Goal: Task Accomplishment & Management: Use online tool/utility

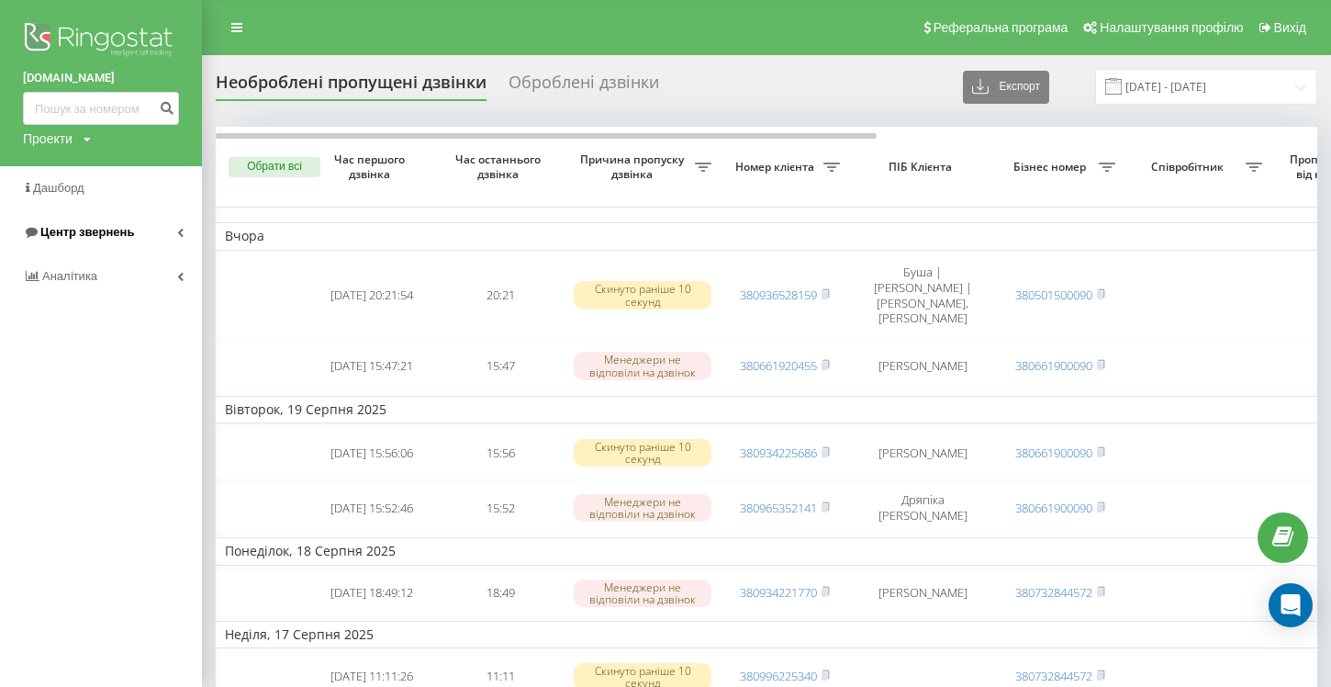
click at [176, 231] on link "Центр звернень" at bounding box center [101, 232] width 202 height 44
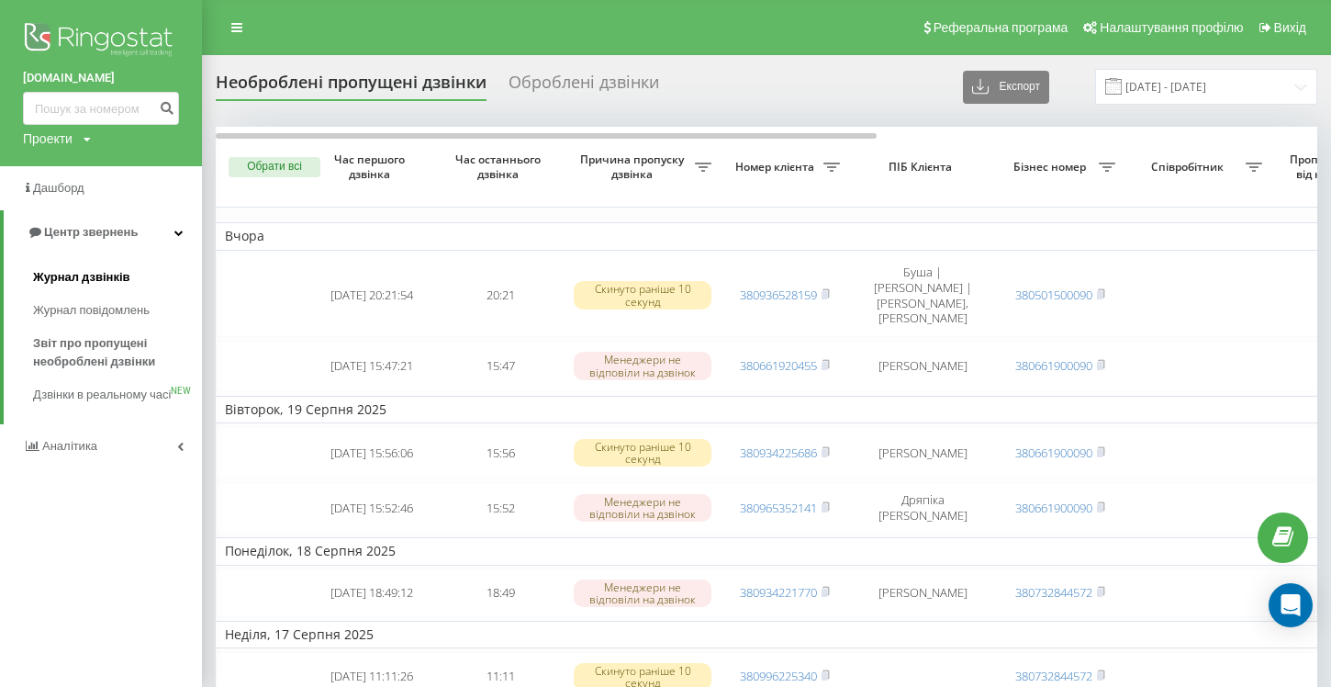
click at [94, 277] on span "Журнал дзвінків" at bounding box center [81, 277] width 97 height 18
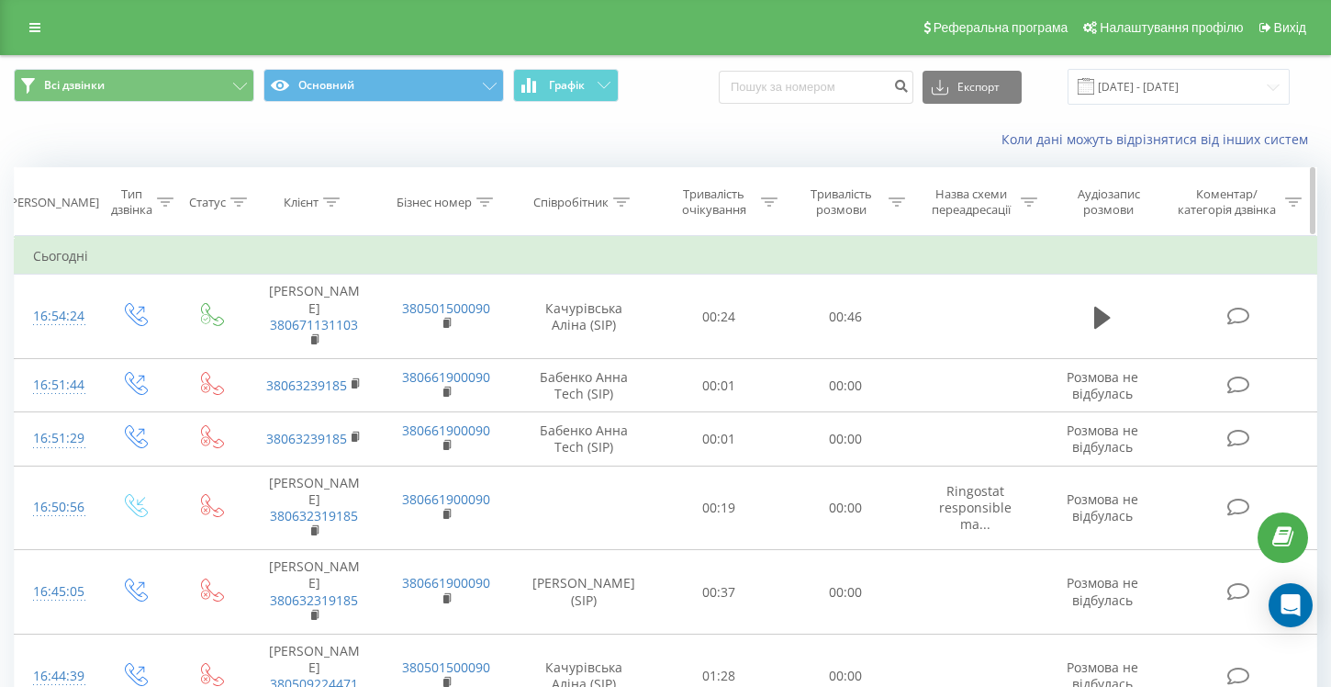
click at [621, 205] on icon at bounding box center [621, 201] width 17 height 9
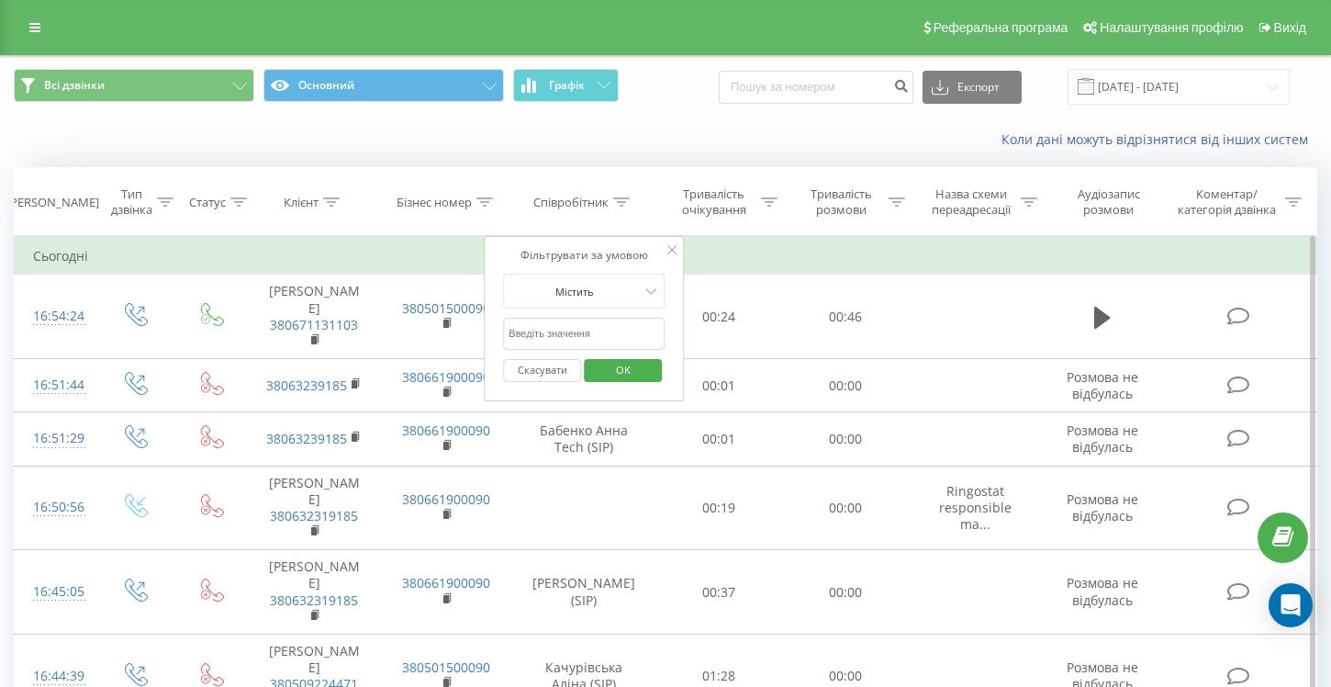
click at [576, 332] on input "text" at bounding box center [584, 334] width 162 height 32
type input "качурівська"
click at [611, 370] on span "OK" at bounding box center [623, 369] width 51 height 28
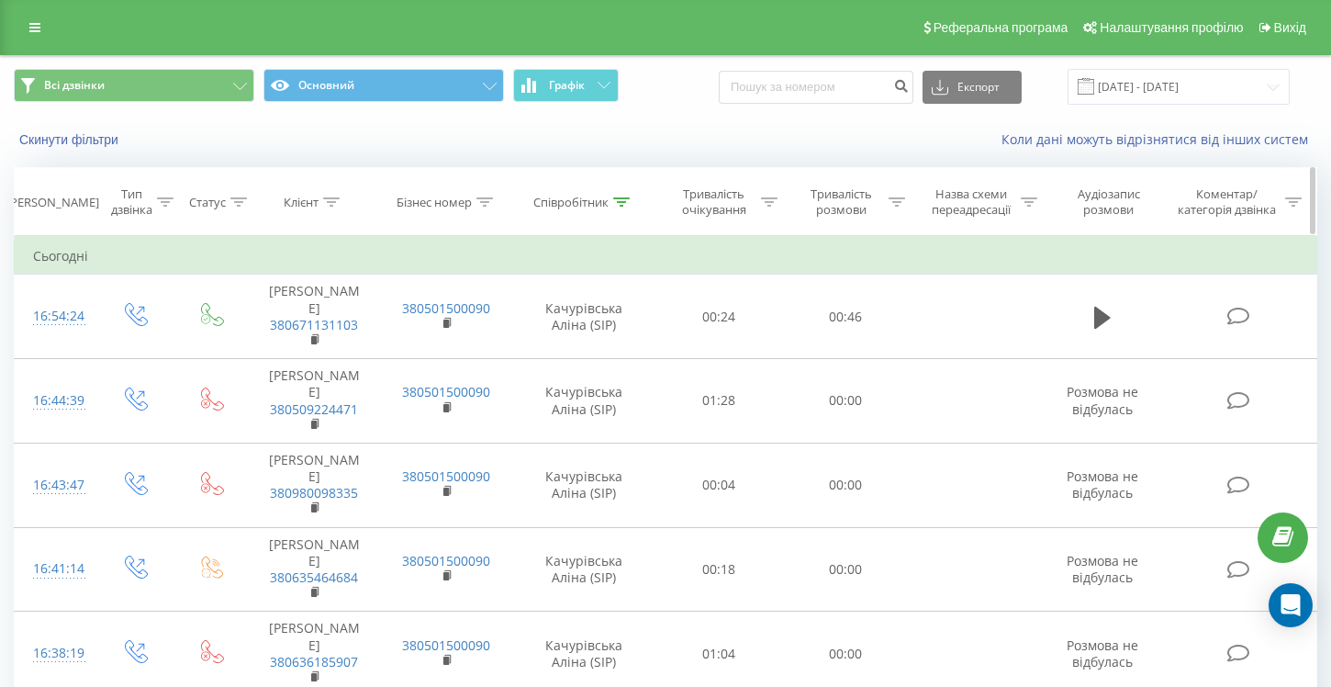
click at [893, 206] on icon at bounding box center [897, 201] width 17 height 9
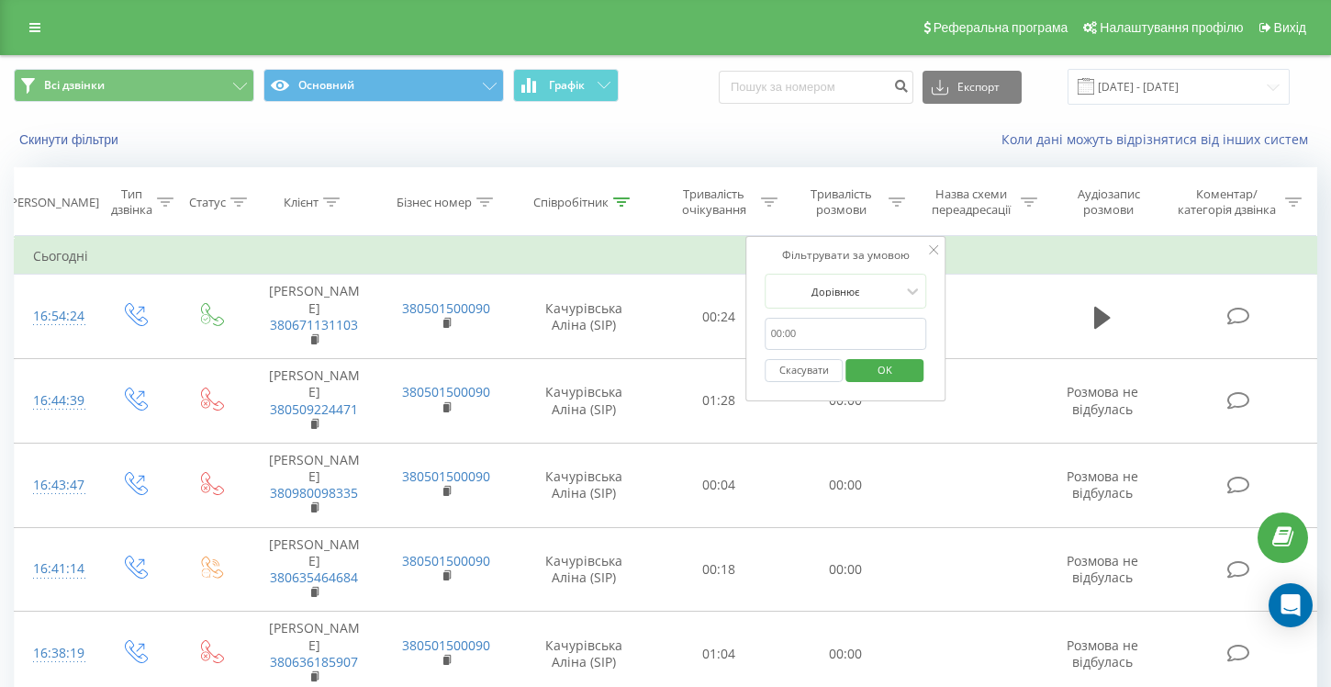
click at [842, 320] on input "text" at bounding box center [847, 334] width 162 height 32
type input "02:00"
click at [881, 370] on span "OK" at bounding box center [884, 369] width 51 height 28
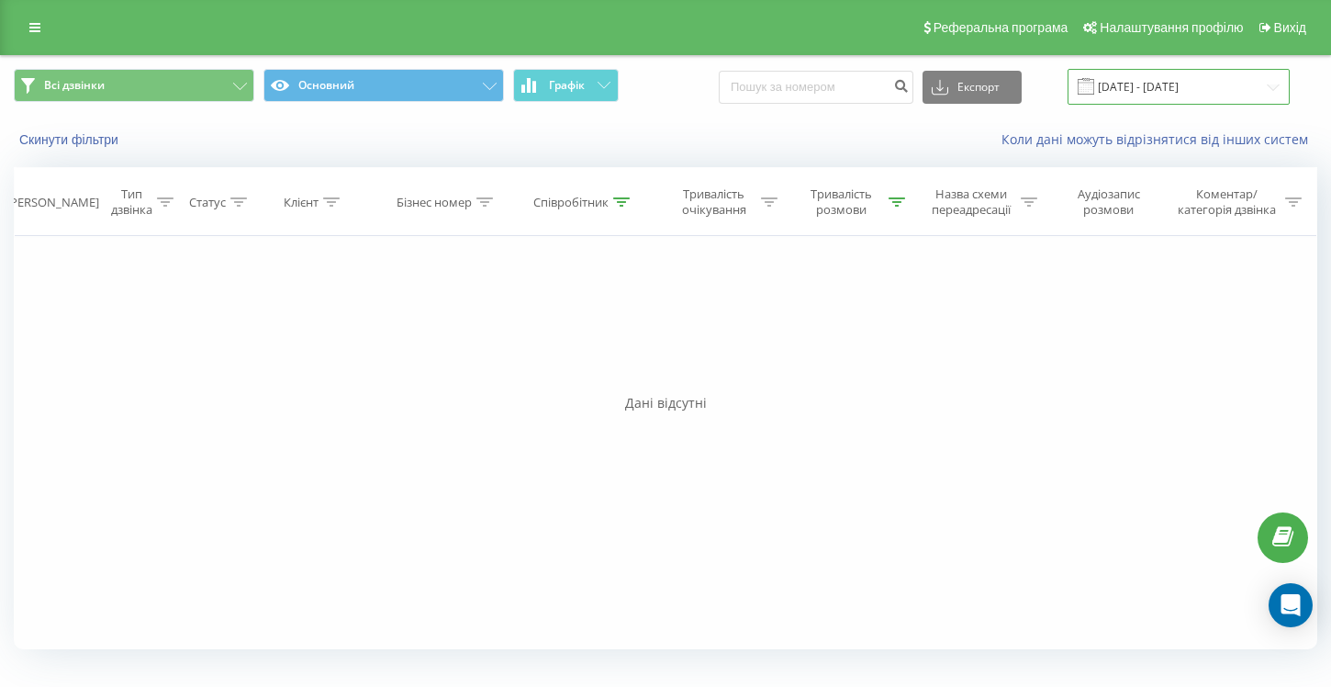
click at [1178, 93] on input "[DATE] - [DATE]" at bounding box center [1179, 87] width 222 height 36
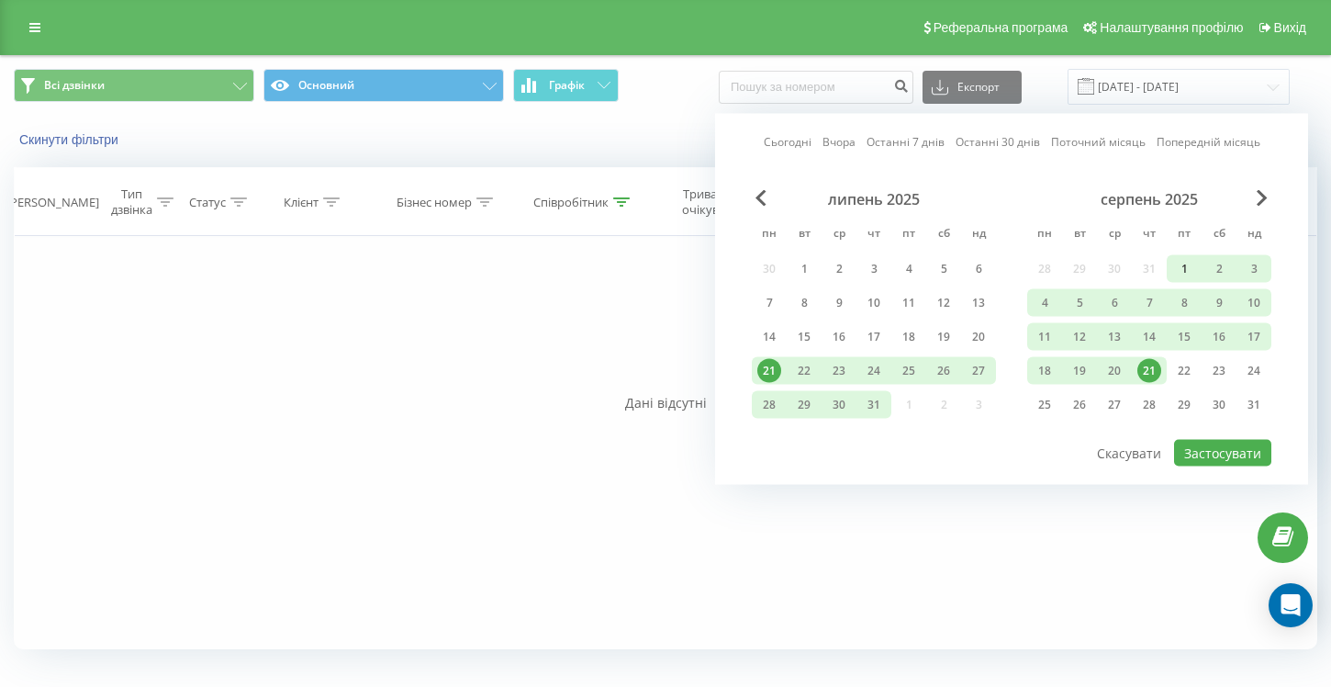
click at [1181, 265] on div "1" at bounding box center [1184, 269] width 24 height 24
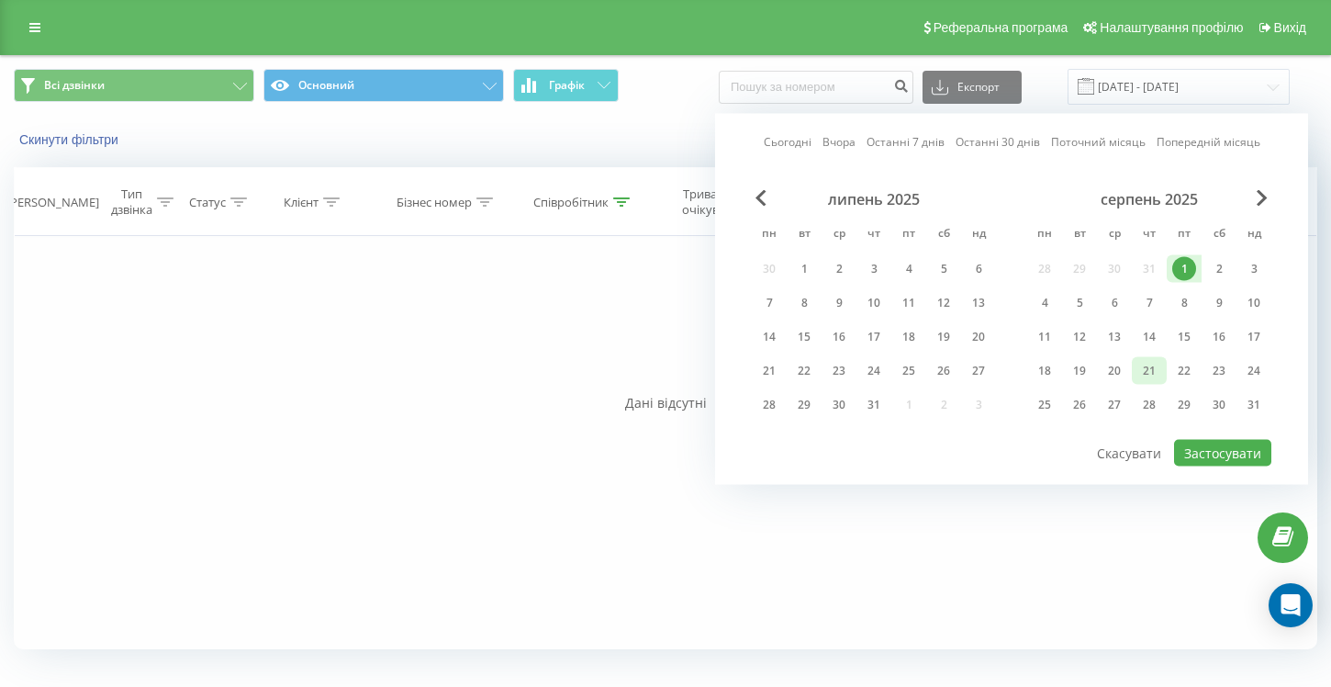
click at [1152, 369] on div "21" at bounding box center [1149, 371] width 24 height 24
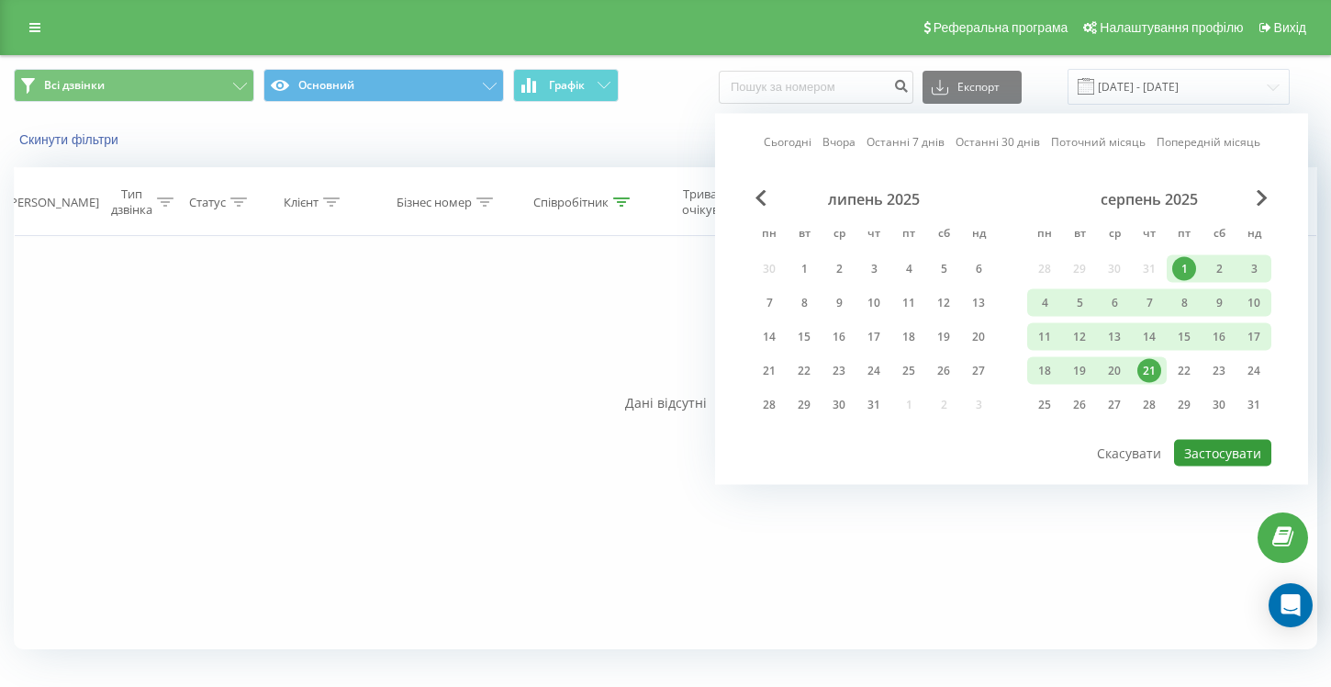
click at [1208, 460] on button "Застосувати" at bounding box center [1222, 453] width 97 height 27
type input "[DATE] - [DATE]"
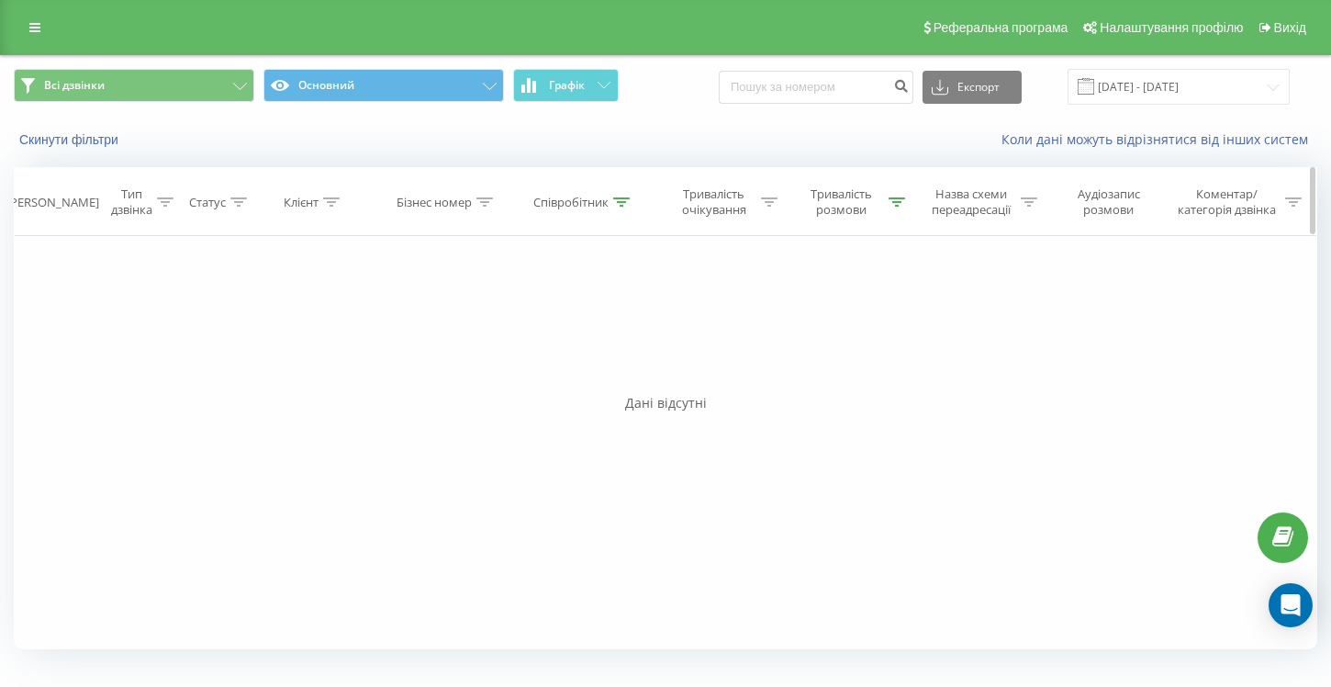
click at [898, 204] on icon at bounding box center [897, 201] width 17 height 9
click at [916, 300] on div at bounding box center [912, 291] width 20 height 20
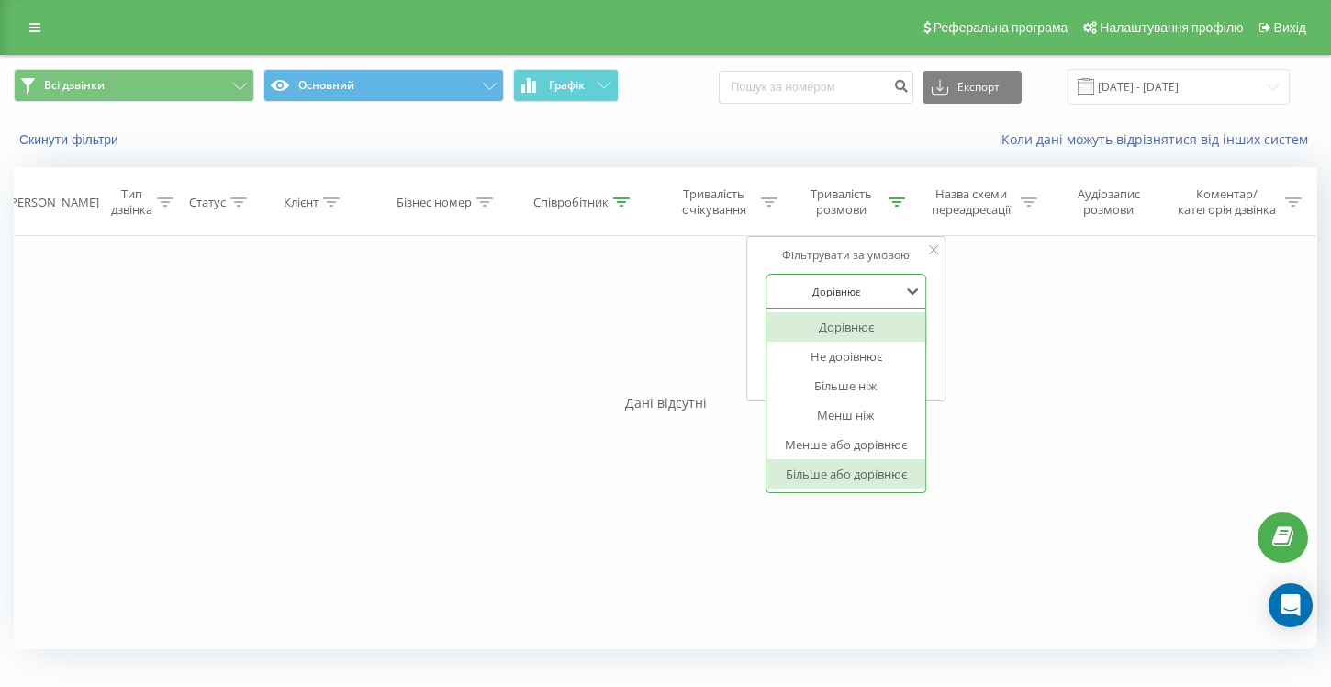
click at [891, 473] on div "Більше або дорівнює" at bounding box center [846, 473] width 160 height 29
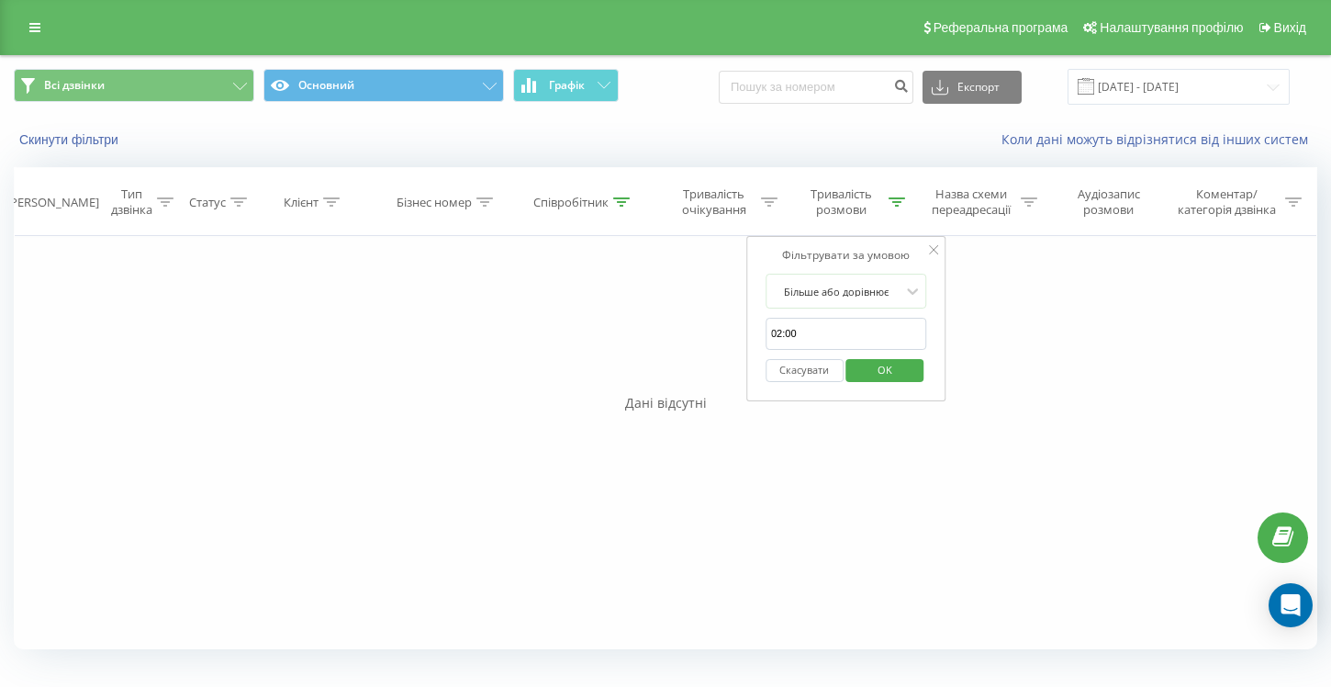
click at [890, 372] on span "OK" at bounding box center [884, 369] width 51 height 28
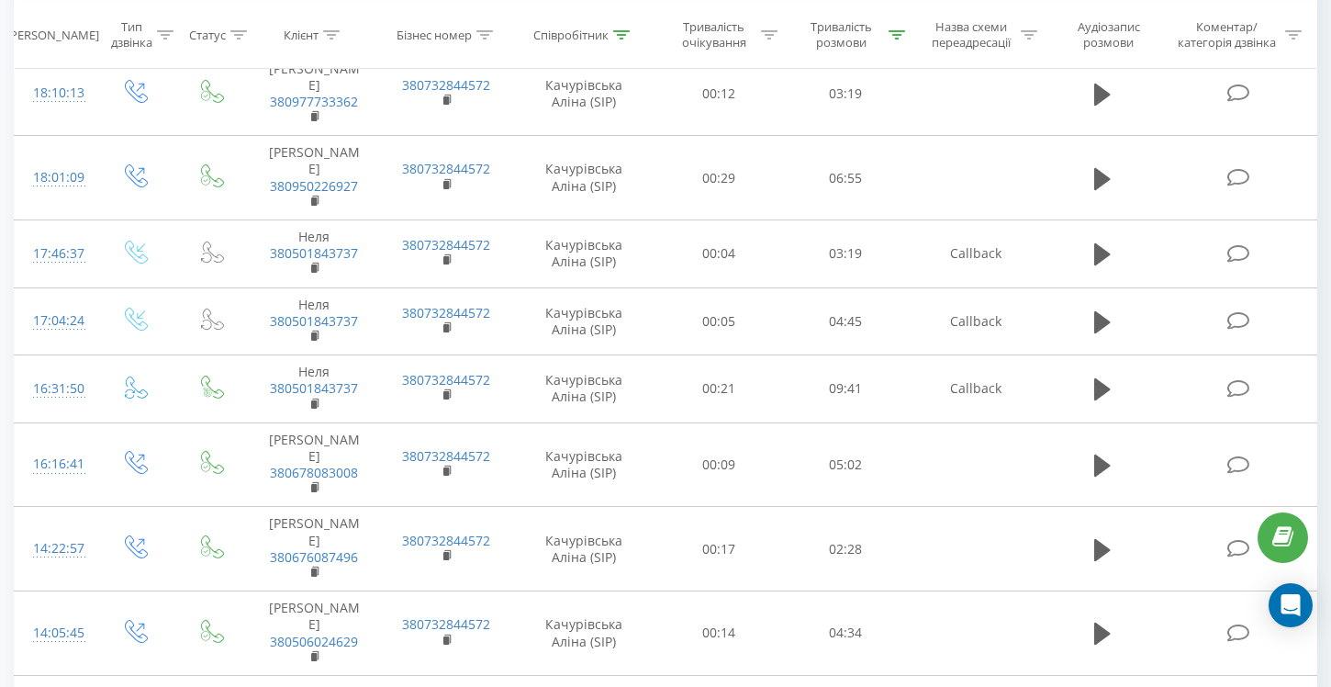
scroll to position [1596, 0]
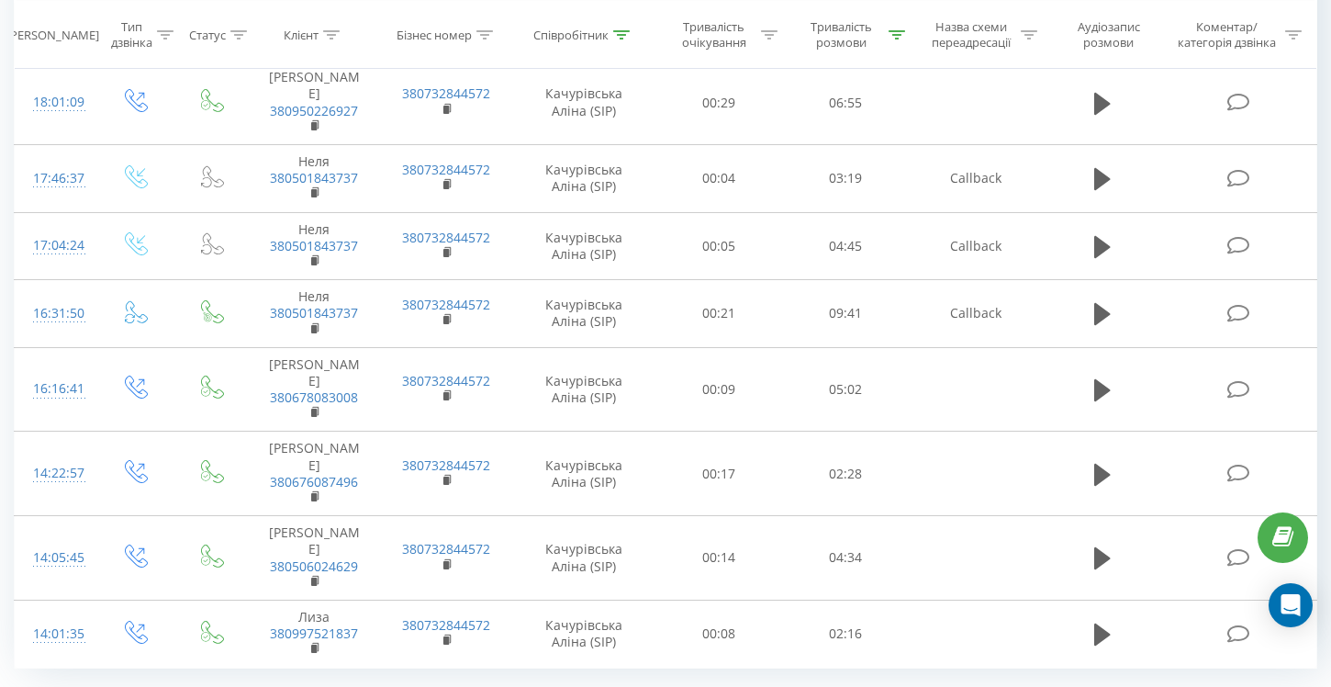
click at [174, 670] on div "100" at bounding box center [164, 683] width 44 height 27
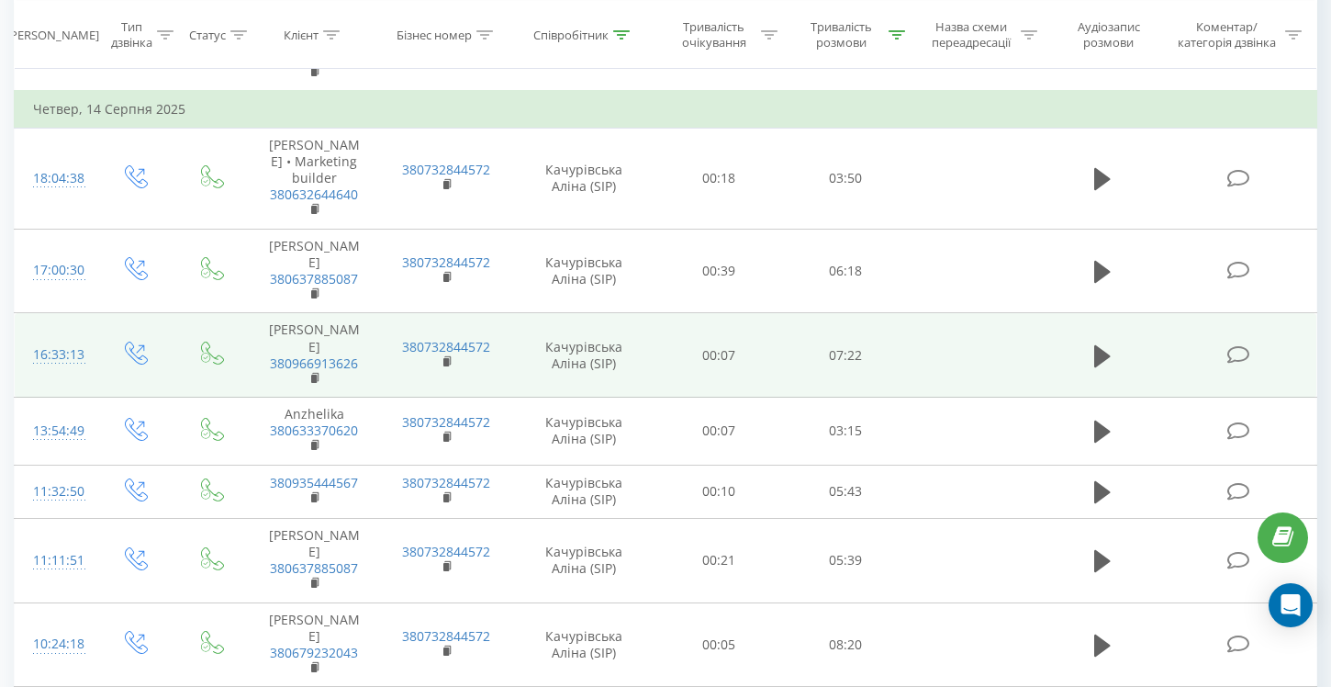
scroll to position [3401, 0]
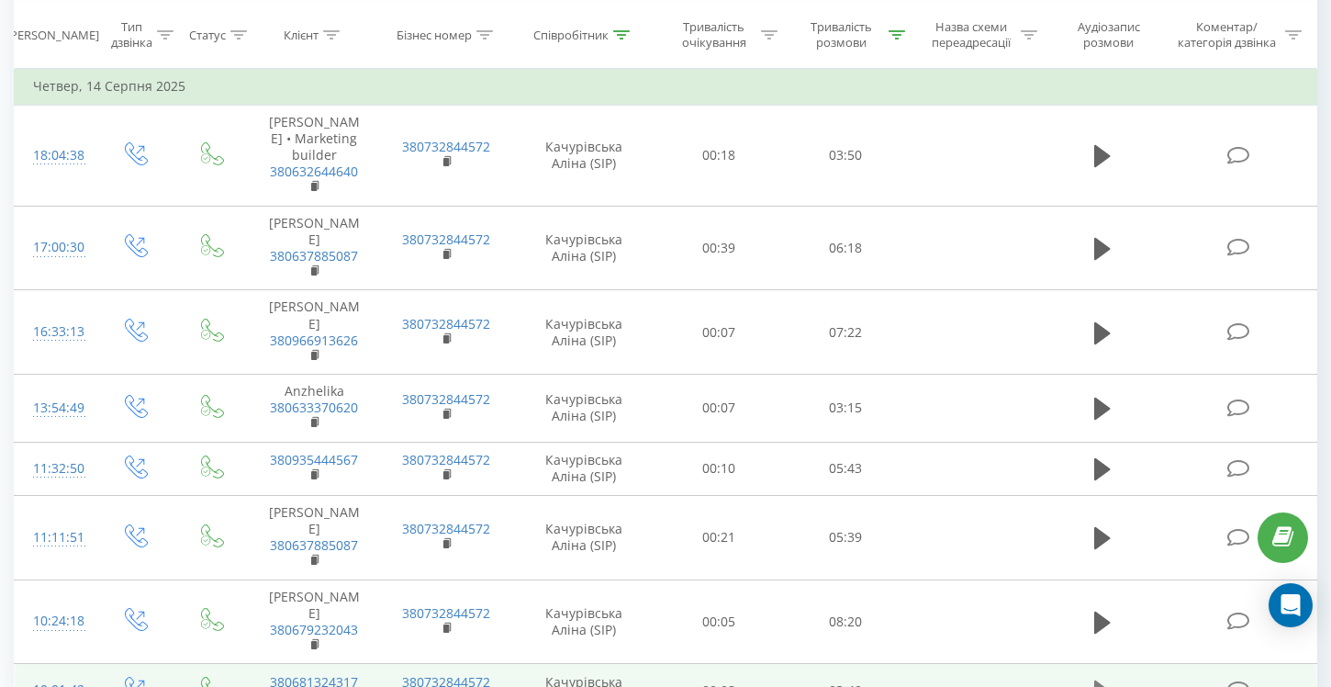
click at [1106, 678] on icon at bounding box center [1102, 691] width 17 height 26
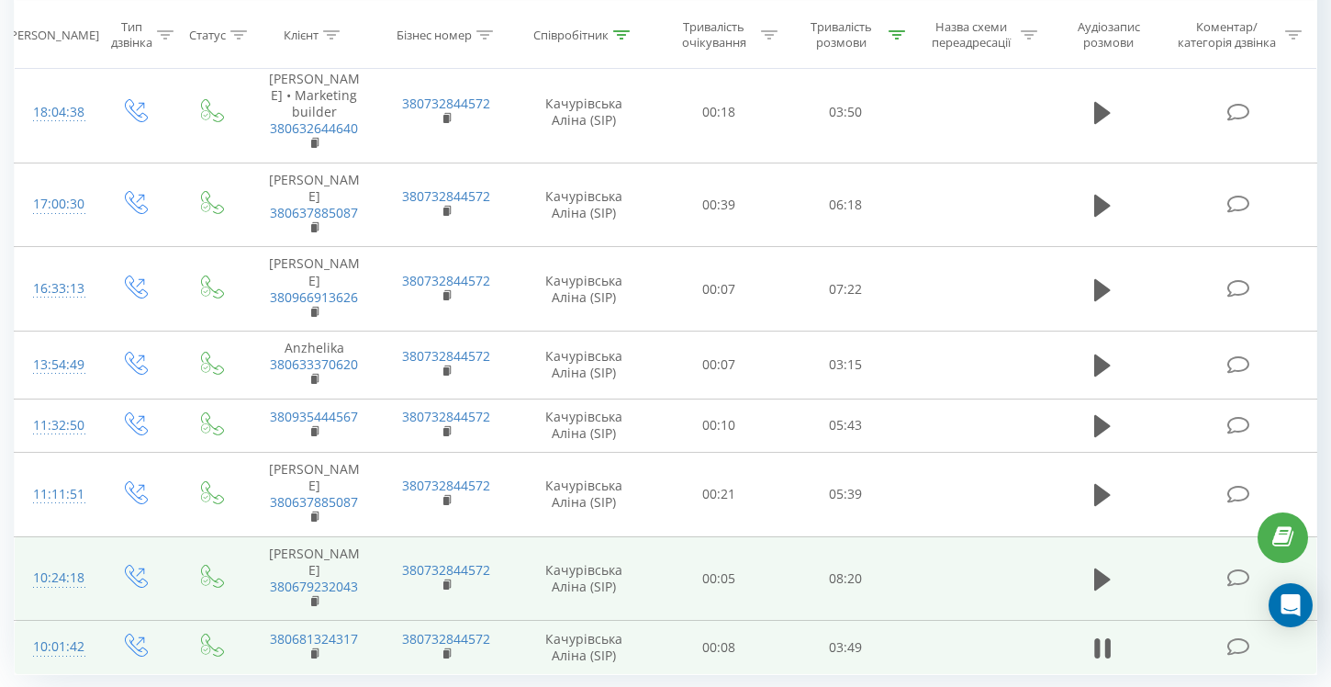
scroll to position [3471, 0]
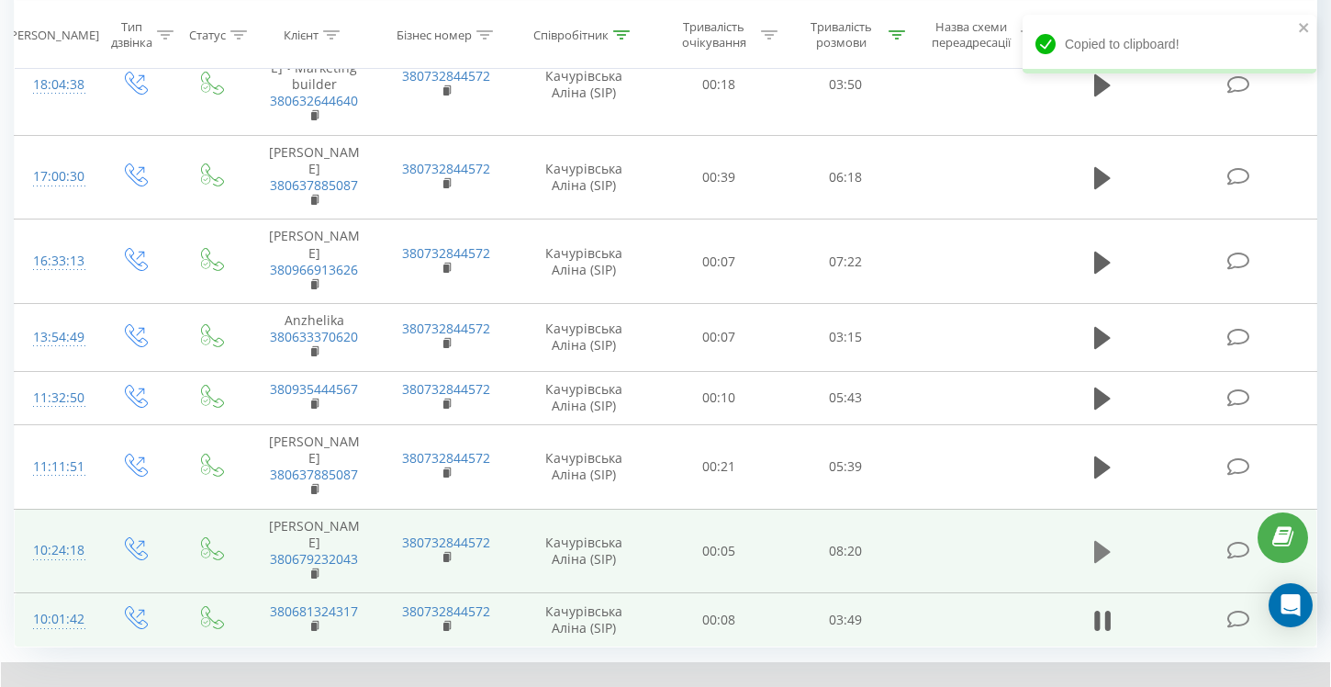
click at [1105, 541] on icon at bounding box center [1102, 552] width 17 height 22
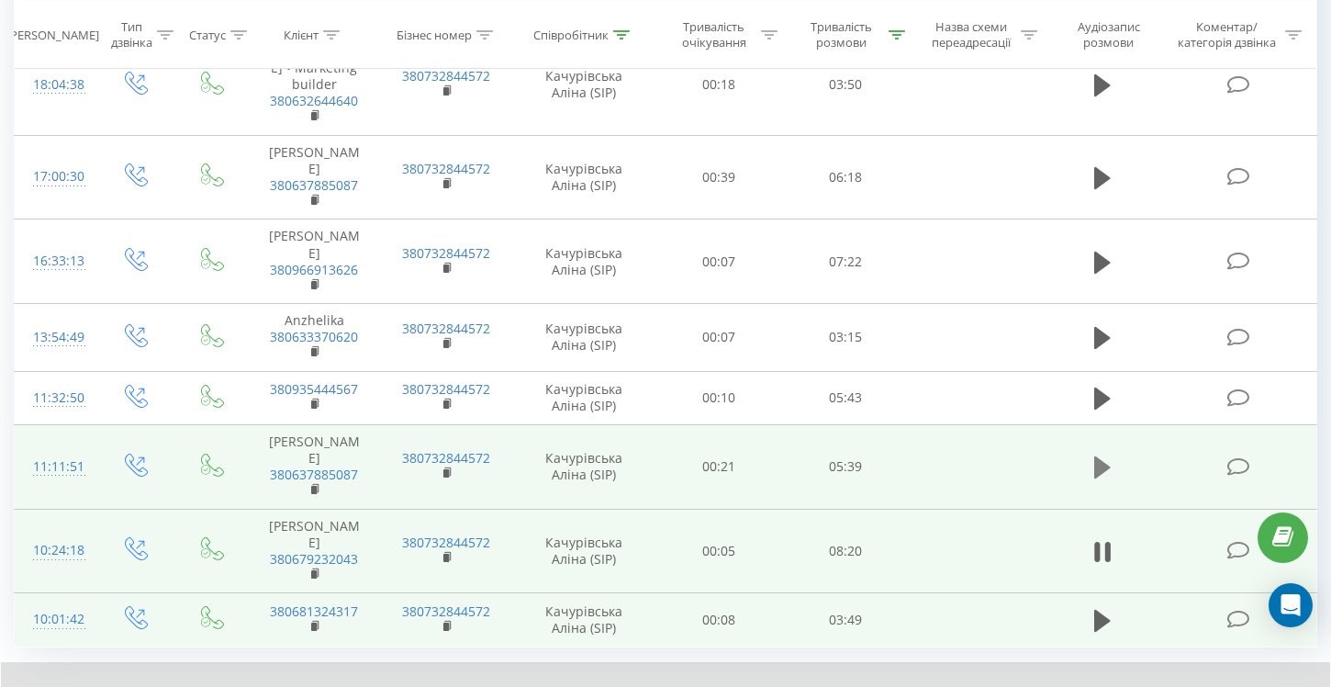
click at [1102, 456] on icon at bounding box center [1102, 467] width 17 height 22
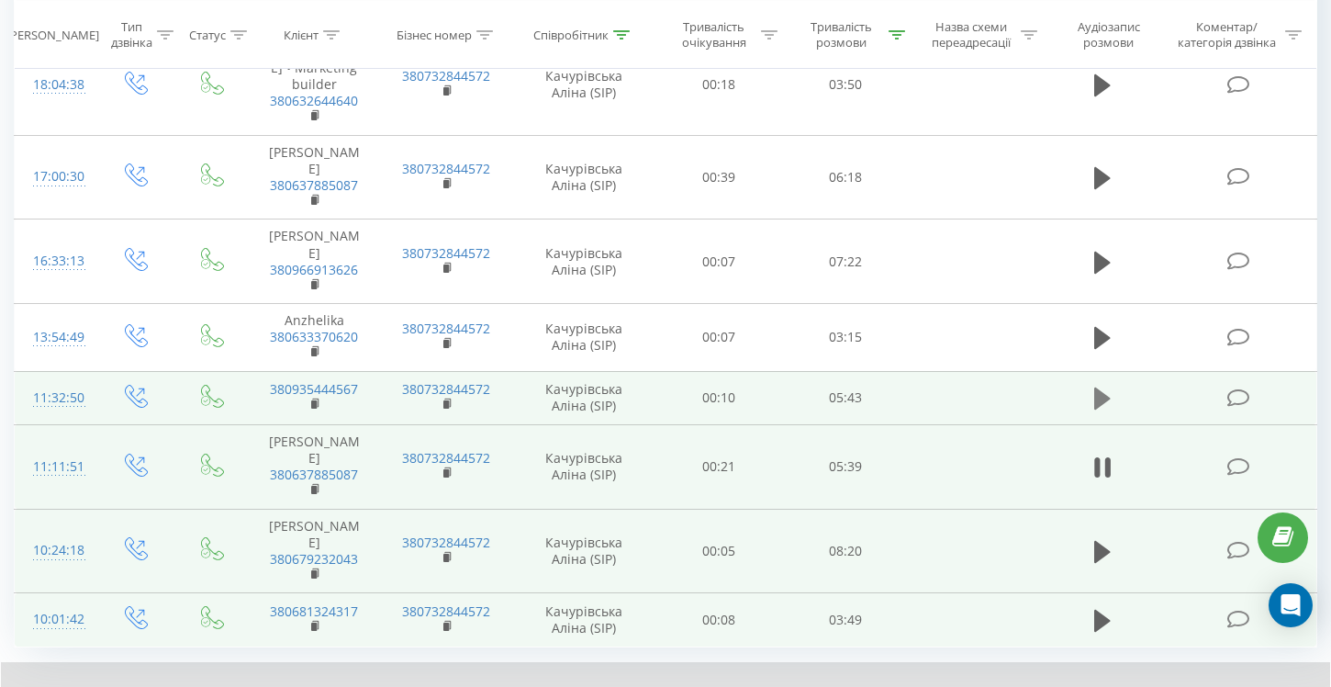
click at [1101, 386] on icon at bounding box center [1102, 399] width 17 height 26
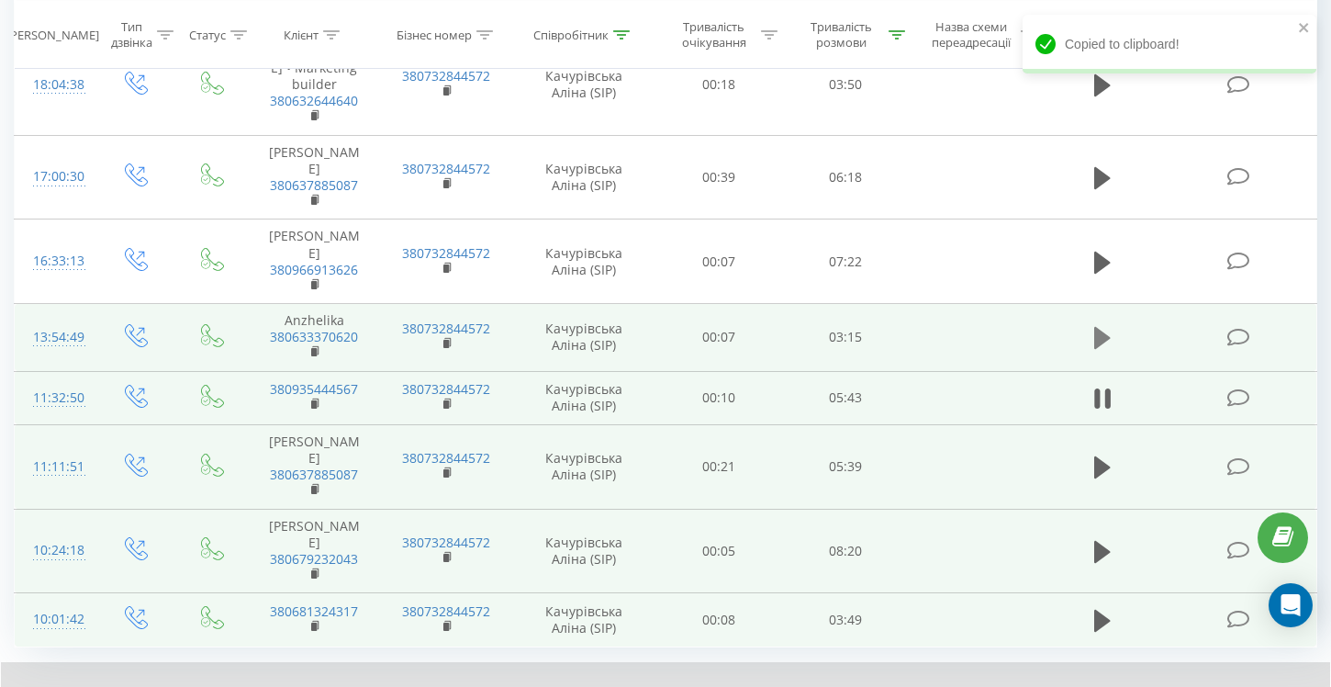
click at [1100, 327] on icon at bounding box center [1102, 338] width 17 height 22
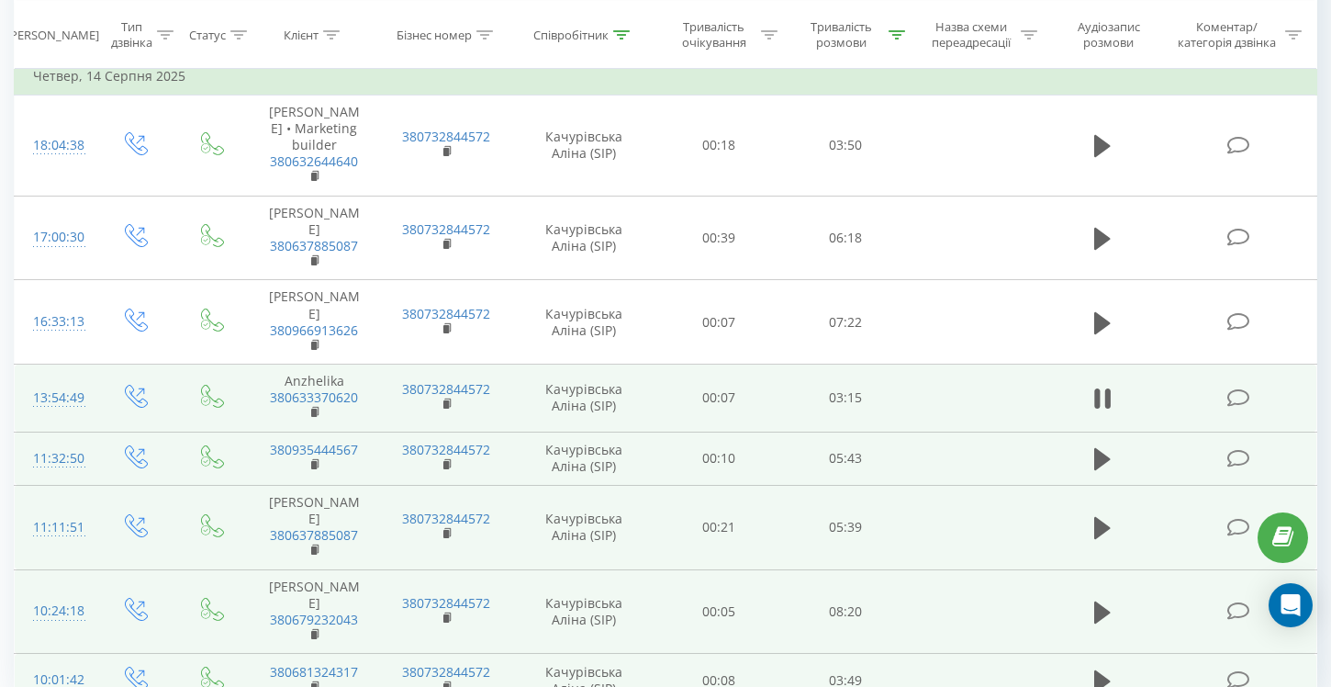
scroll to position [3410, 0]
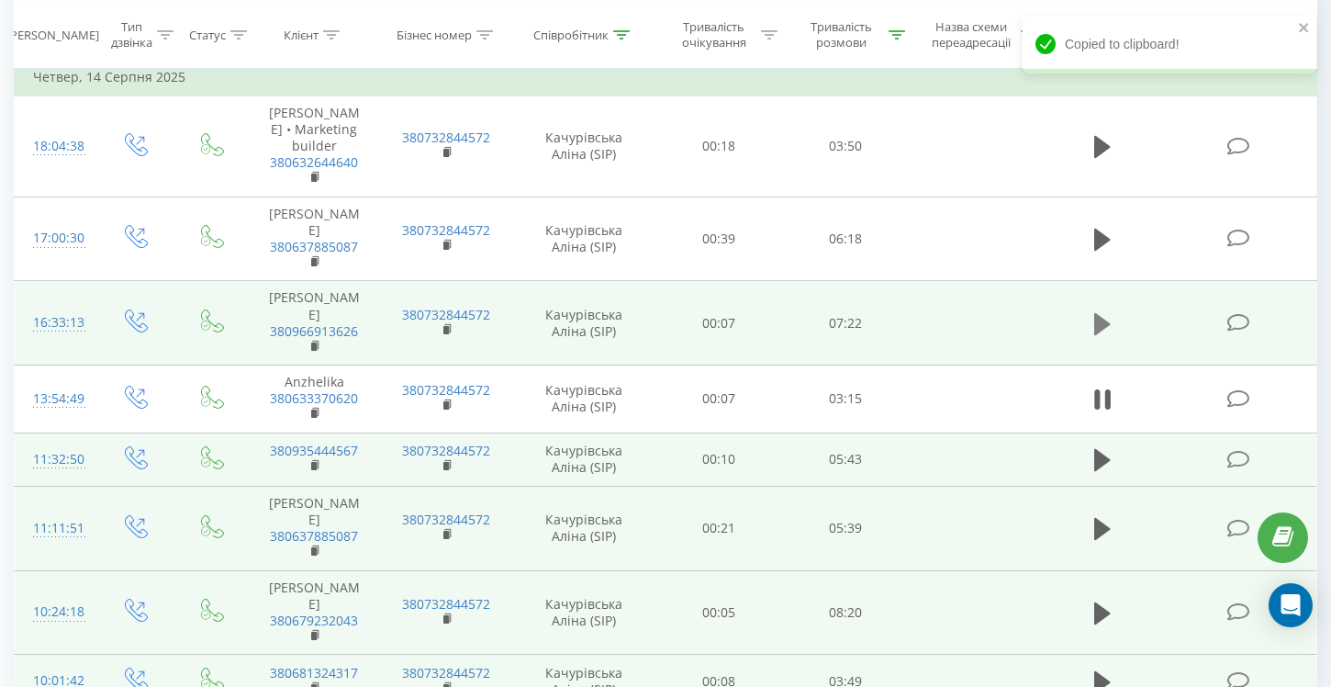
click at [1104, 312] on icon at bounding box center [1102, 323] width 17 height 22
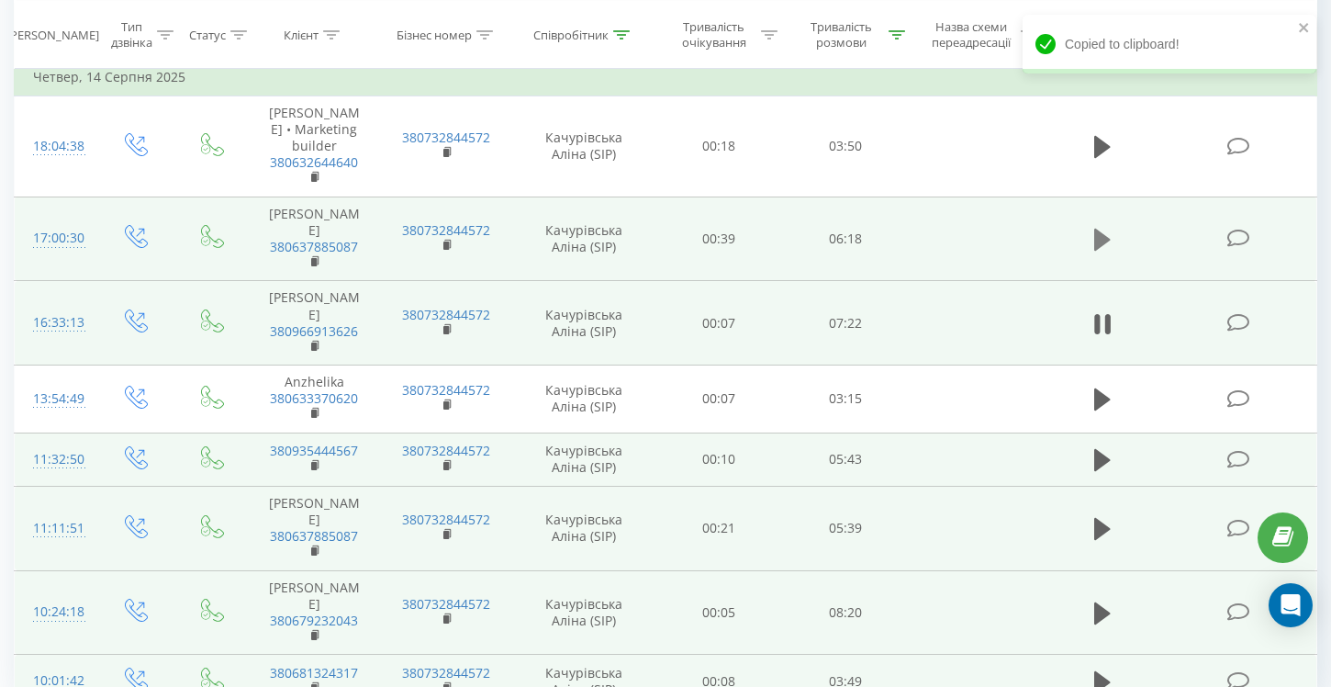
click at [1100, 229] on icon at bounding box center [1102, 240] width 17 height 22
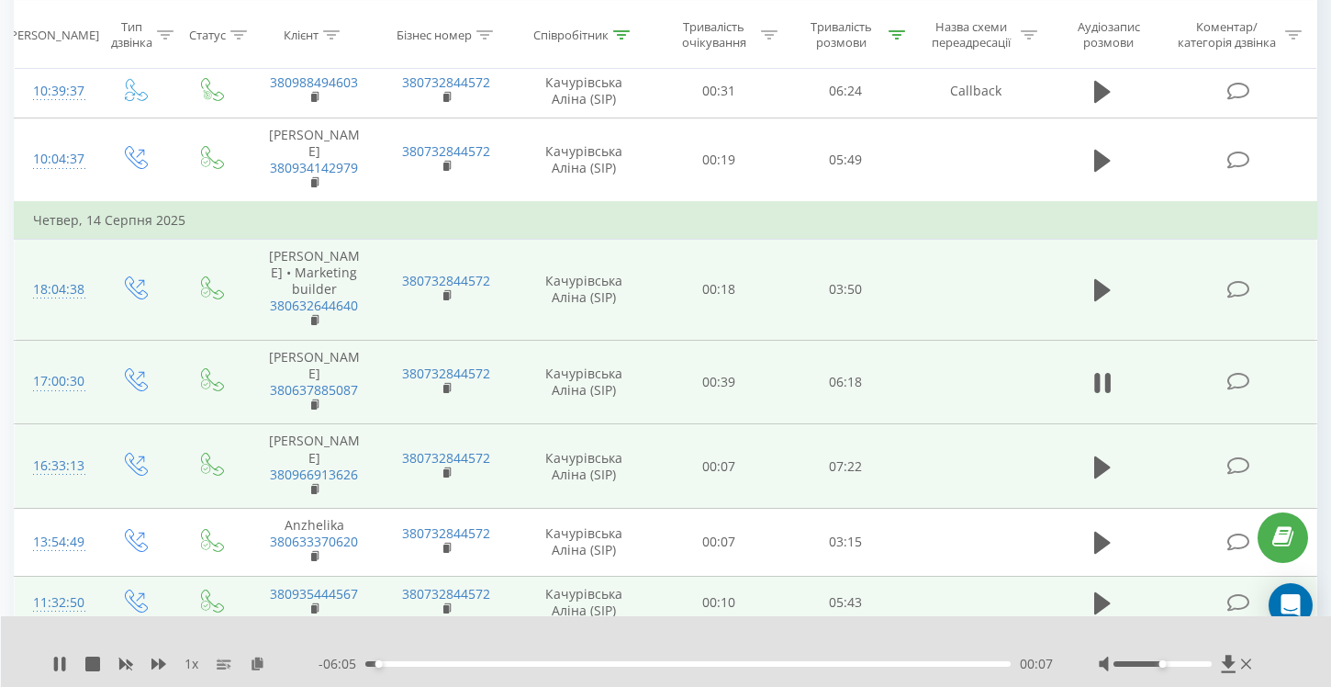
scroll to position [3255, 0]
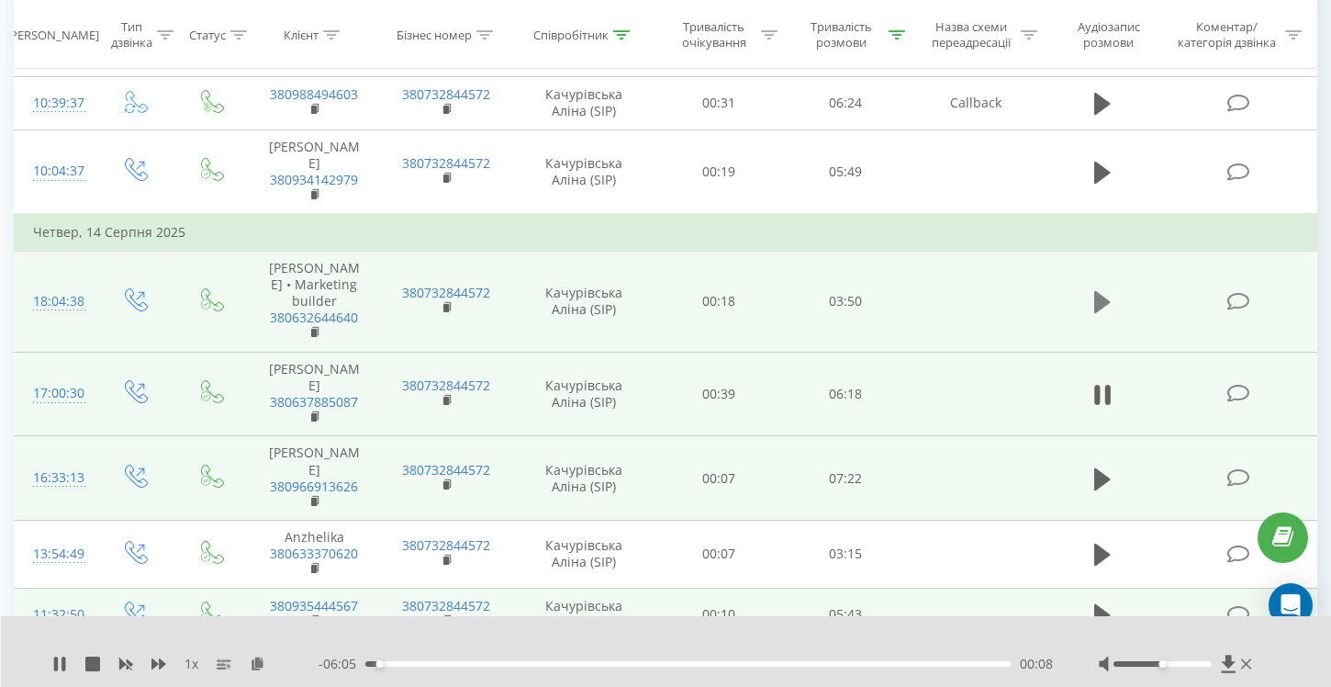
click at [1107, 291] on icon at bounding box center [1102, 302] width 17 height 22
click at [256, 665] on icon at bounding box center [258, 662] width 16 height 13
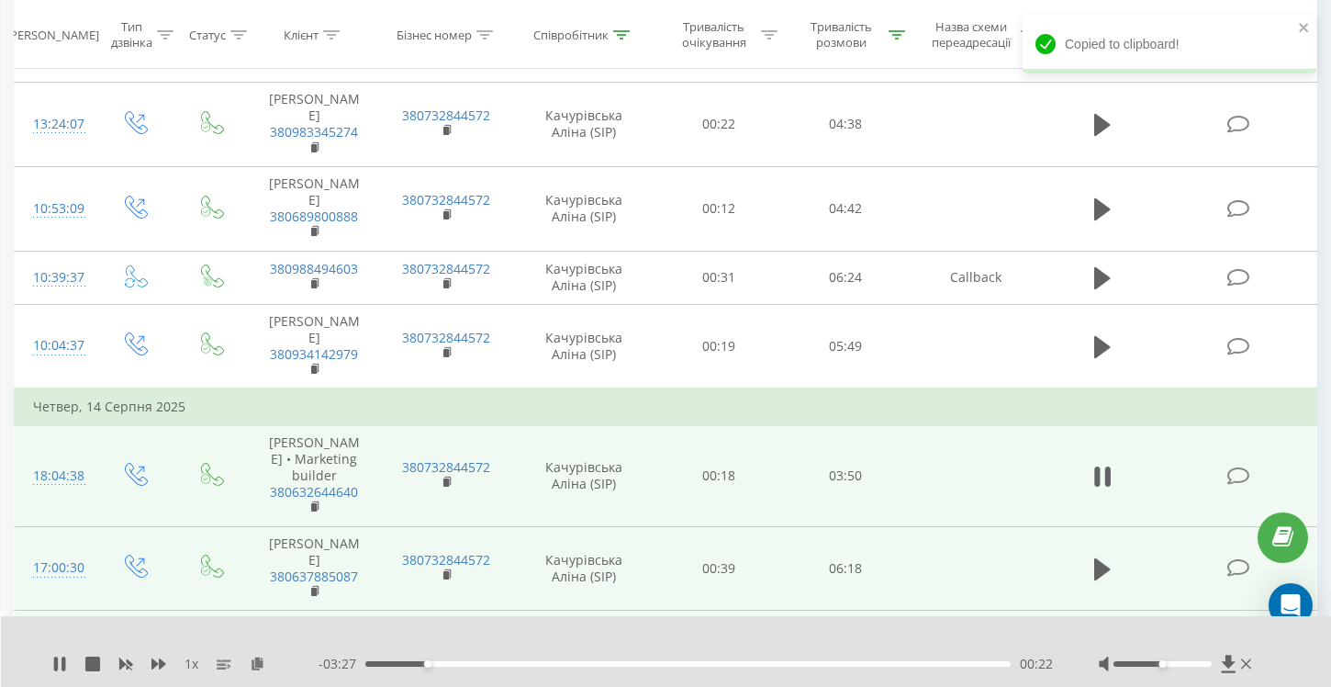
scroll to position [3079, 0]
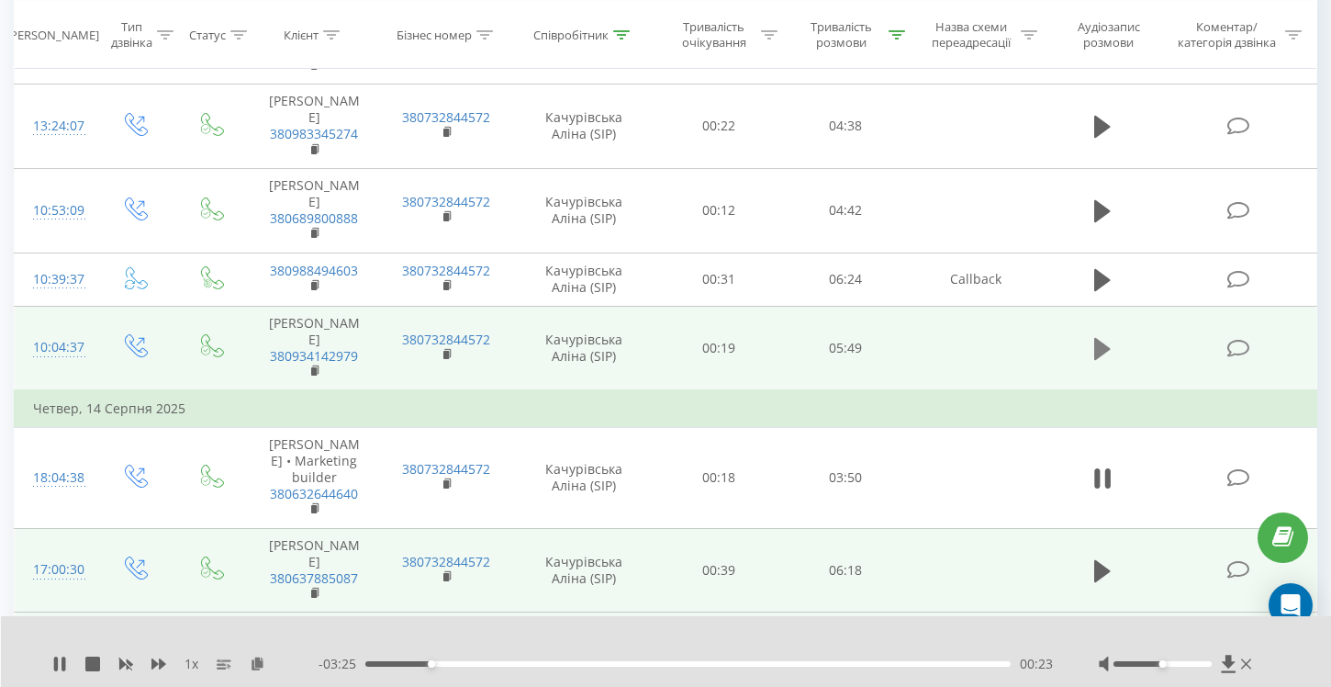
click at [1091, 335] on button at bounding box center [1103, 349] width 28 height 28
click at [254, 666] on icon at bounding box center [258, 662] width 16 height 13
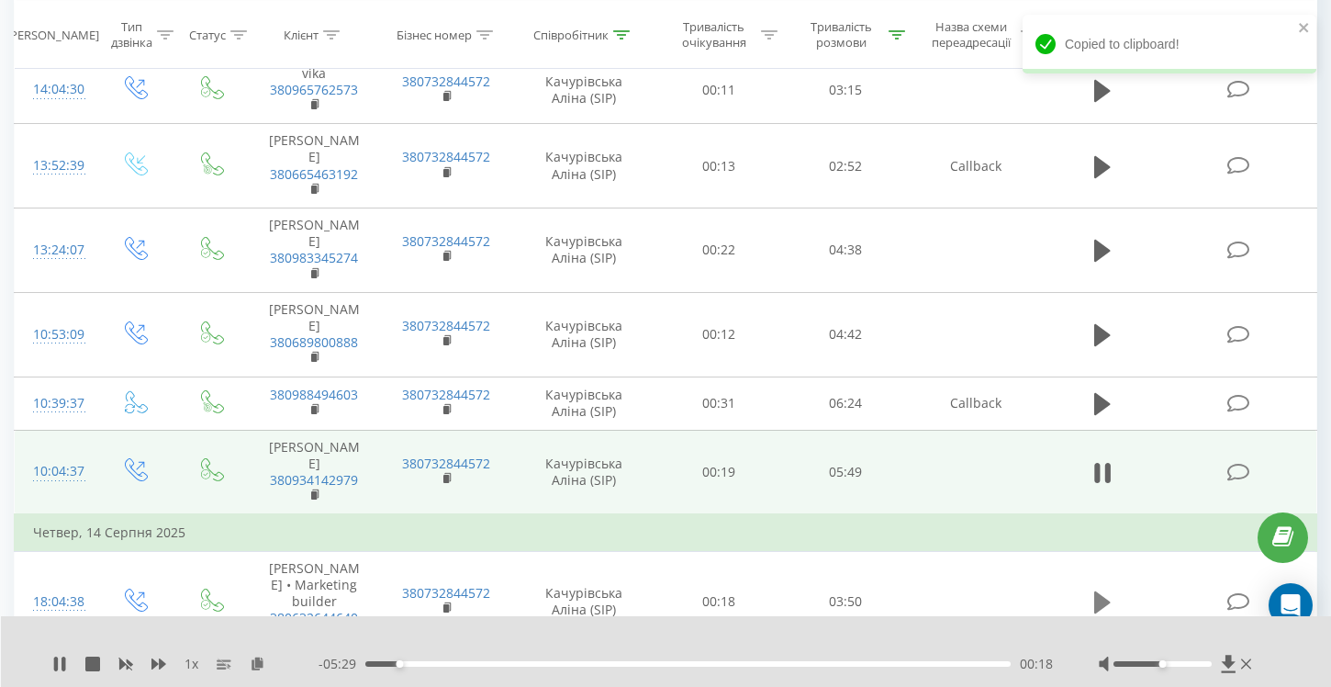
scroll to position [2952, 0]
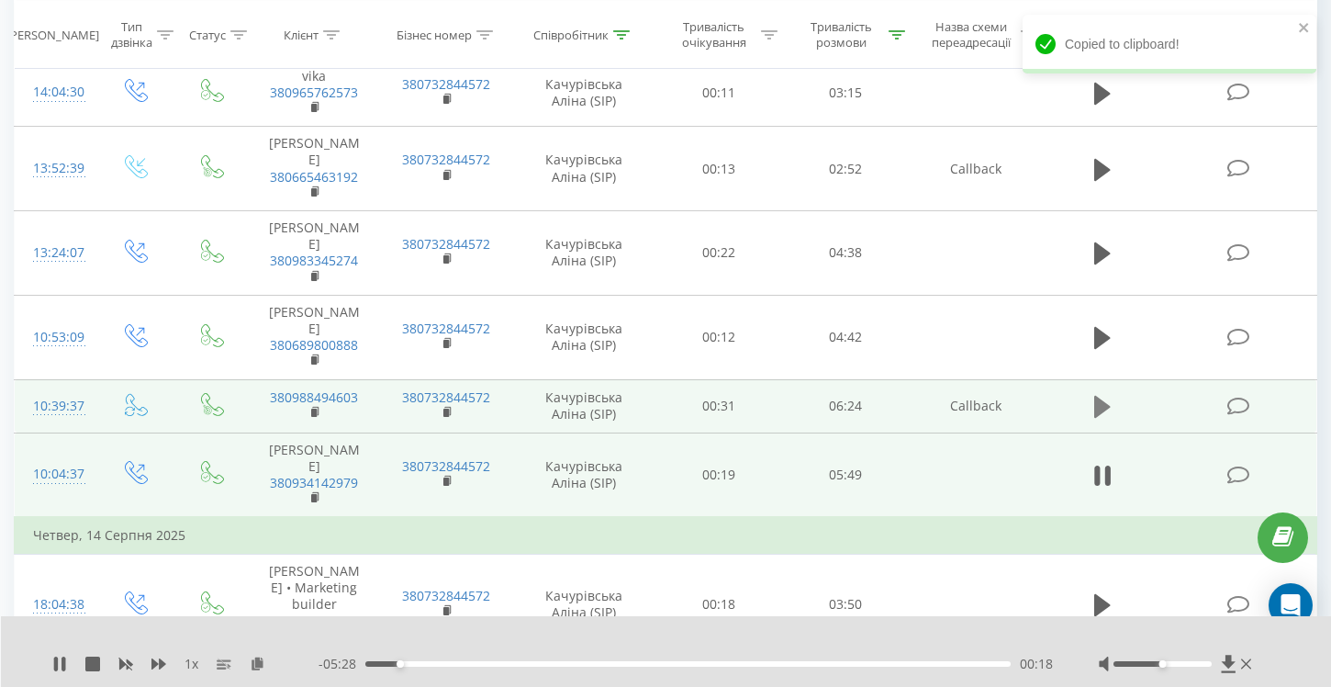
click at [1098, 393] on button at bounding box center [1103, 407] width 28 height 28
click at [410, 662] on div "00:28" at bounding box center [687, 664] width 645 height 6
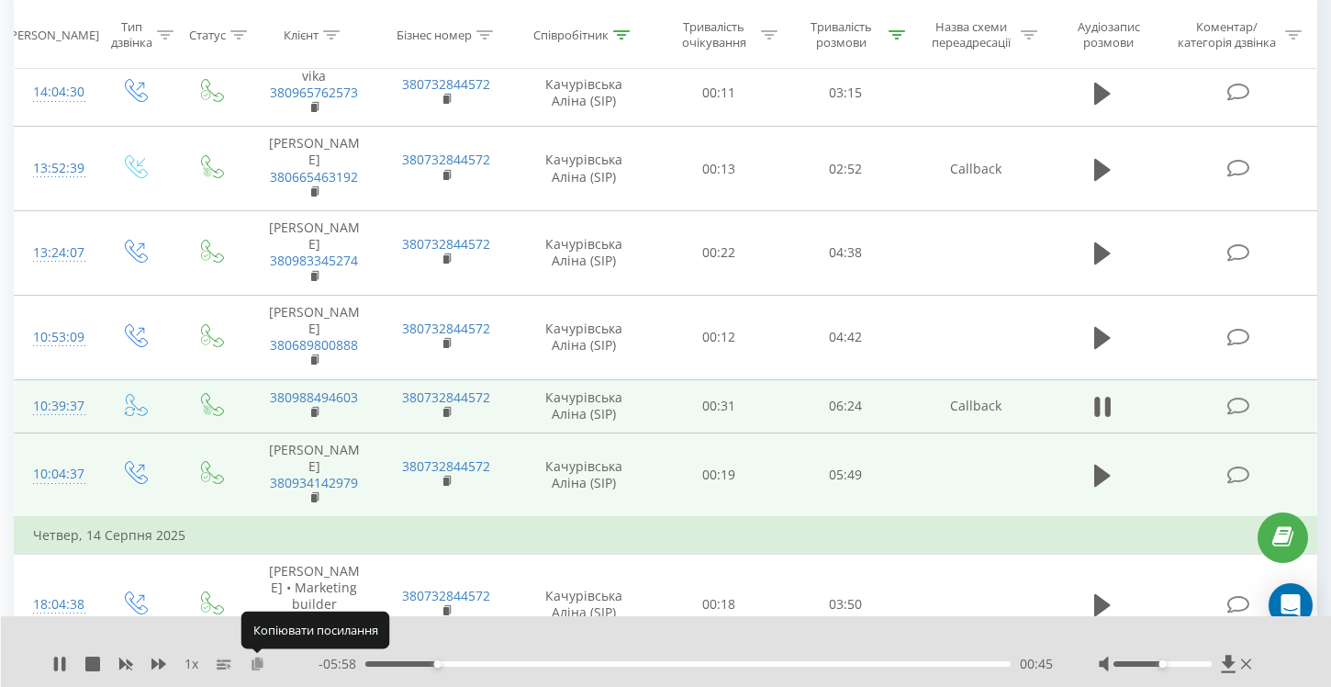
click at [262, 667] on icon at bounding box center [258, 662] width 16 height 13
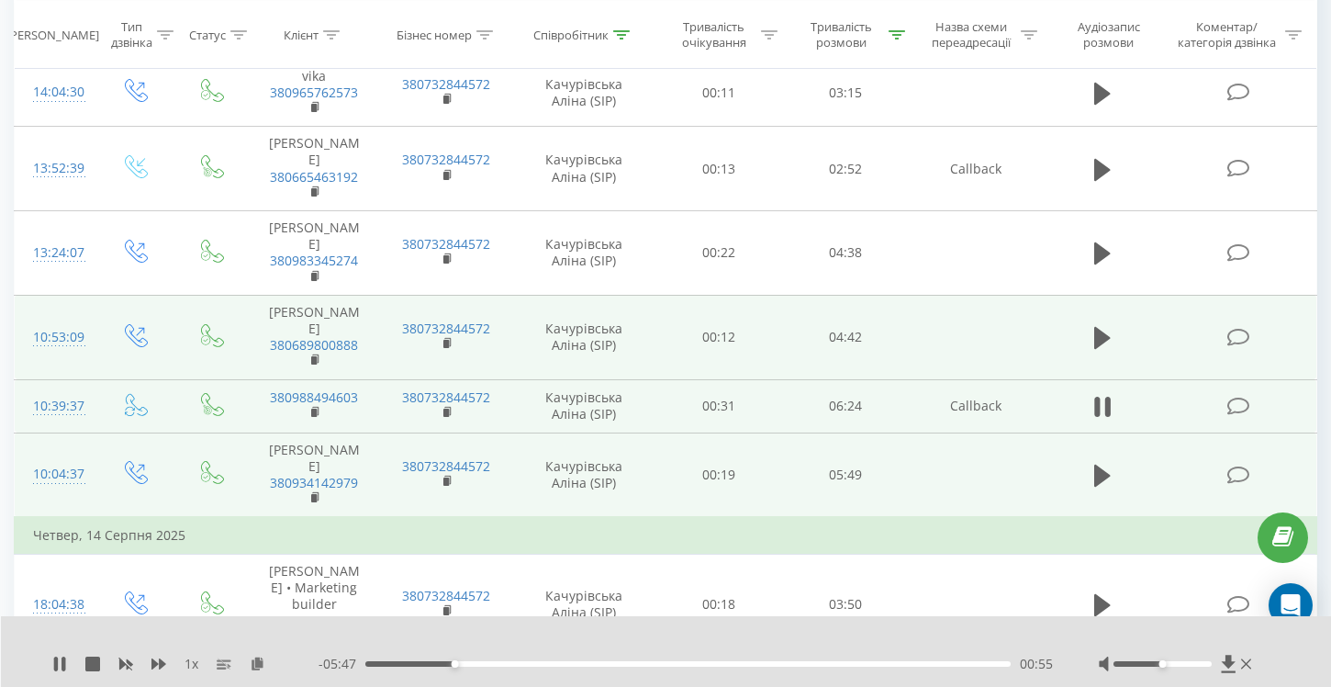
scroll to position [2943, 0]
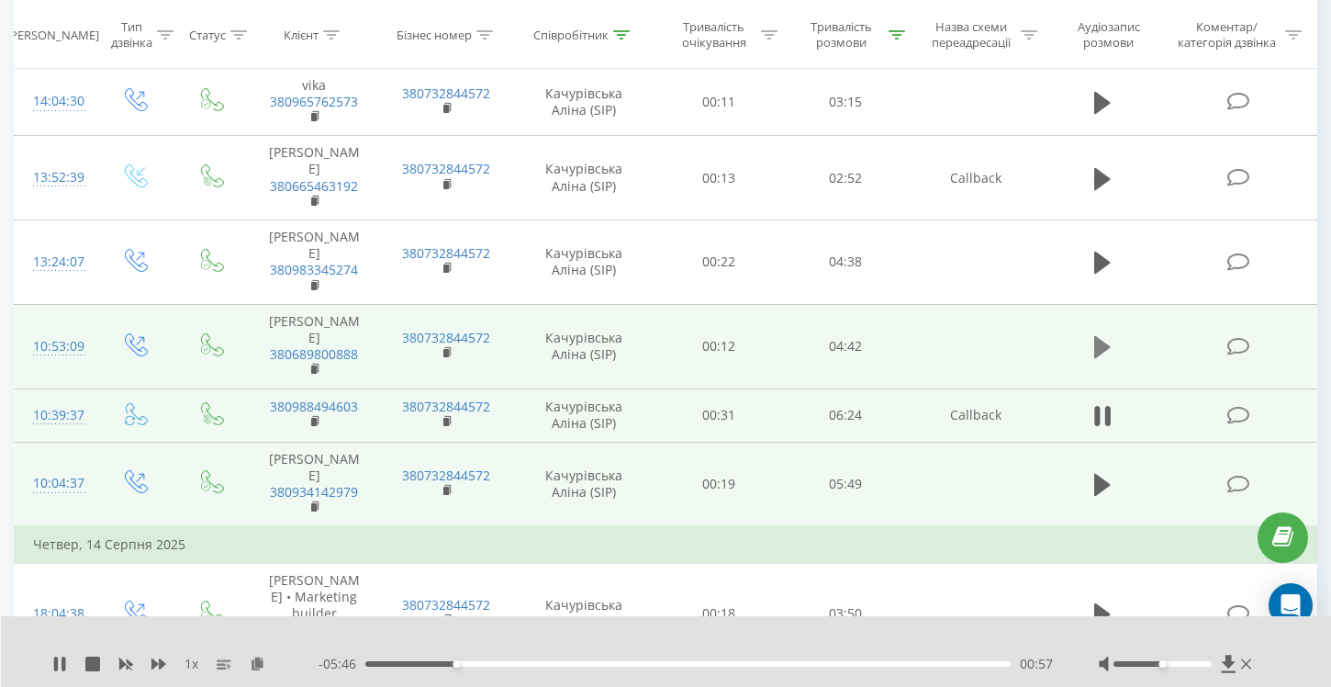
click at [1098, 336] on icon at bounding box center [1102, 347] width 17 height 22
click at [257, 665] on icon at bounding box center [258, 662] width 16 height 13
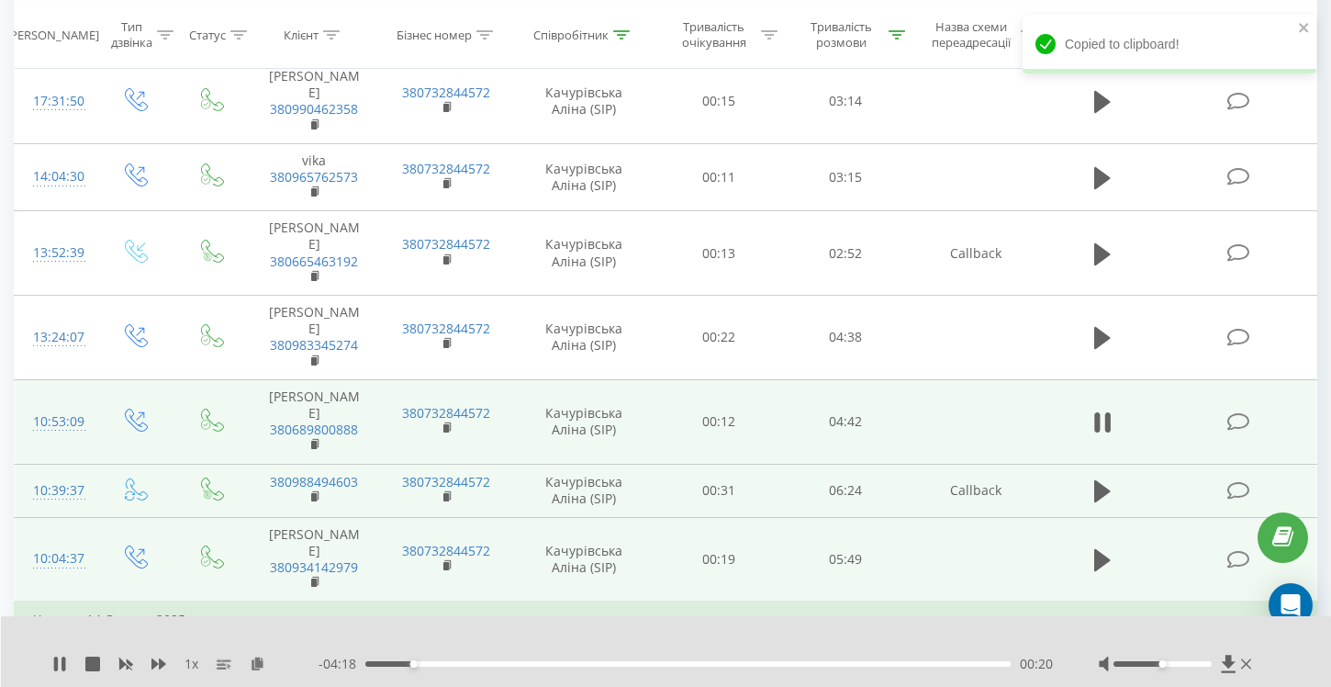
scroll to position [2849, 0]
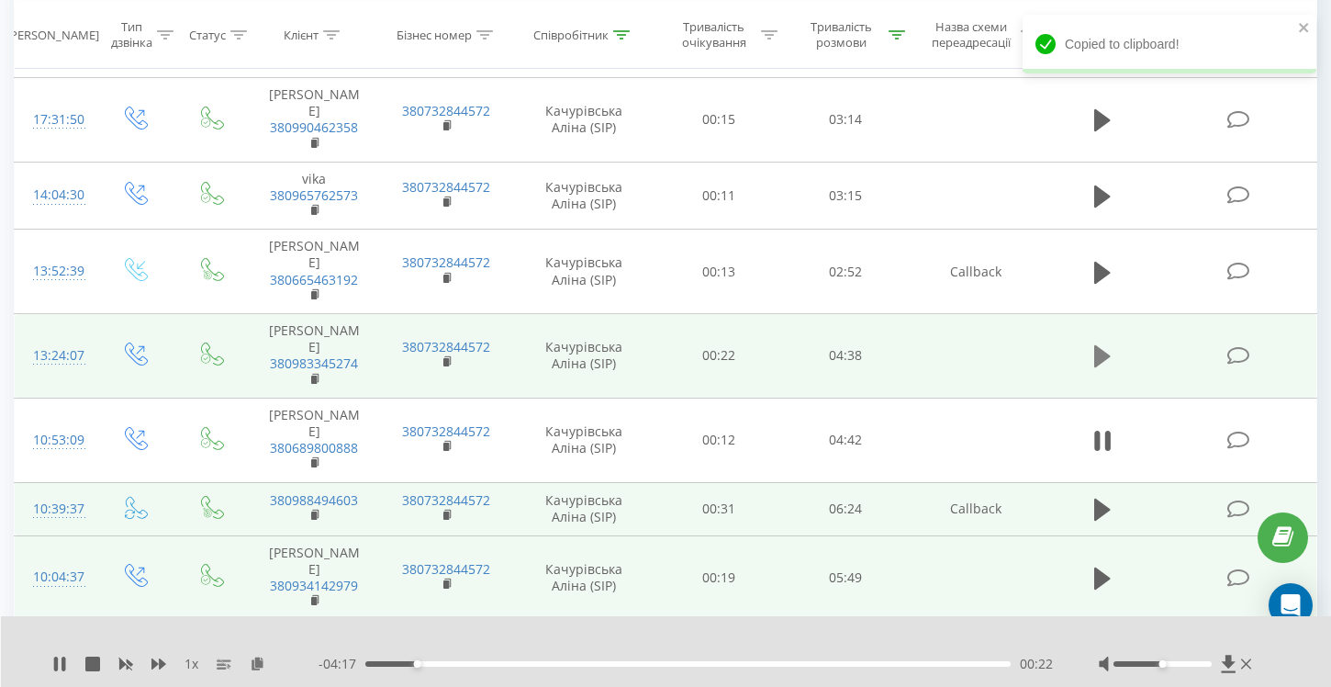
click at [1097, 345] on icon at bounding box center [1102, 356] width 17 height 22
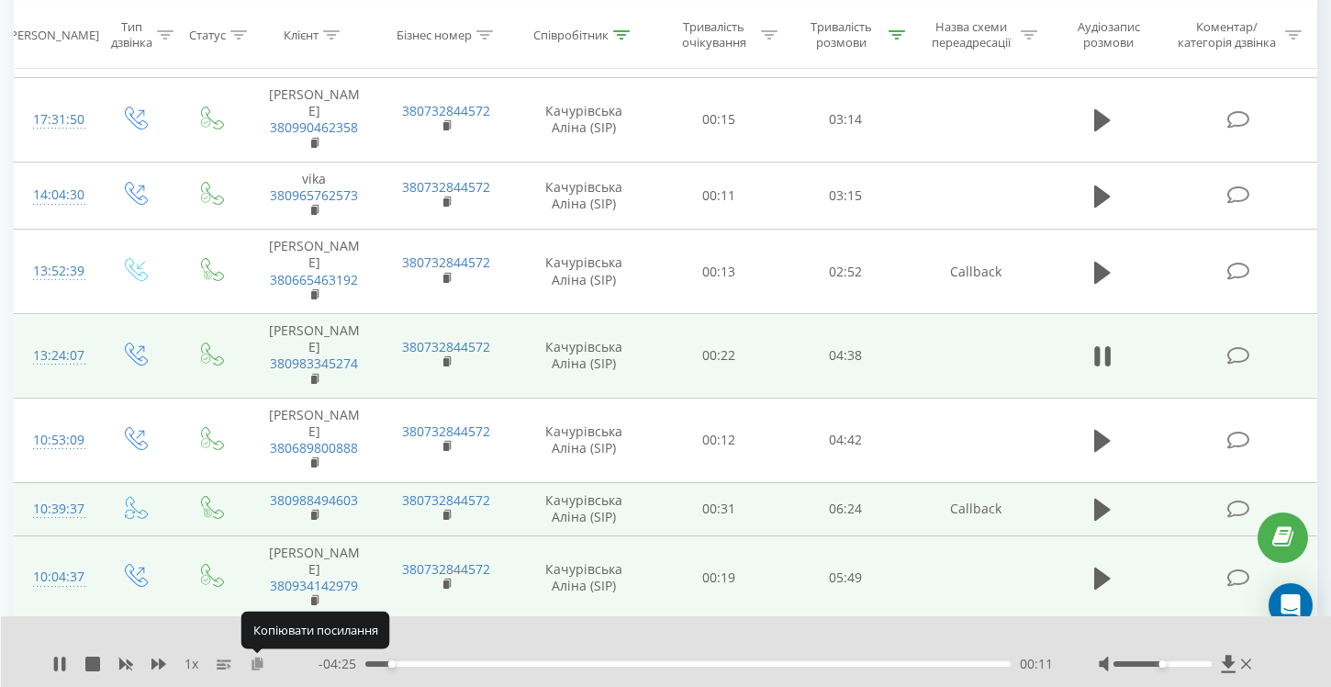
click at [259, 666] on icon at bounding box center [258, 662] width 16 height 13
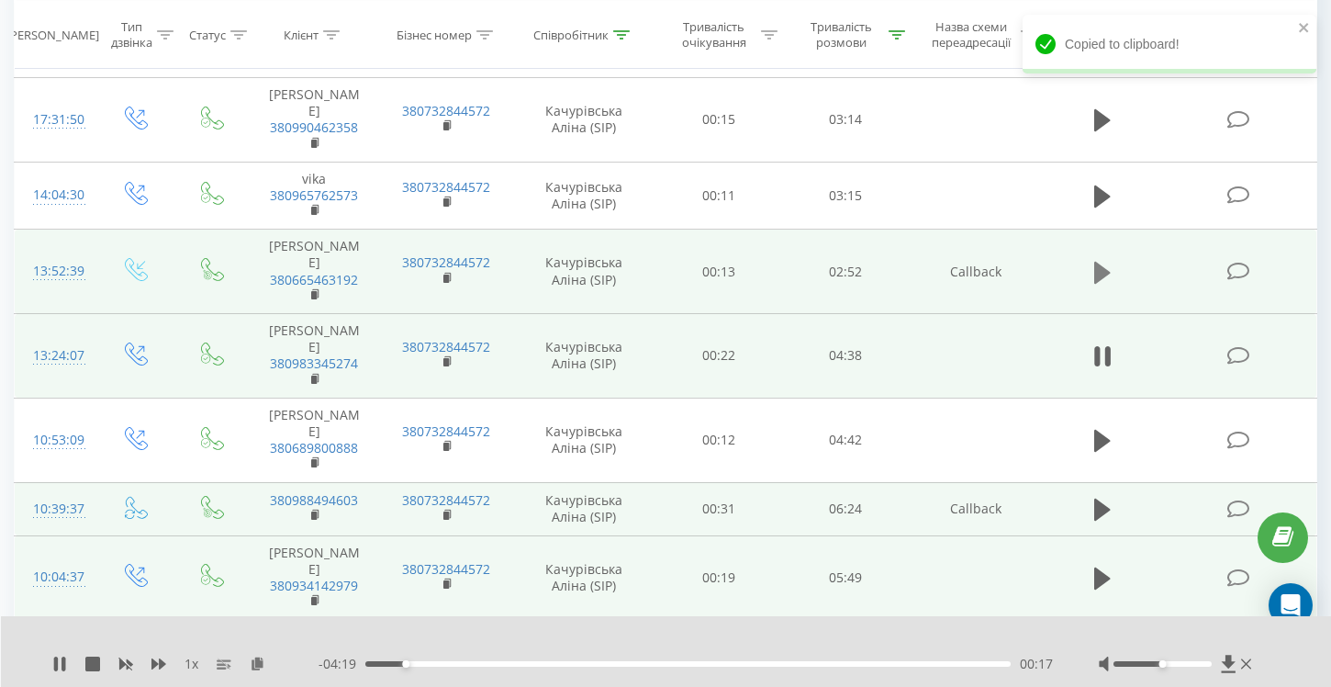
click at [1102, 261] on icon at bounding box center [1102, 272] width 17 height 22
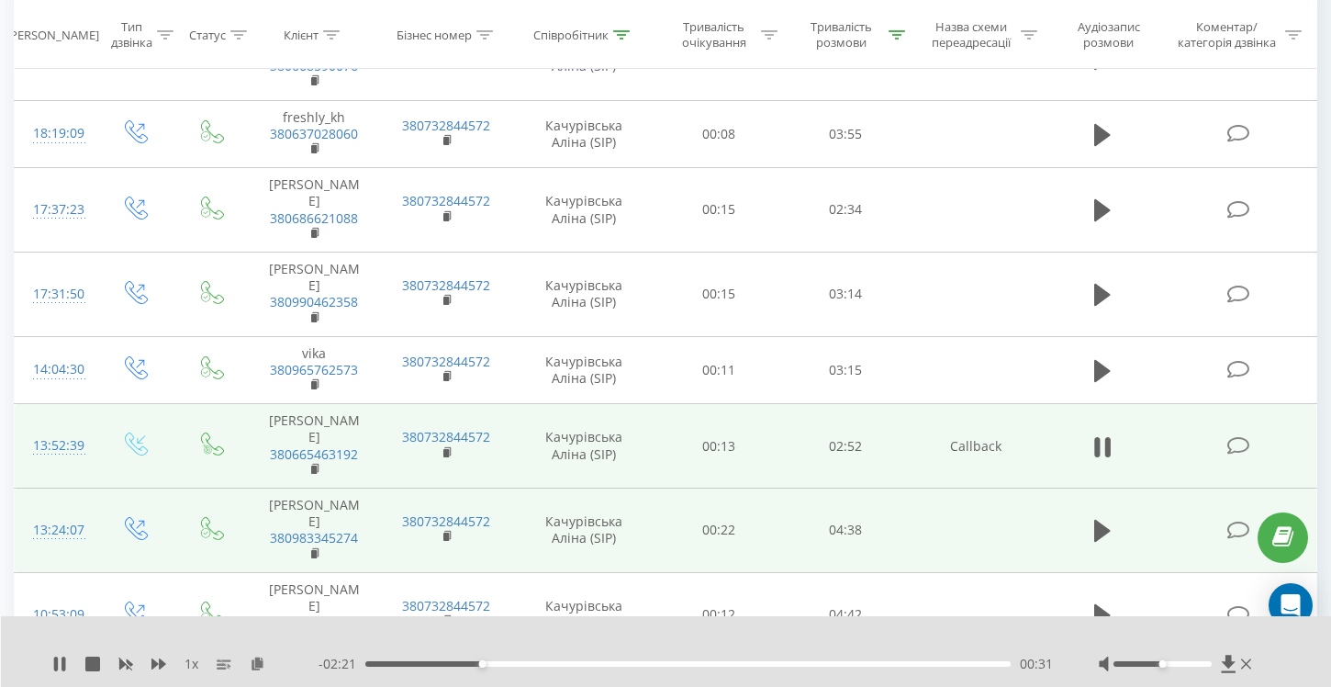
scroll to position [2669, 0]
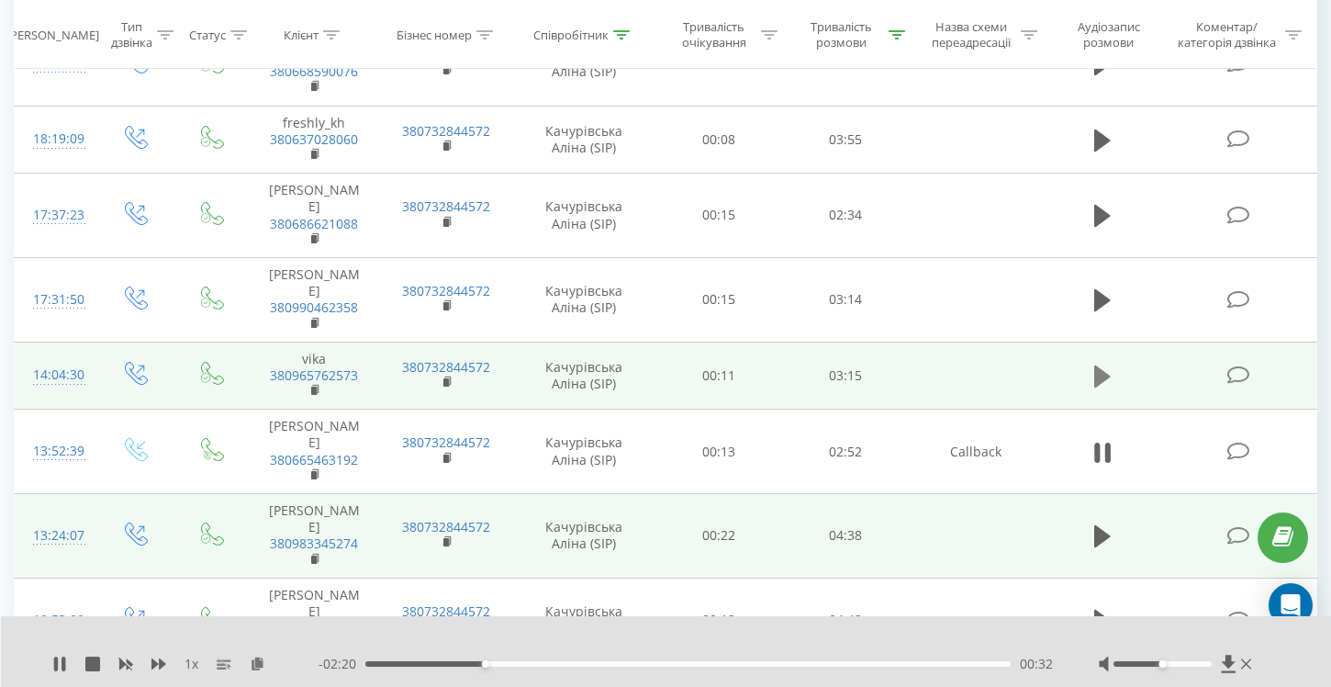
click at [1109, 365] on icon at bounding box center [1102, 376] width 17 height 22
click at [258, 661] on icon at bounding box center [258, 662] width 16 height 13
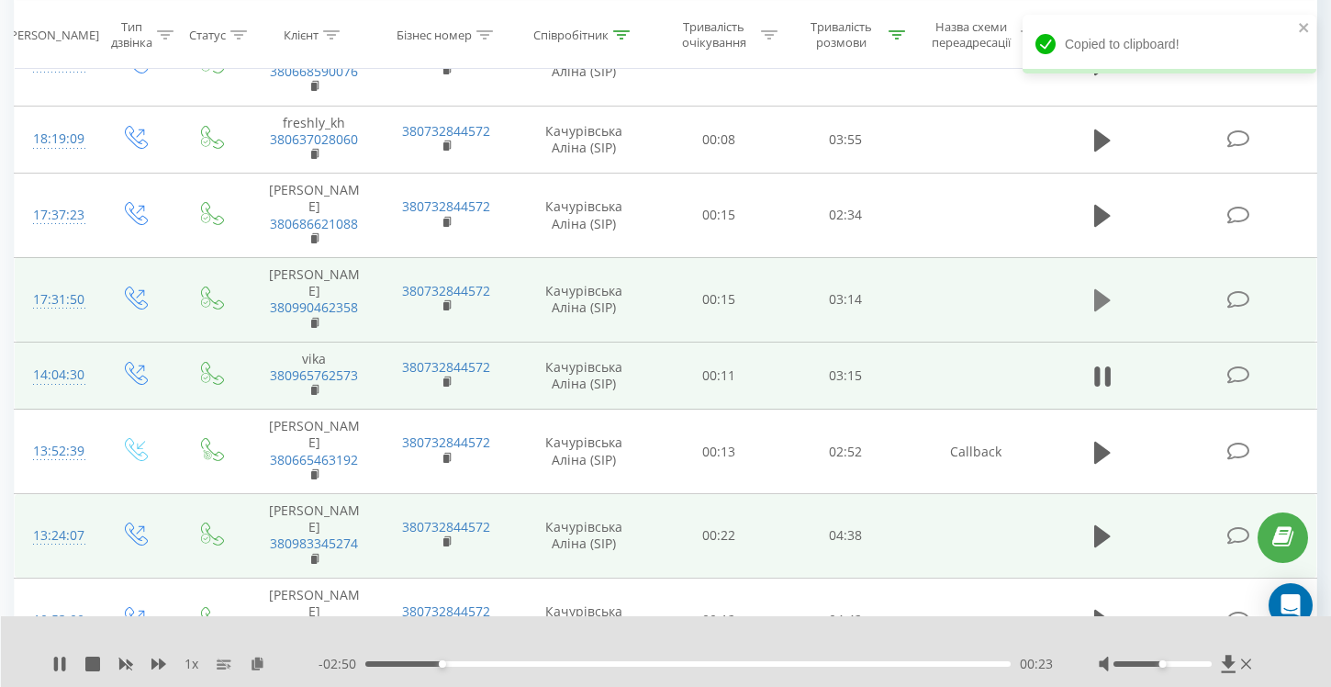
click at [1107, 287] on icon at bounding box center [1102, 300] width 17 height 26
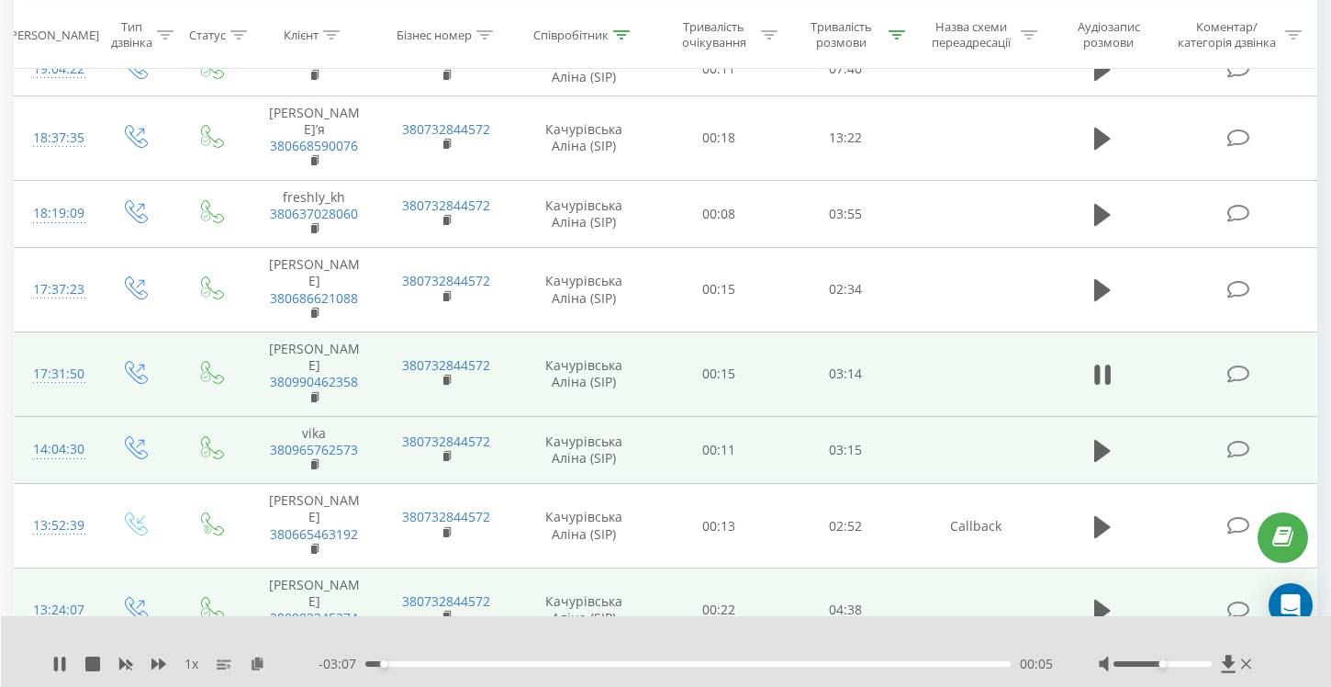
scroll to position [2596, 0]
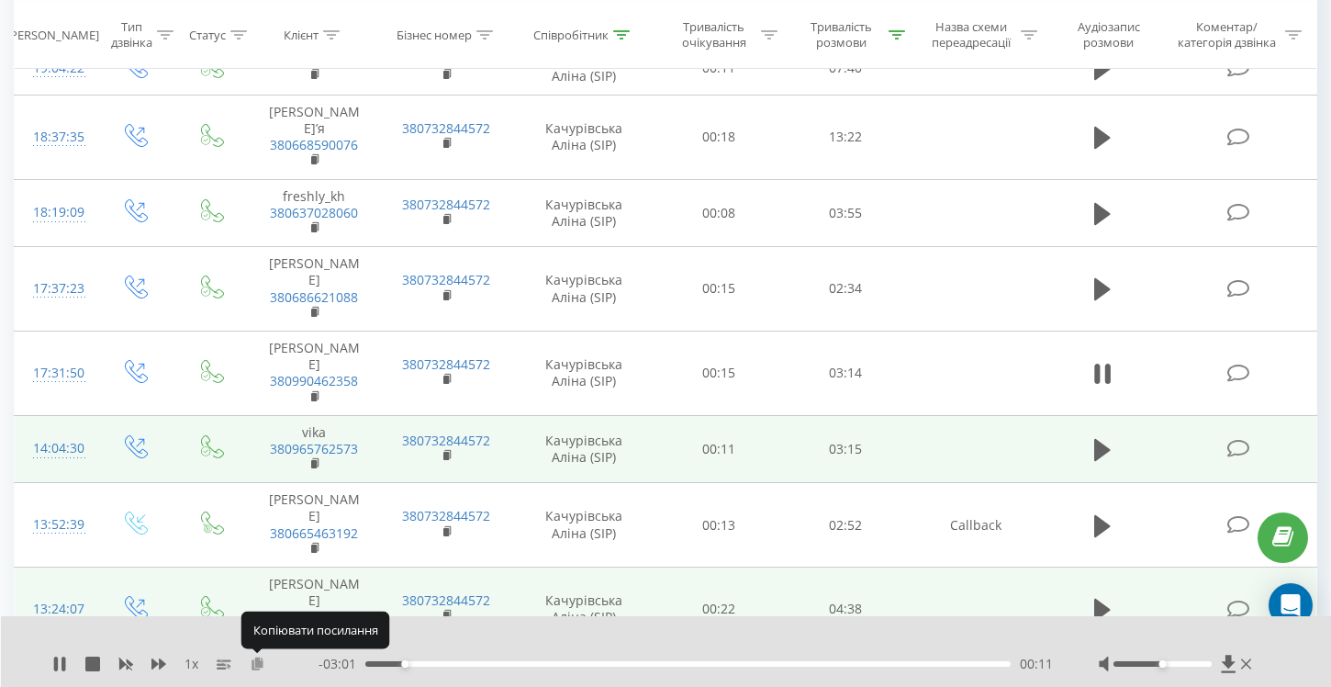
click at [257, 664] on icon at bounding box center [258, 662] width 16 height 13
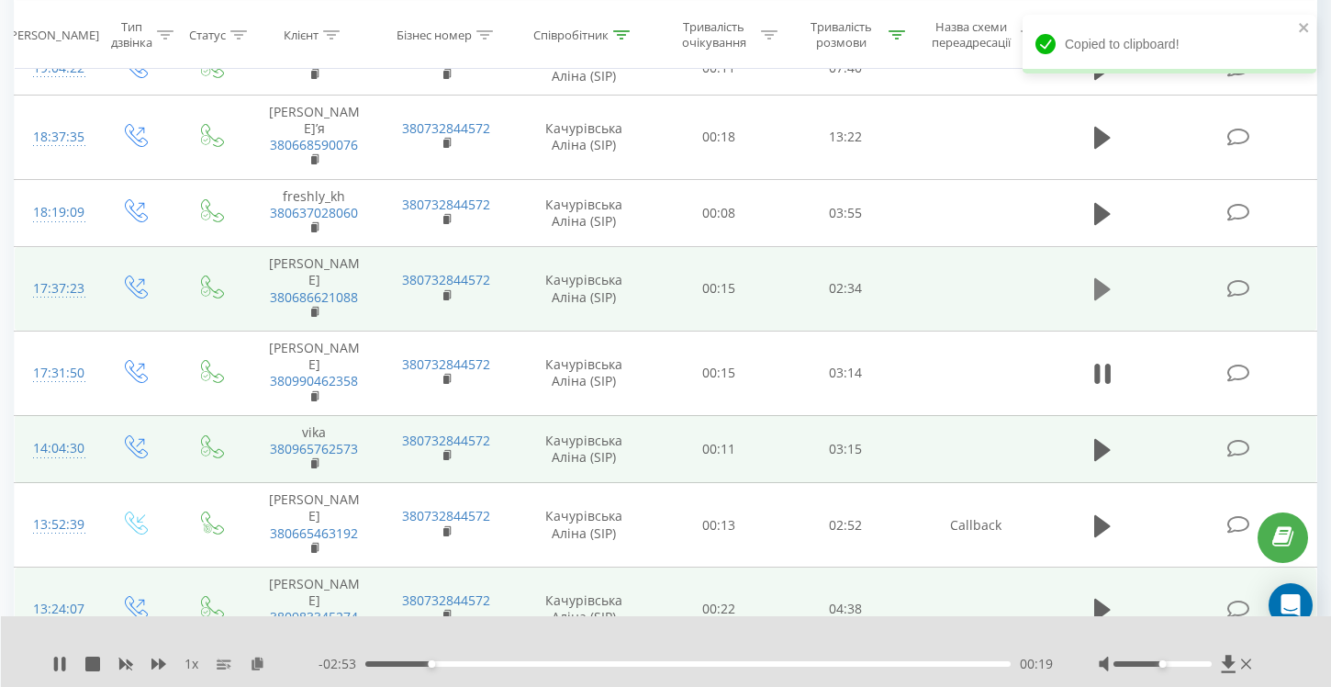
click at [1101, 278] on icon at bounding box center [1102, 289] width 17 height 22
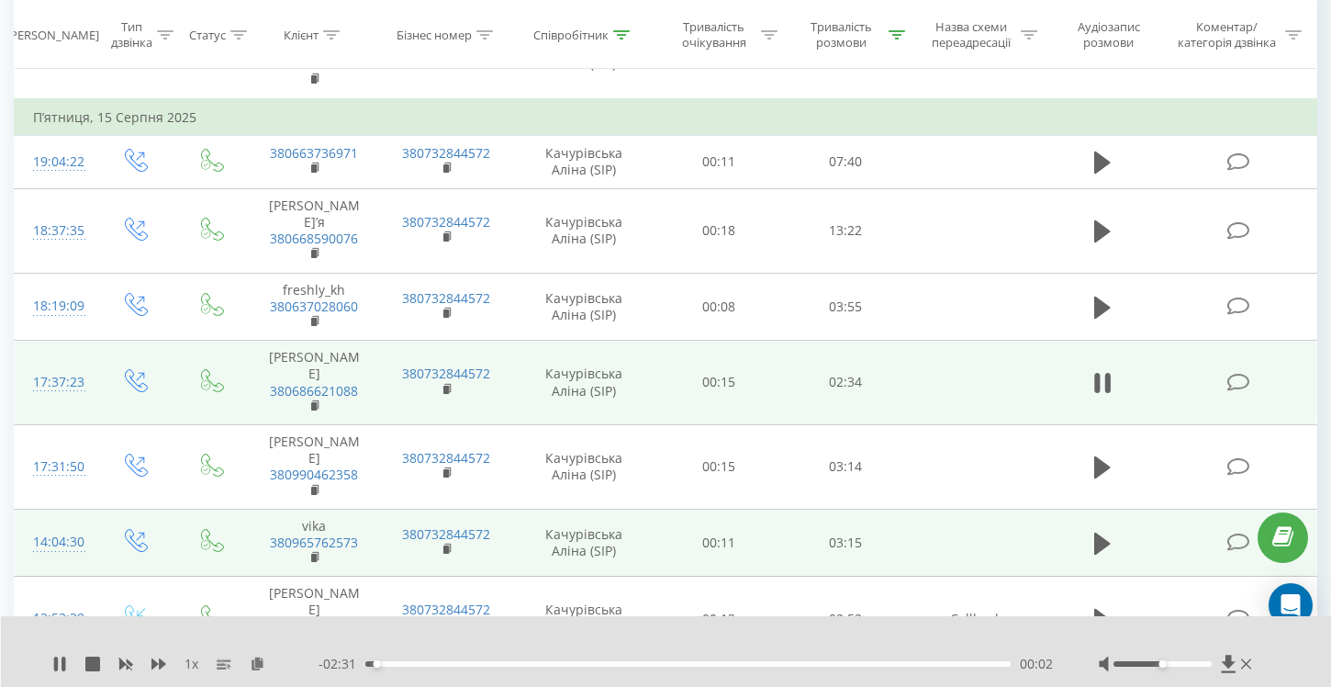
scroll to position [2490, 0]
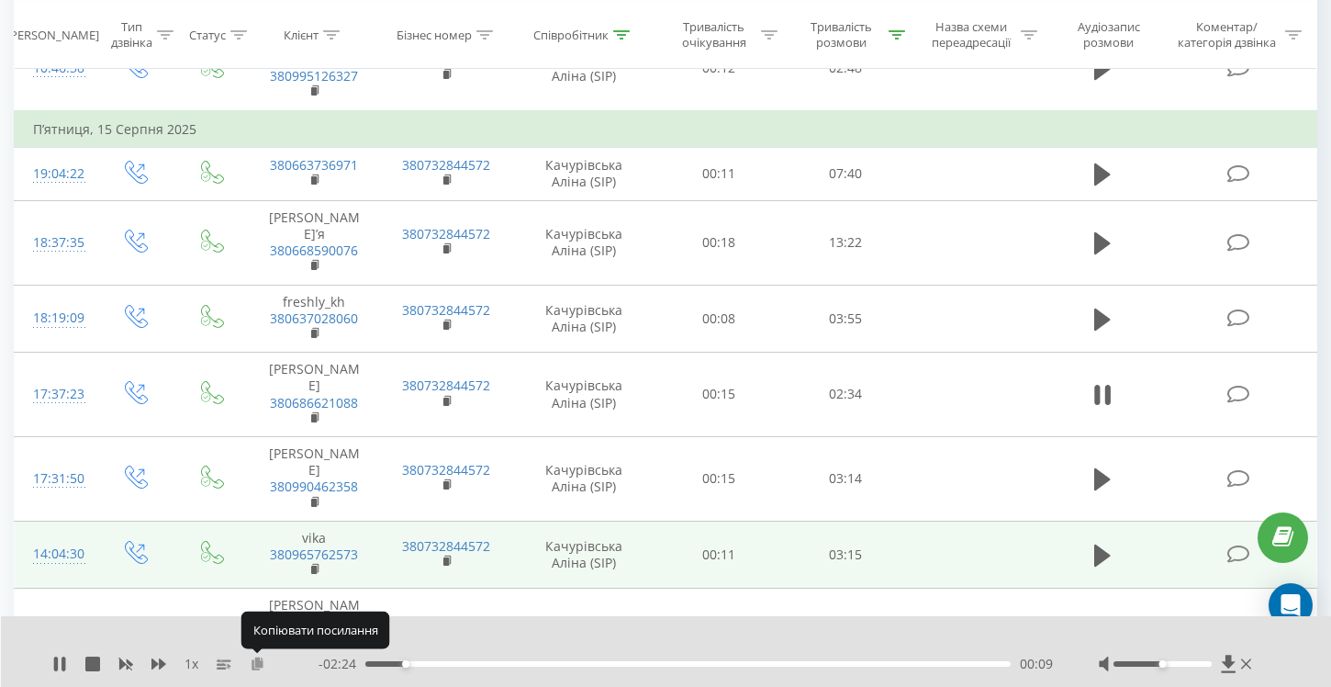
click at [260, 662] on icon at bounding box center [258, 662] width 16 height 13
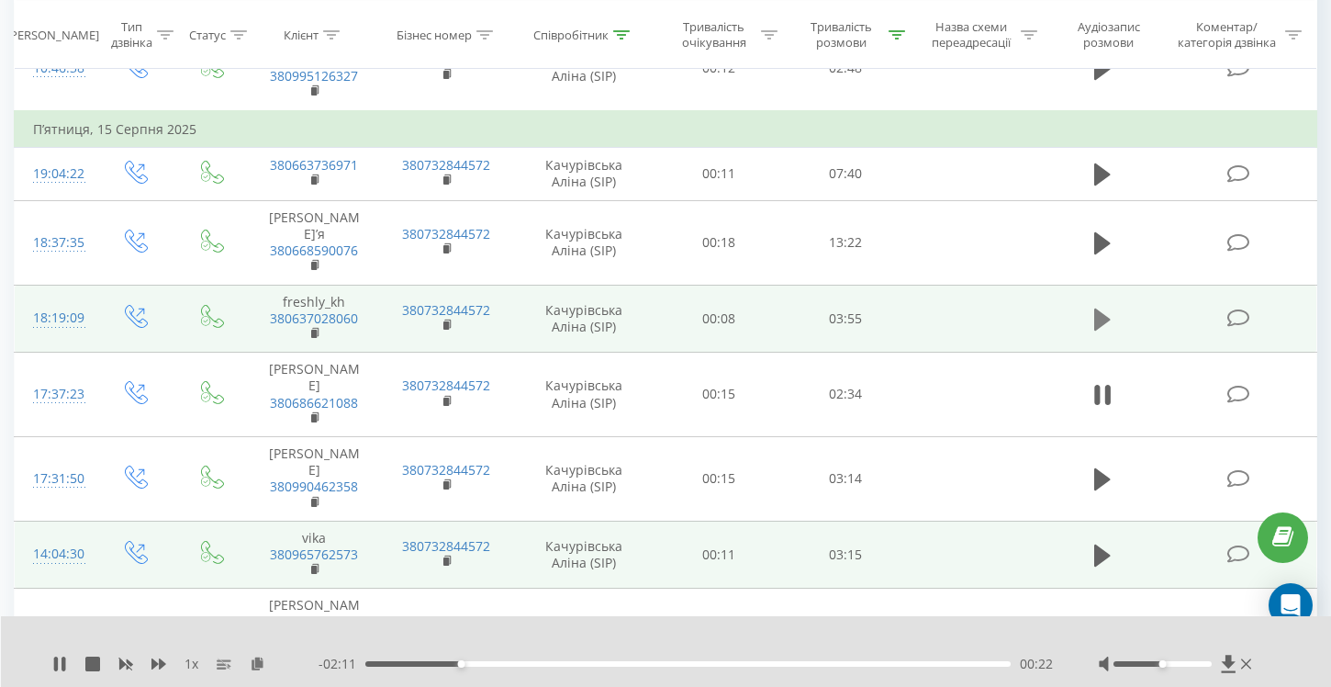
click at [1102, 307] on icon at bounding box center [1102, 320] width 17 height 26
click at [255, 662] on icon at bounding box center [258, 662] width 16 height 13
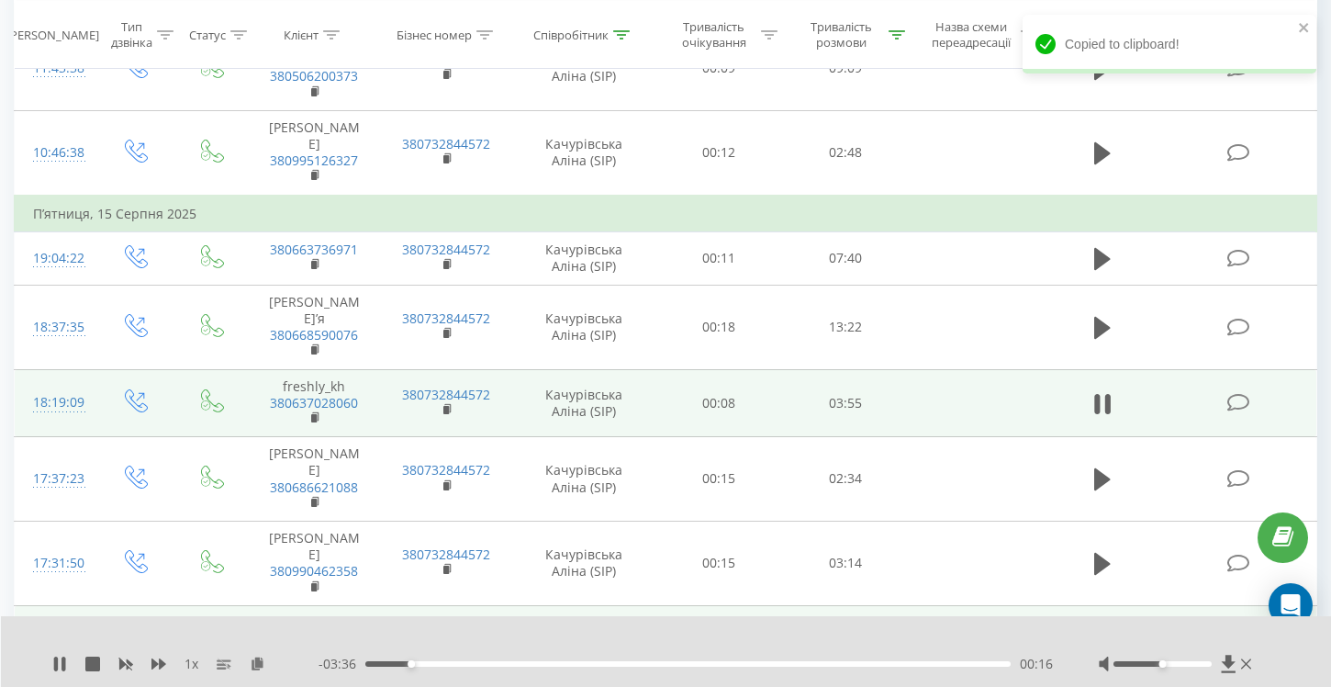
scroll to position [2398, 0]
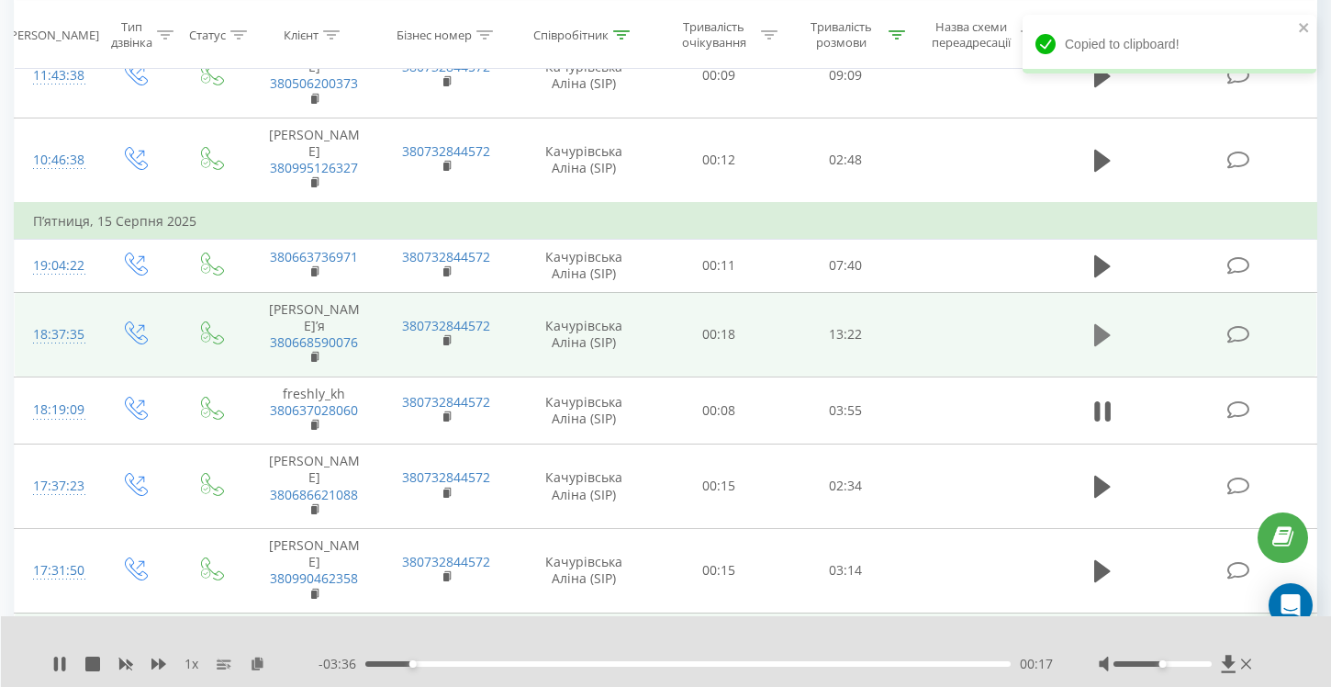
click at [1111, 322] on icon at bounding box center [1102, 335] width 17 height 26
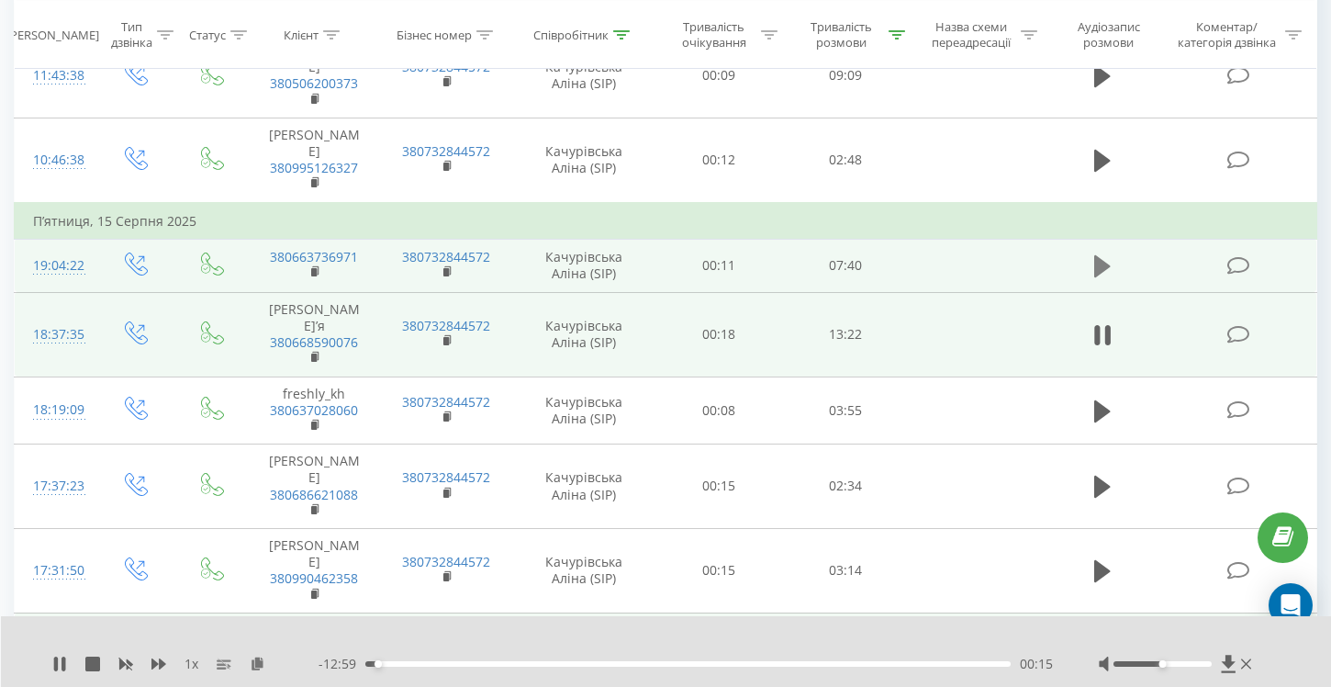
click at [1099, 255] on icon at bounding box center [1102, 266] width 17 height 22
click at [259, 665] on icon at bounding box center [258, 662] width 16 height 13
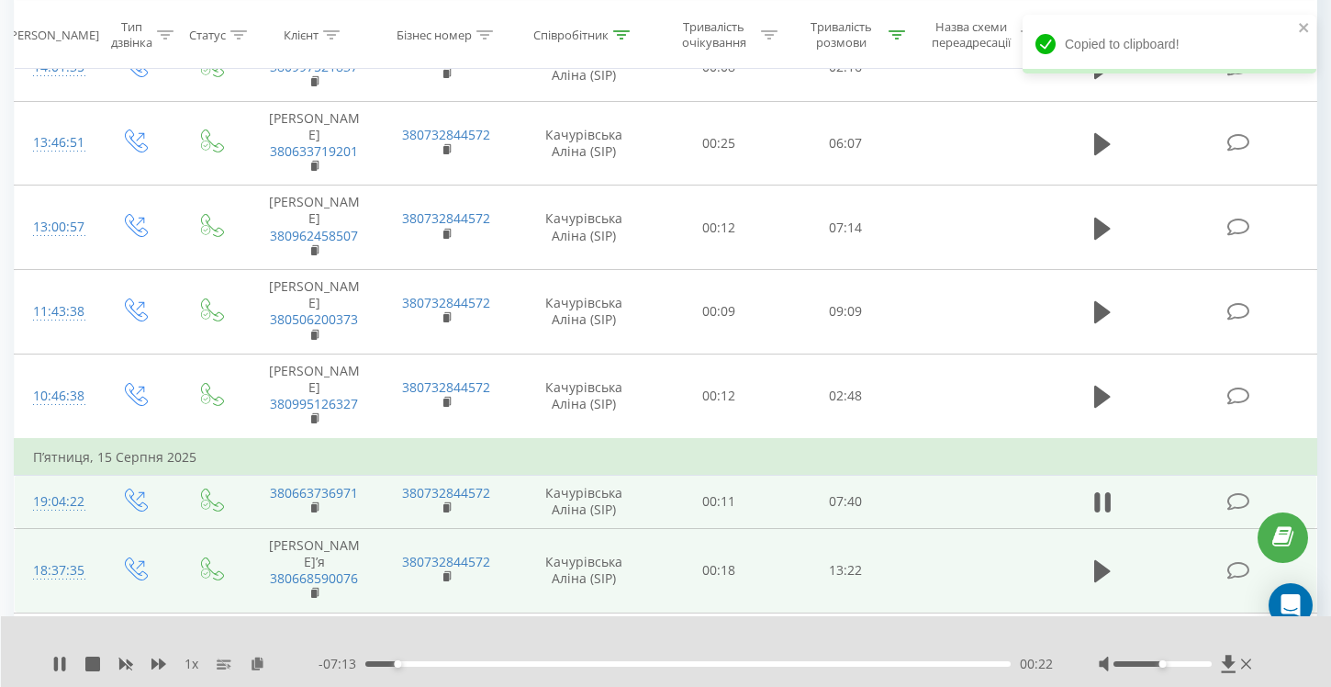
scroll to position [2152, 0]
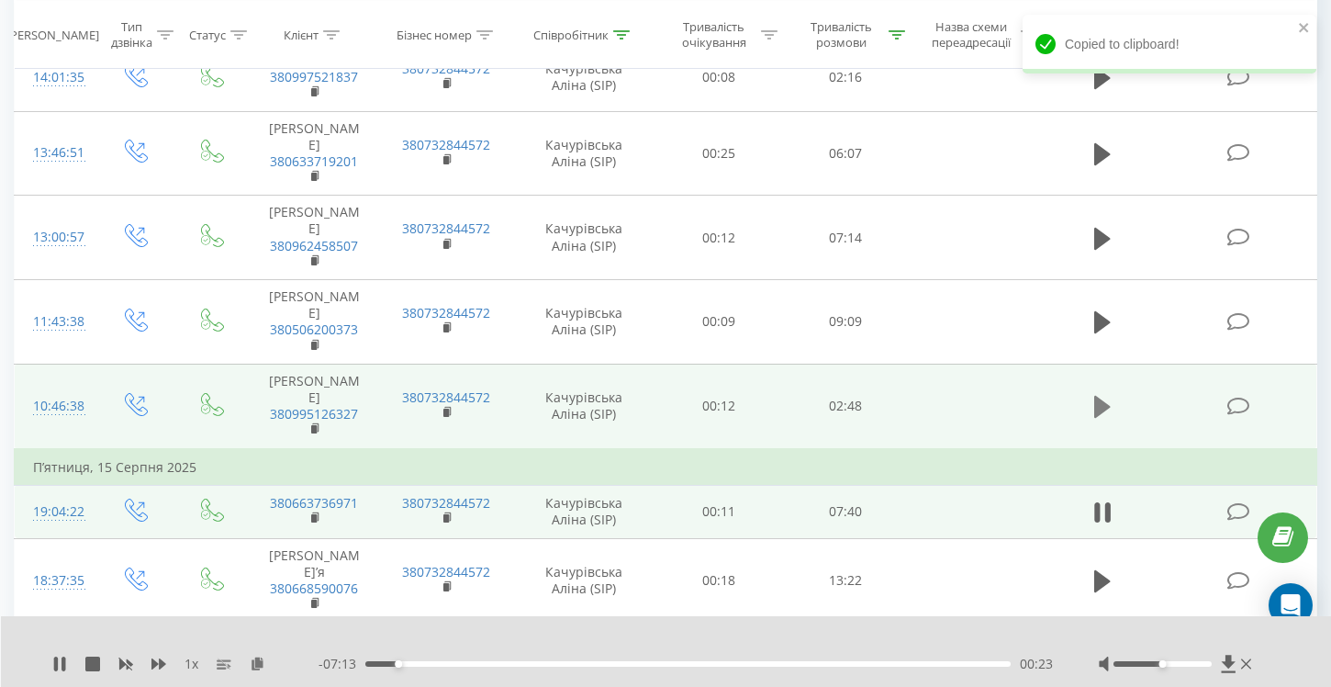
click at [1095, 396] on icon at bounding box center [1102, 407] width 17 height 22
click at [191, 667] on span "1 x" at bounding box center [191, 663] width 14 height 18
click at [255, 664] on icon at bounding box center [258, 662] width 16 height 13
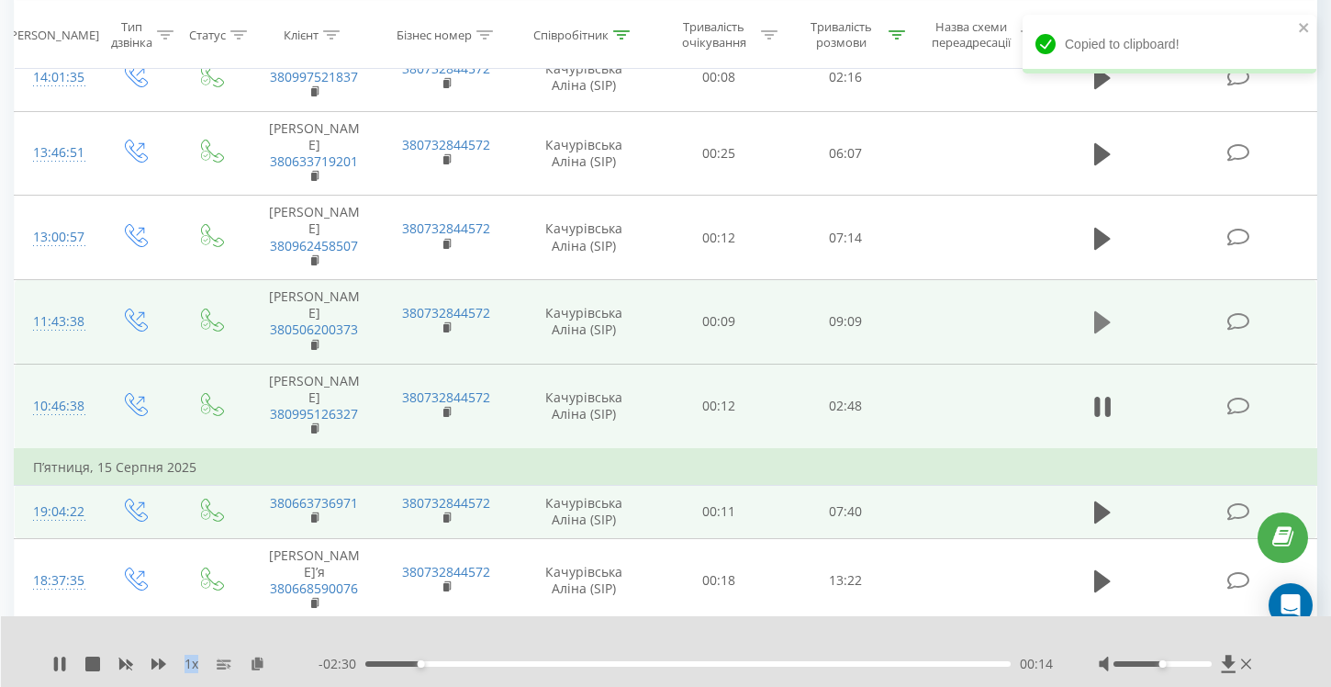
click at [1096, 311] on icon at bounding box center [1102, 322] width 17 height 22
click at [1090, 308] on button at bounding box center [1103, 322] width 28 height 28
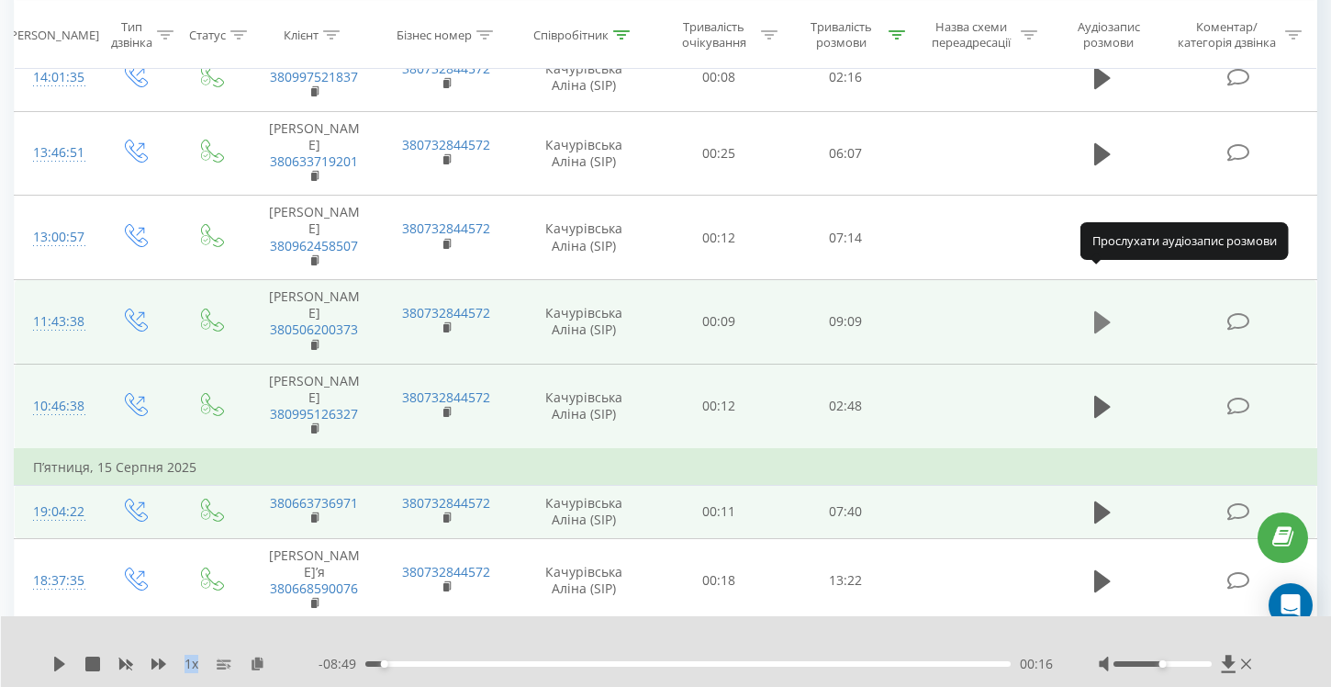
click at [1101, 309] on icon at bounding box center [1102, 322] width 17 height 26
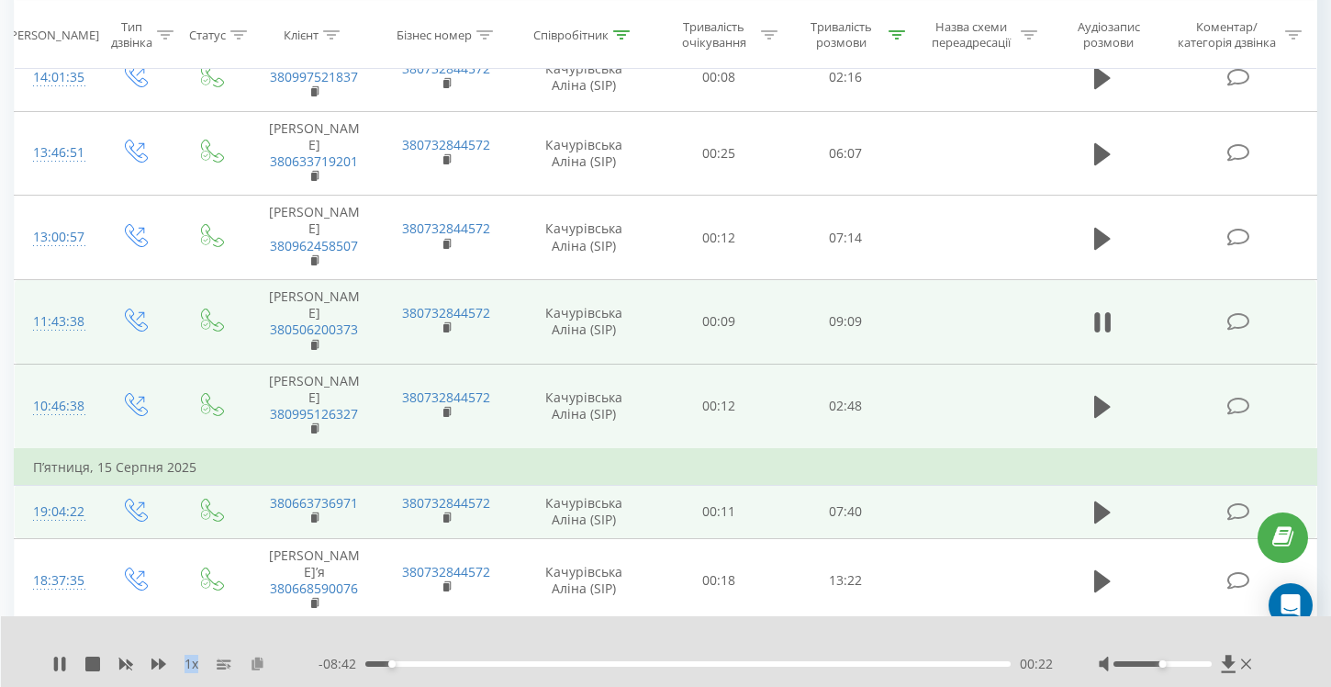
click at [261, 661] on icon at bounding box center [258, 662] width 16 height 13
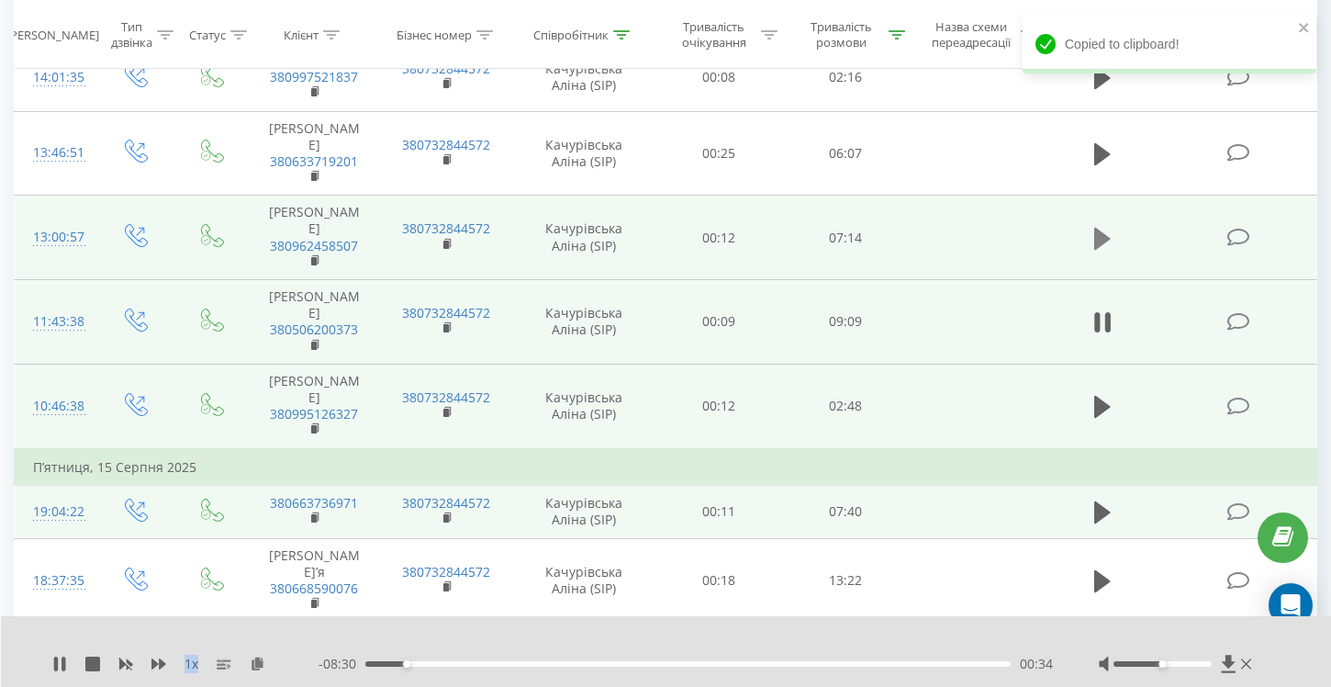
click at [1101, 227] on icon at bounding box center [1102, 238] width 17 height 22
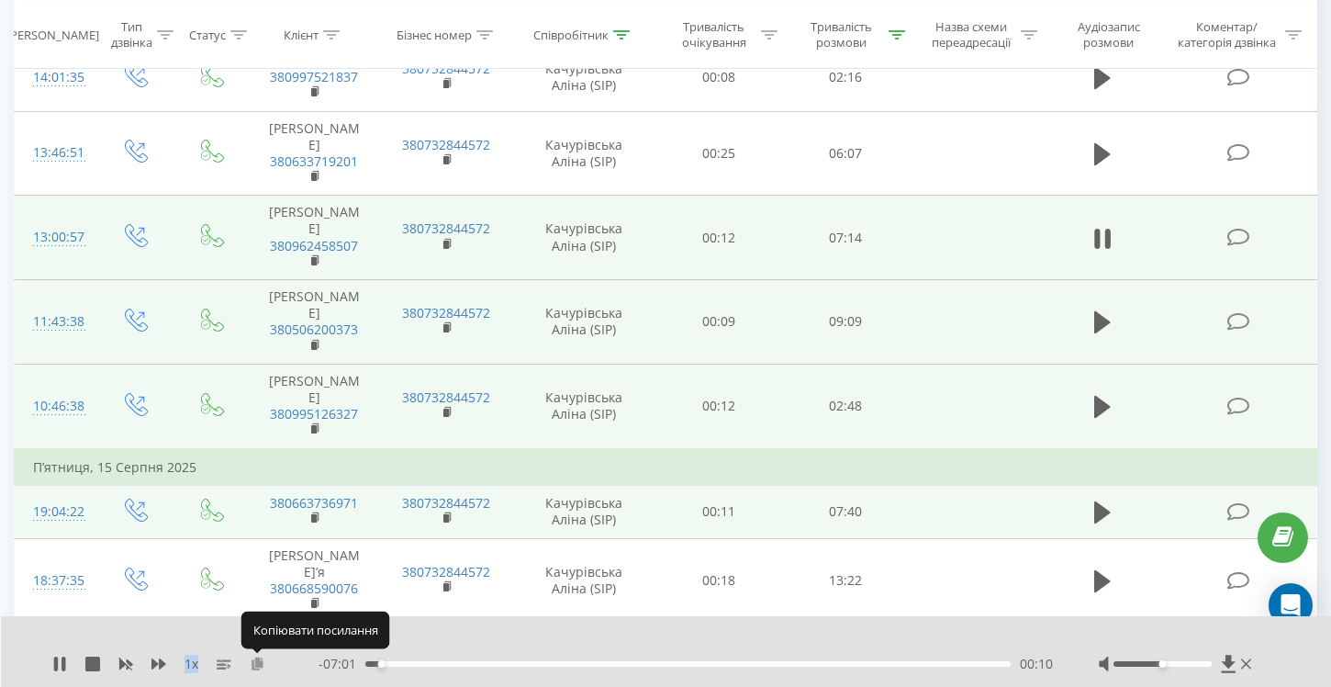
click at [254, 663] on icon at bounding box center [258, 662] width 16 height 13
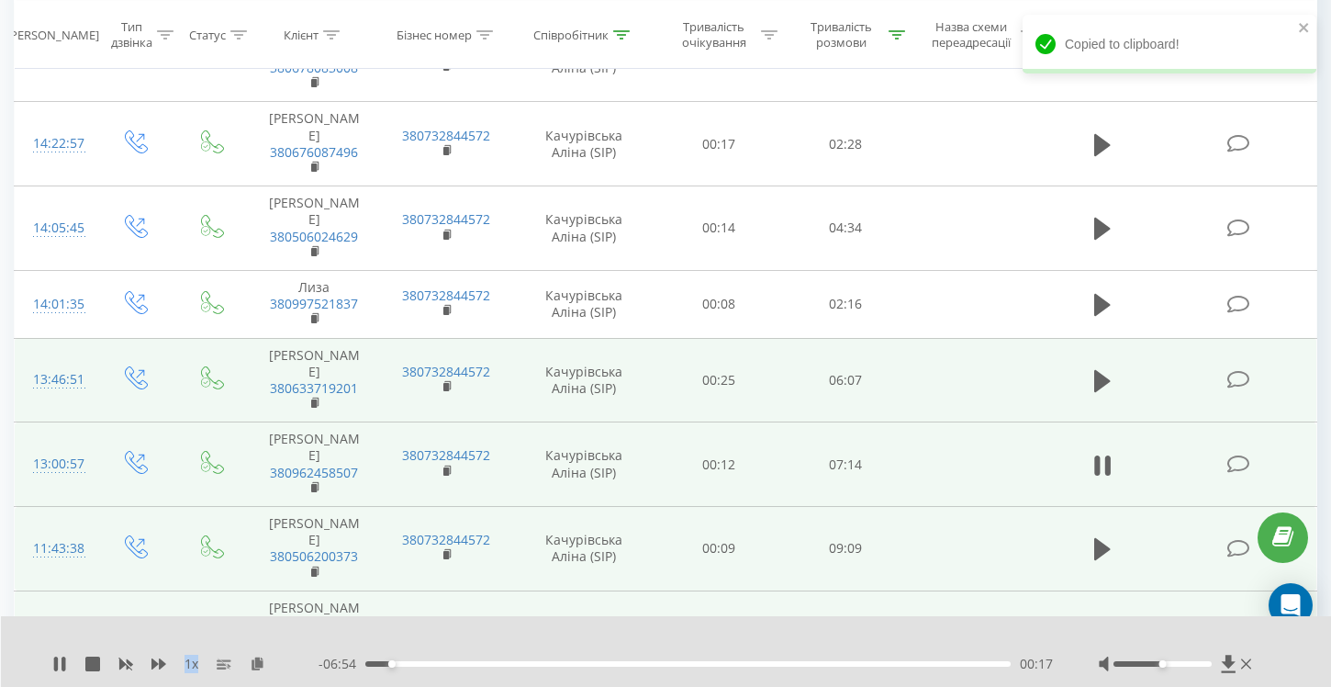
scroll to position [1863, 0]
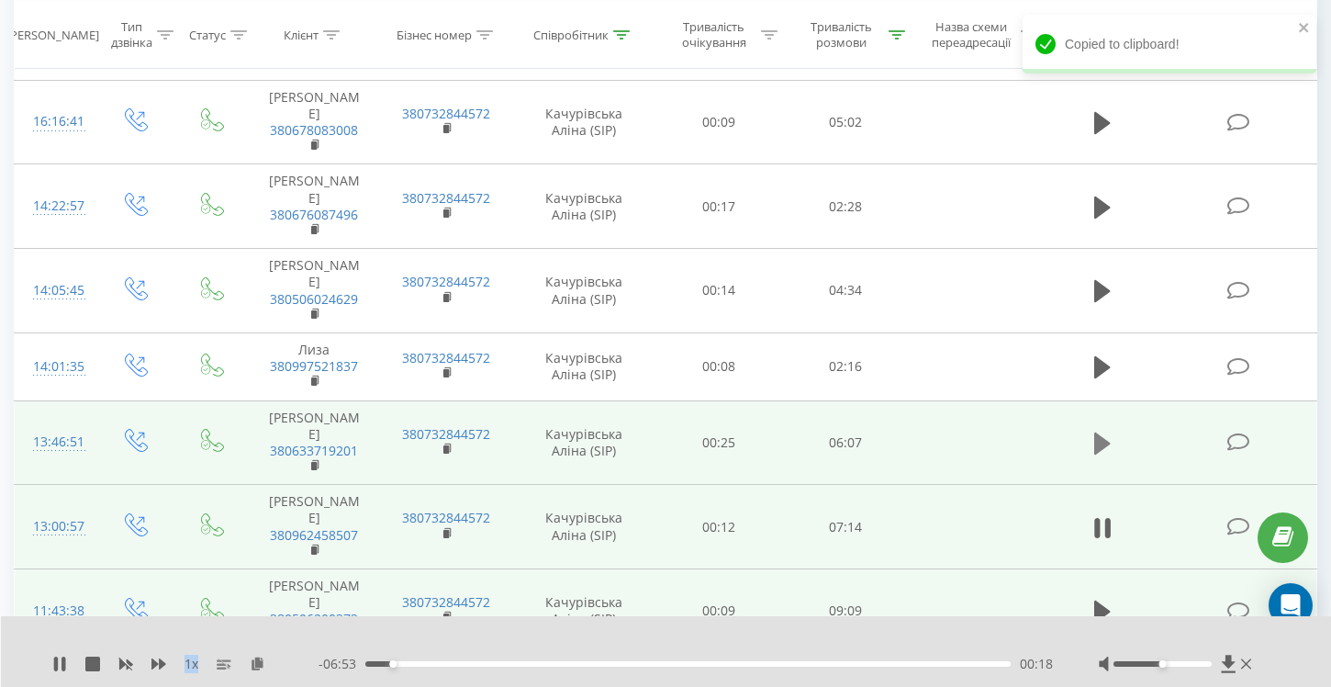
click at [1099, 432] on icon at bounding box center [1102, 443] width 17 height 22
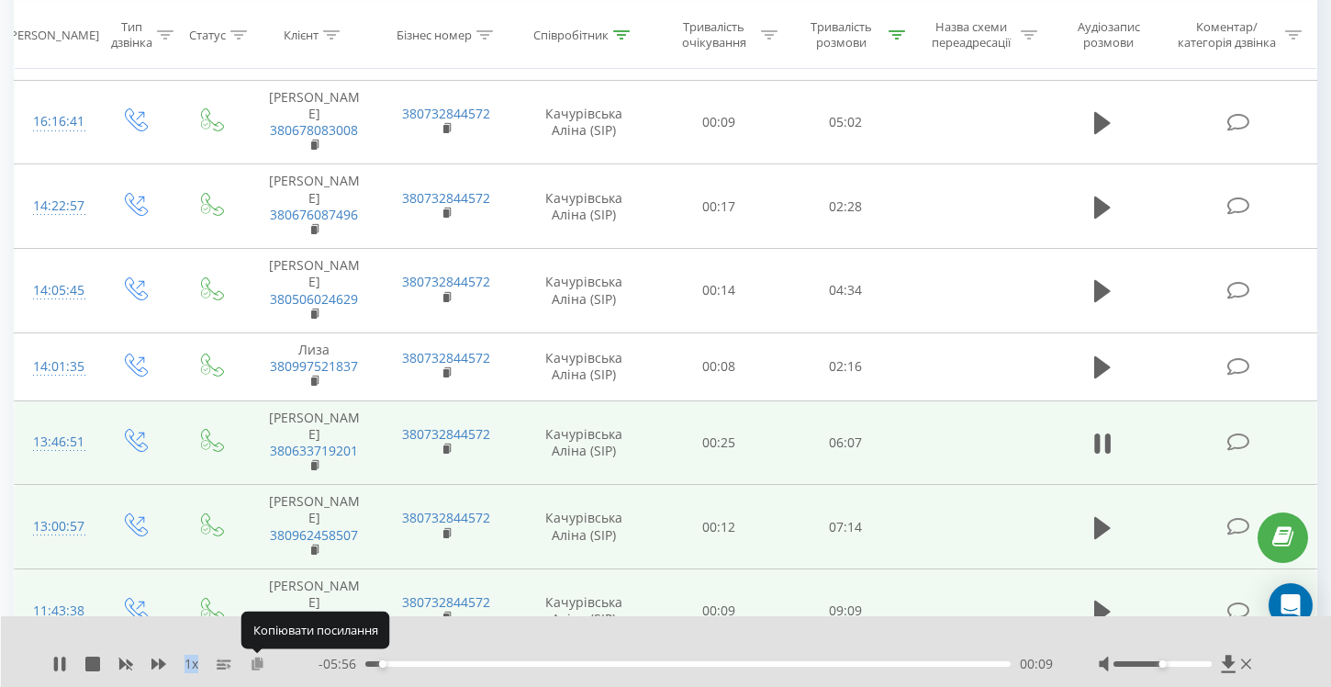
click at [254, 664] on icon at bounding box center [258, 662] width 16 height 13
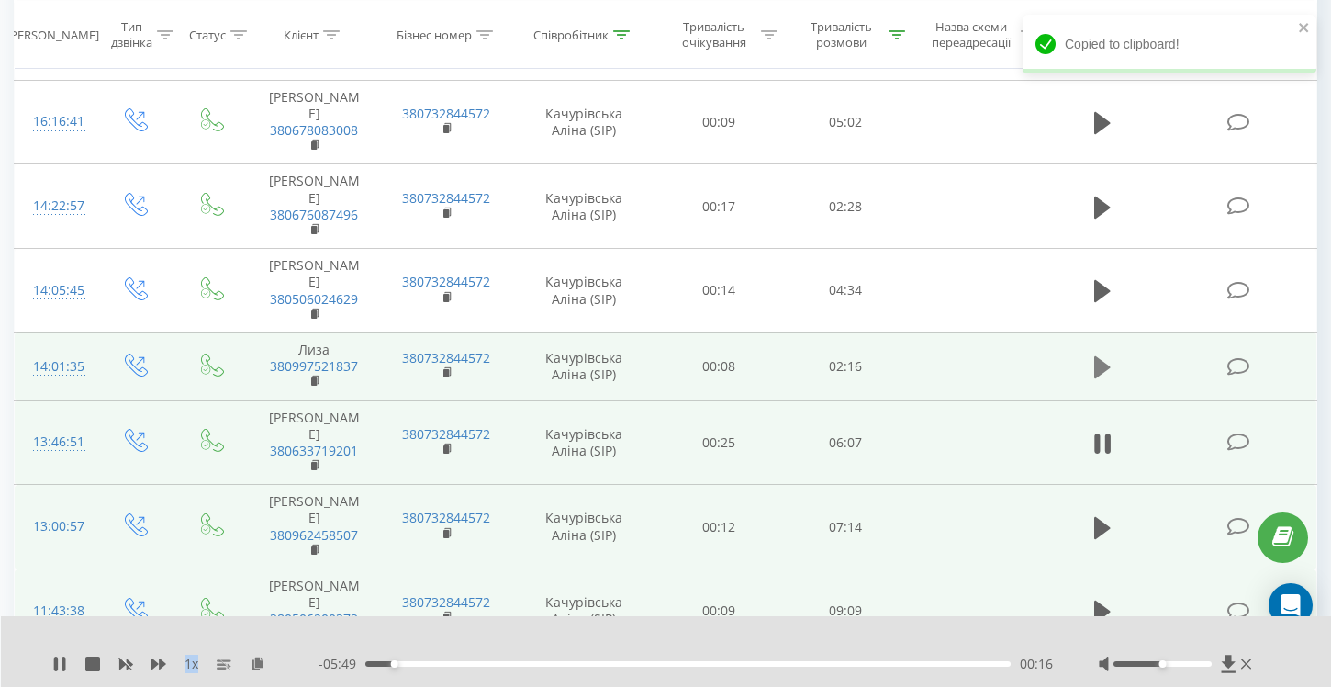
click at [1101, 356] on icon at bounding box center [1102, 367] width 17 height 22
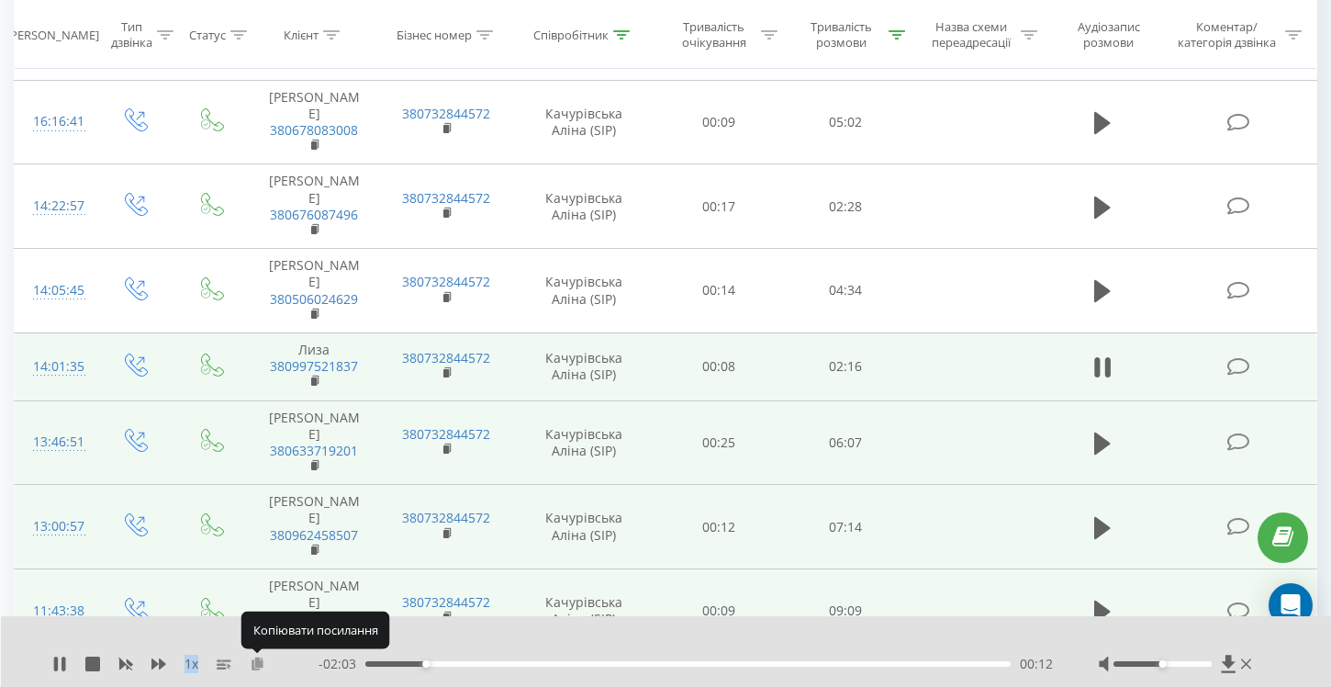
click at [255, 667] on icon at bounding box center [258, 662] width 16 height 13
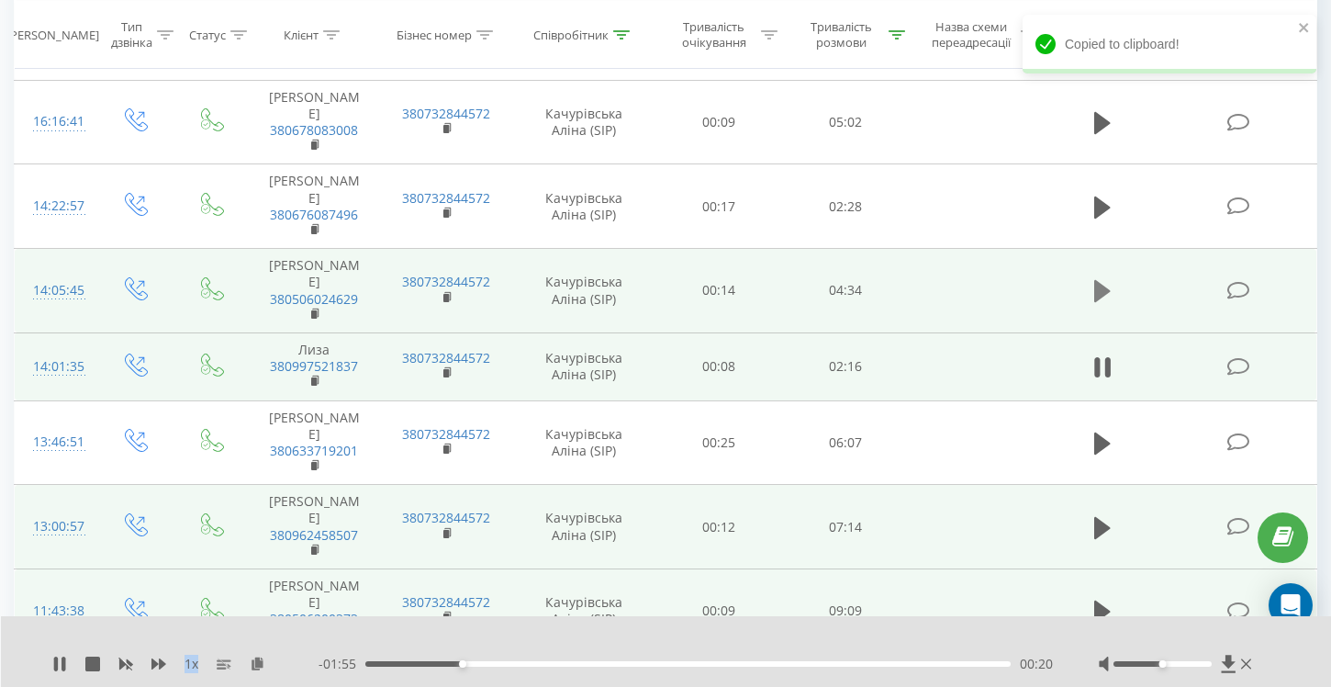
click at [1101, 280] on icon at bounding box center [1102, 291] width 17 height 22
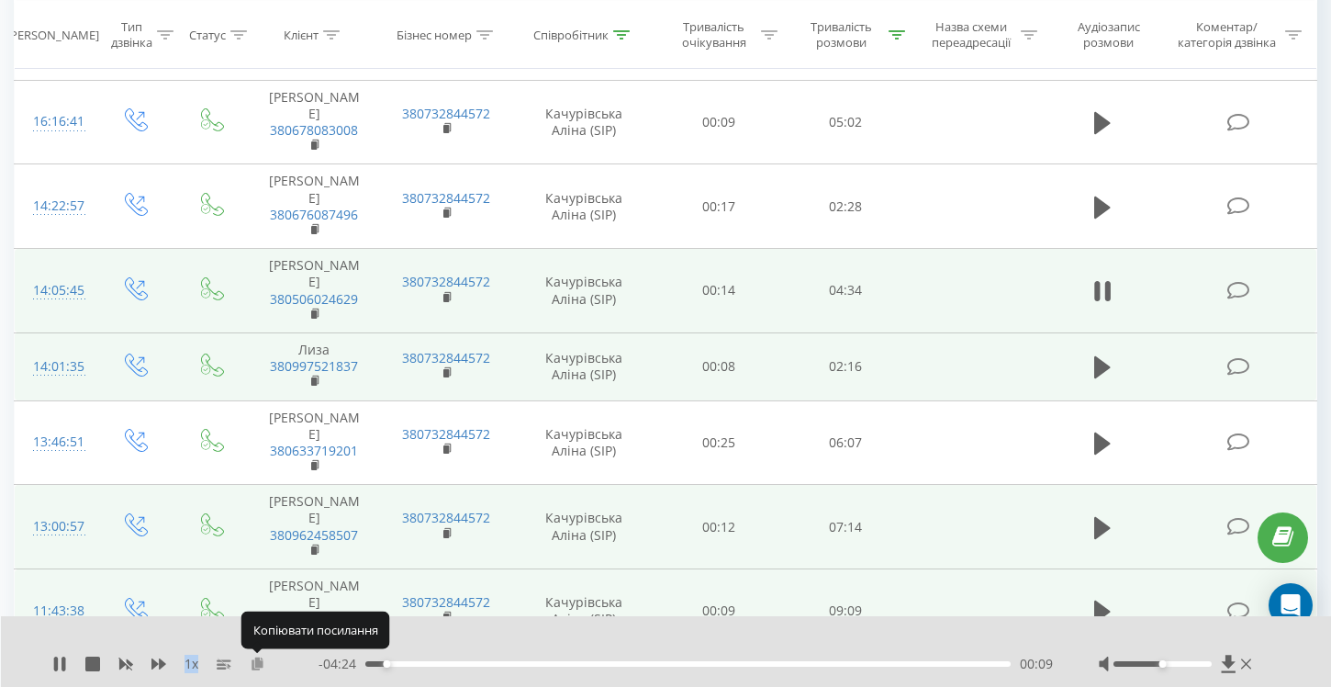
click at [258, 670] on button at bounding box center [257, 663] width 15 height 15
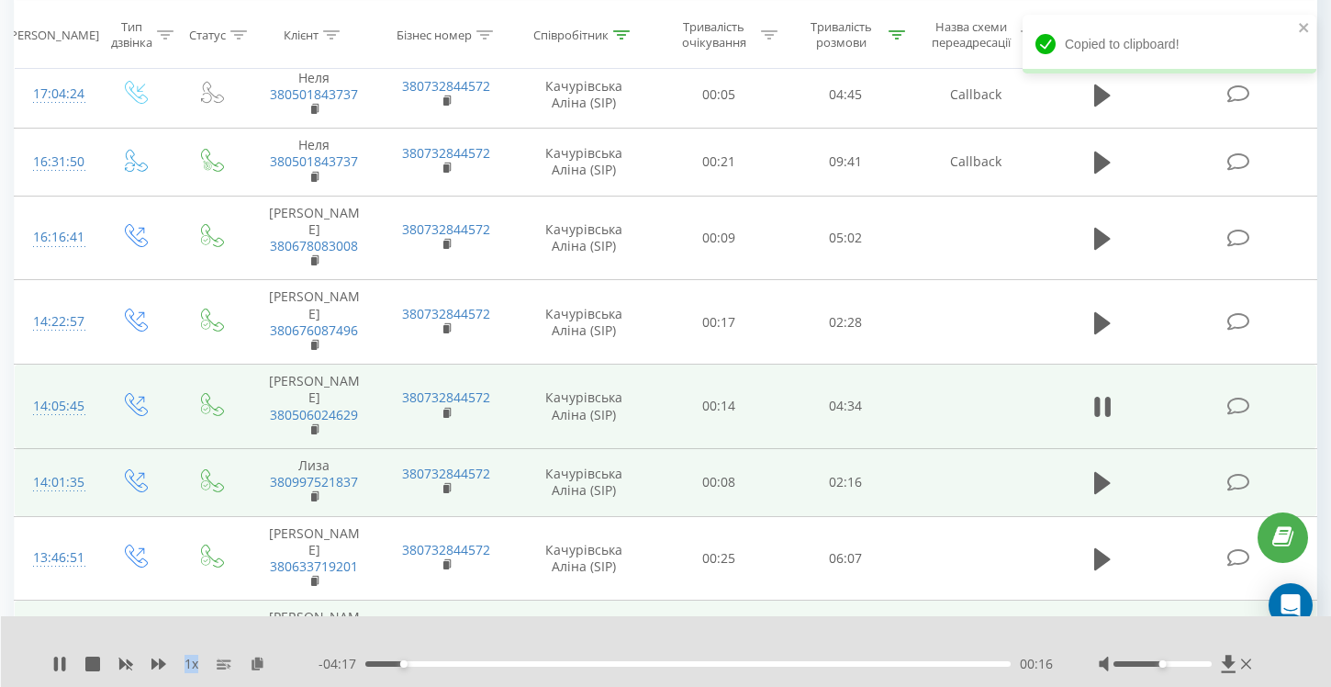
scroll to position [1711, 0]
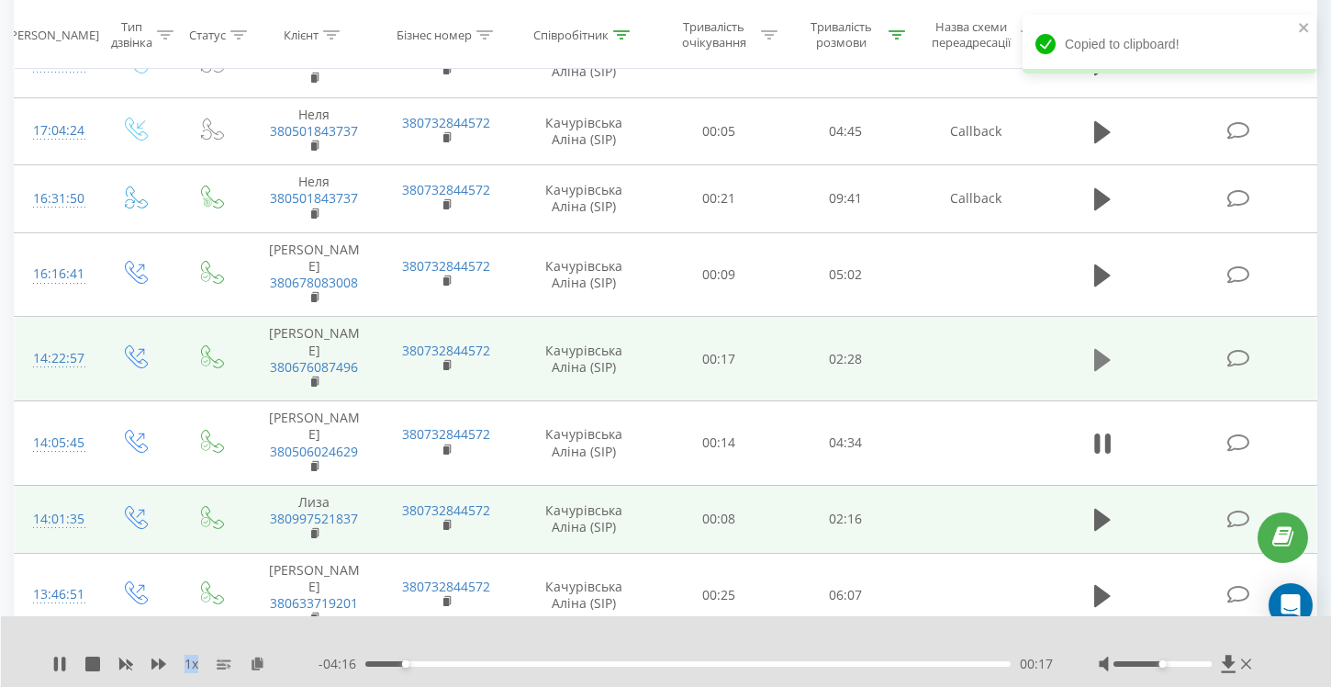
click at [1097, 349] on icon at bounding box center [1102, 360] width 17 height 22
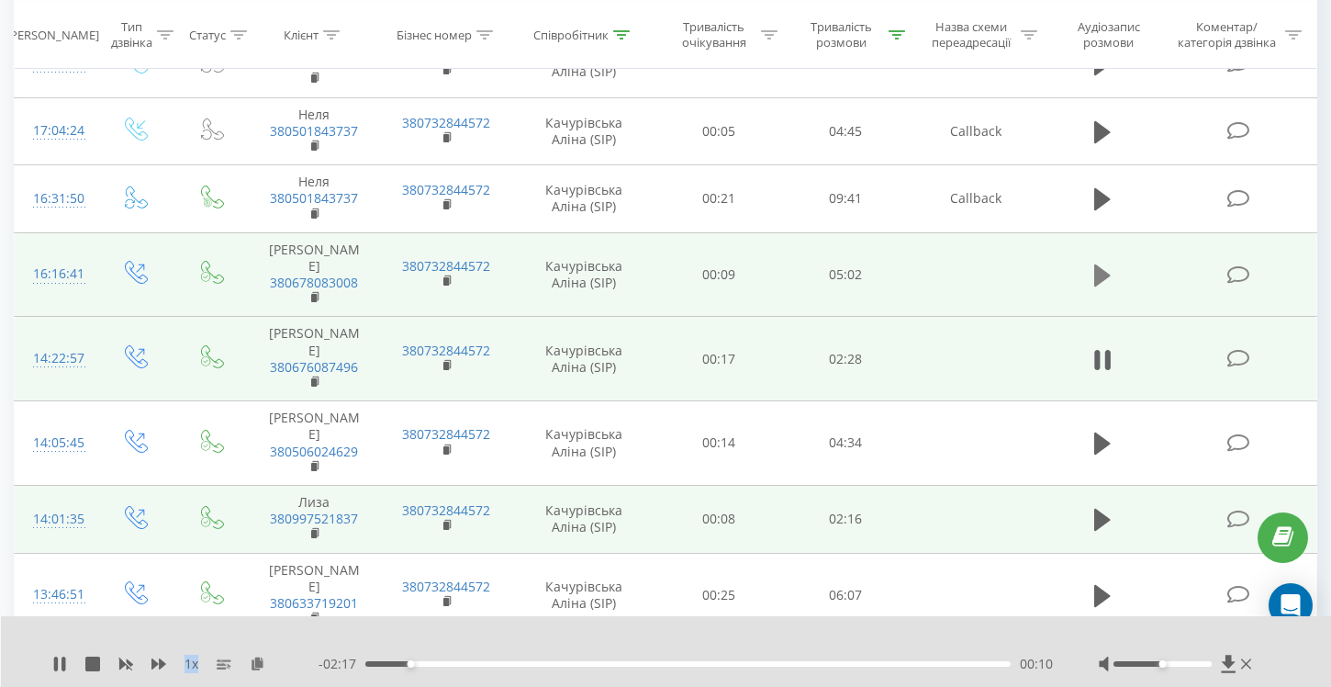
click at [1100, 263] on icon at bounding box center [1102, 276] width 17 height 26
click at [252, 666] on icon at bounding box center [258, 662] width 16 height 13
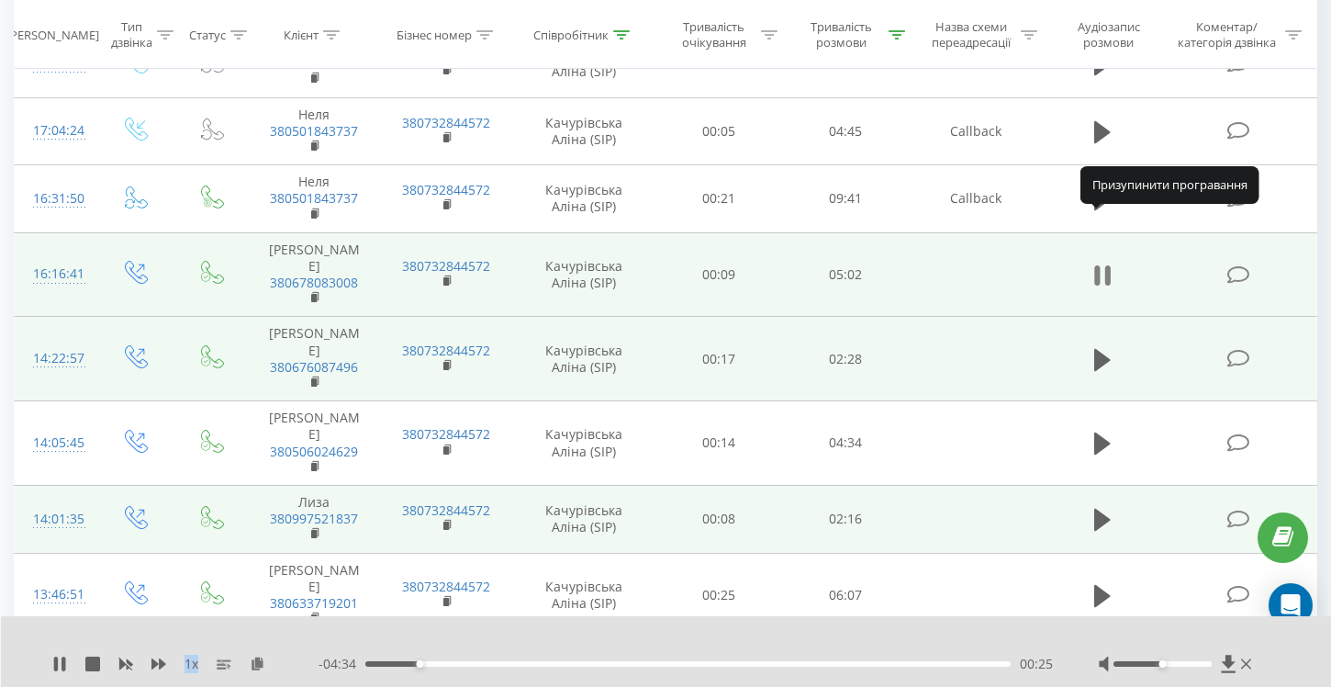
click at [1101, 263] on icon at bounding box center [1102, 276] width 17 height 26
click at [1102, 264] on icon at bounding box center [1102, 275] width 17 height 22
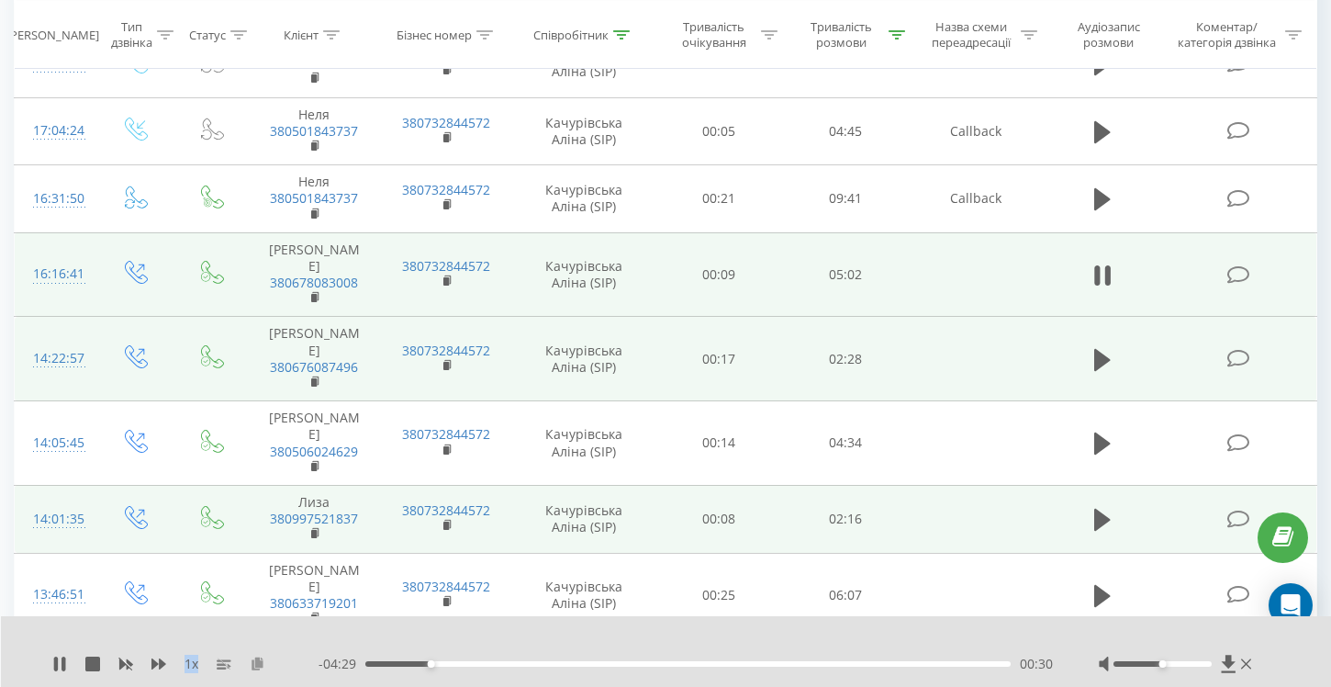
click at [255, 665] on icon at bounding box center [258, 662] width 16 height 13
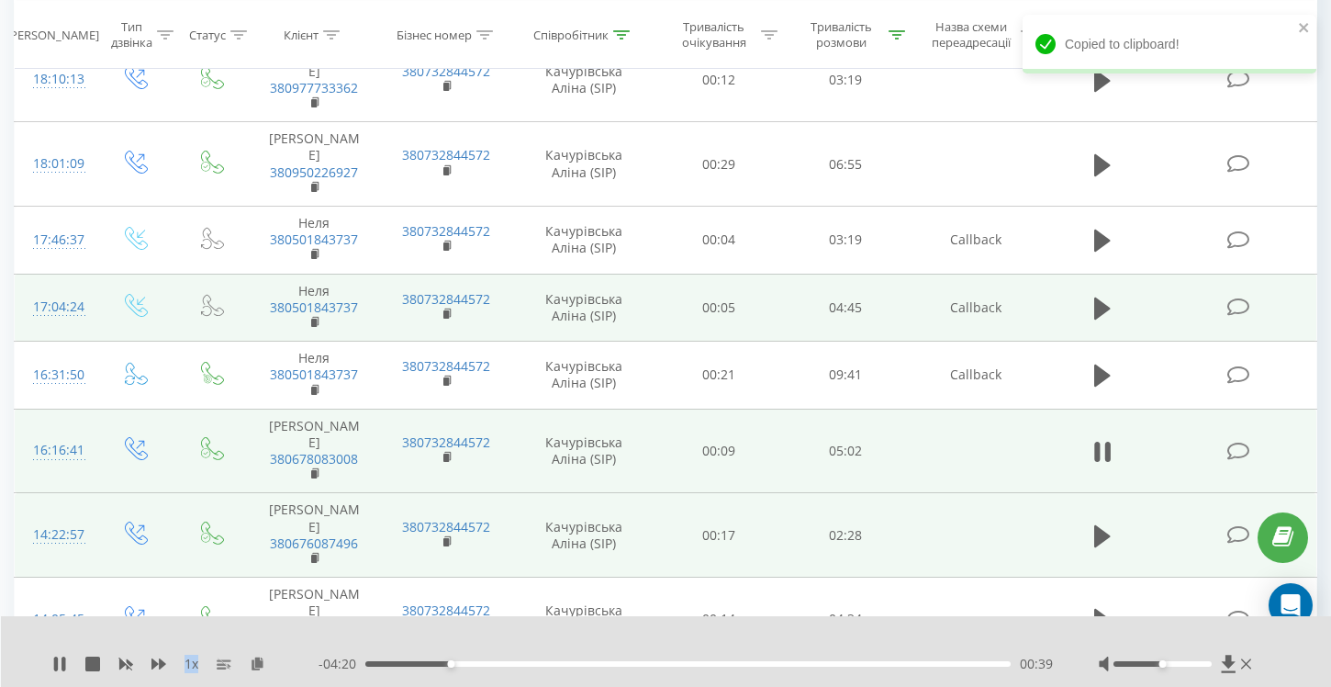
scroll to position [1526, 0]
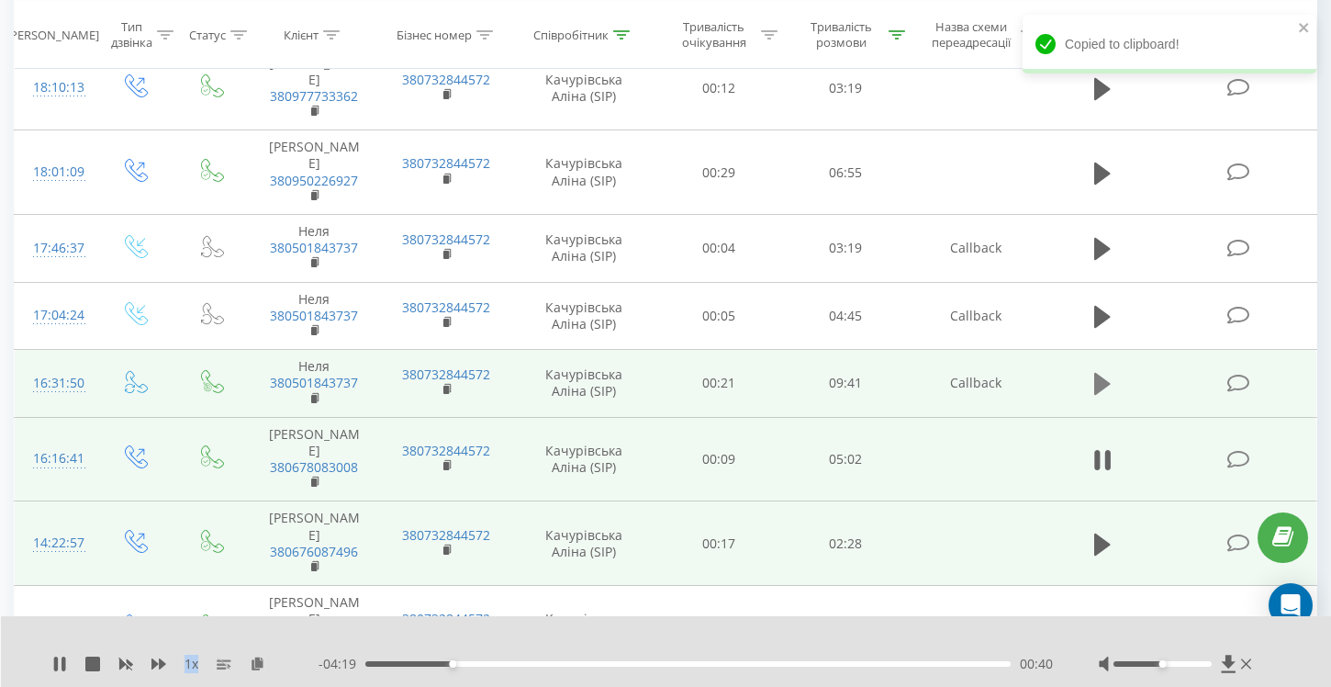
click at [1101, 371] on icon at bounding box center [1102, 384] width 17 height 26
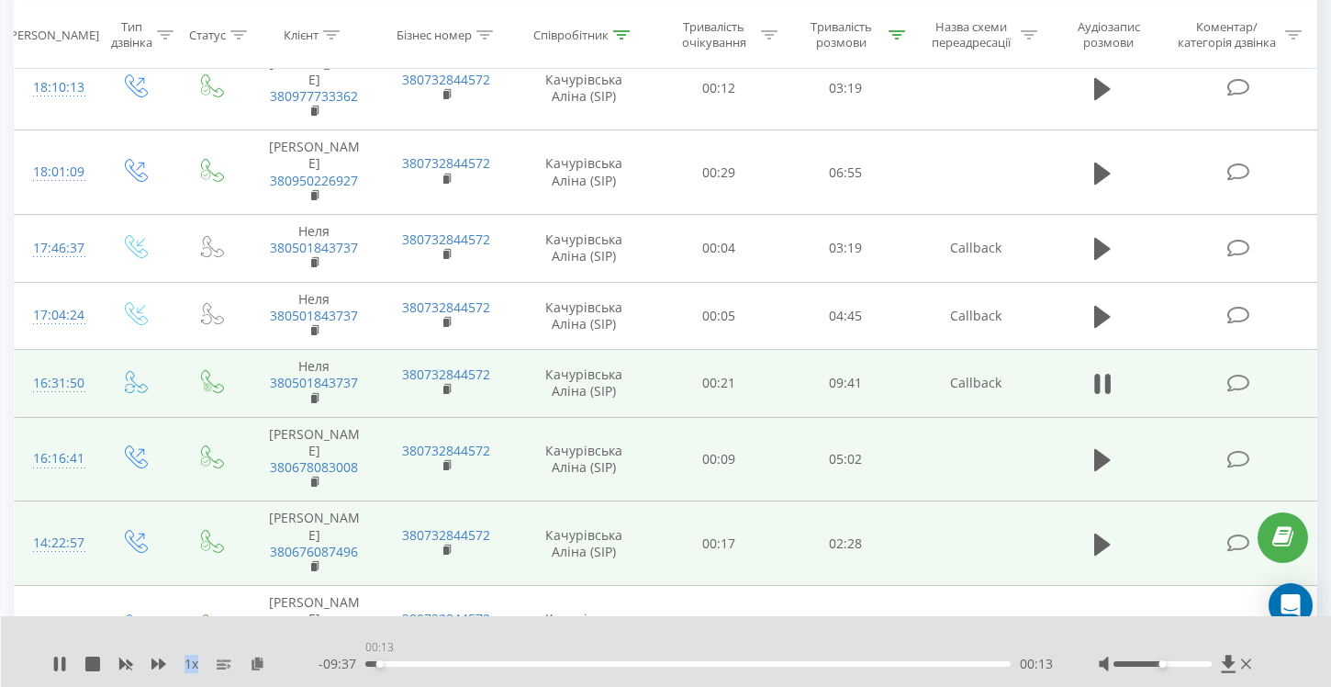
click at [379, 664] on div "00:13" at bounding box center [687, 664] width 645 height 6
click at [256, 665] on icon at bounding box center [258, 662] width 16 height 13
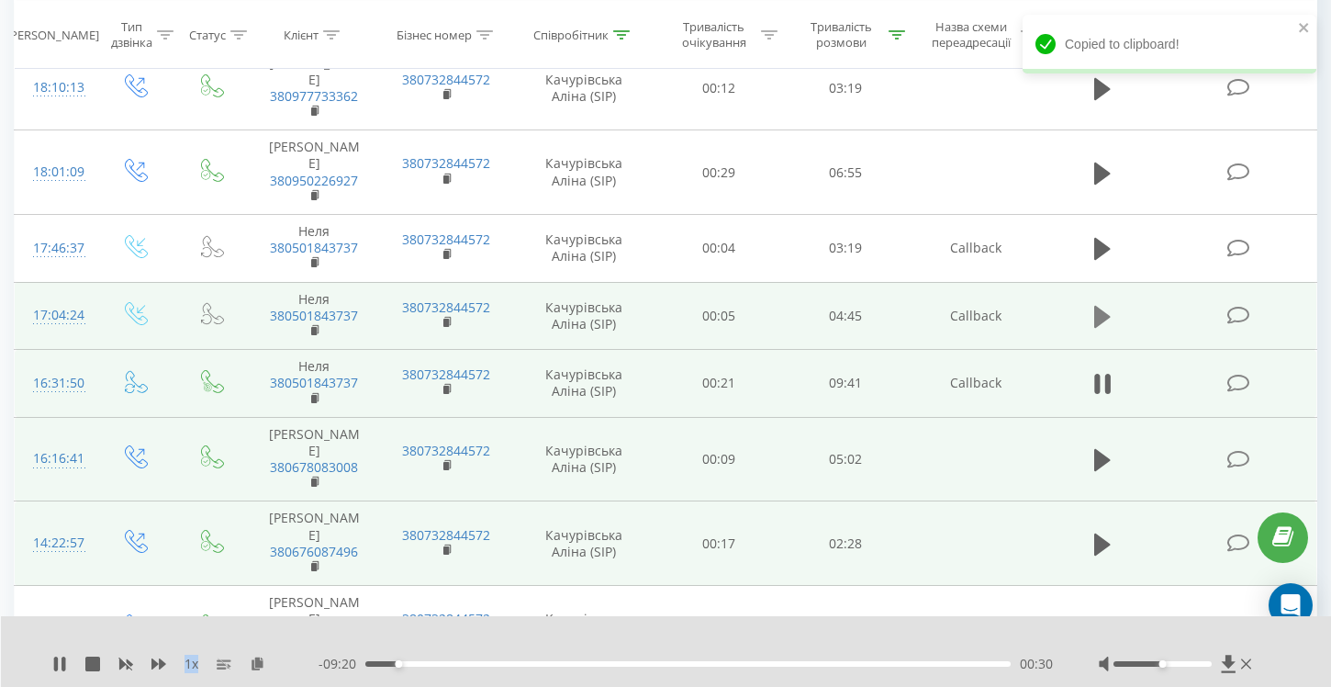
click at [1101, 306] on icon at bounding box center [1102, 317] width 17 height 22
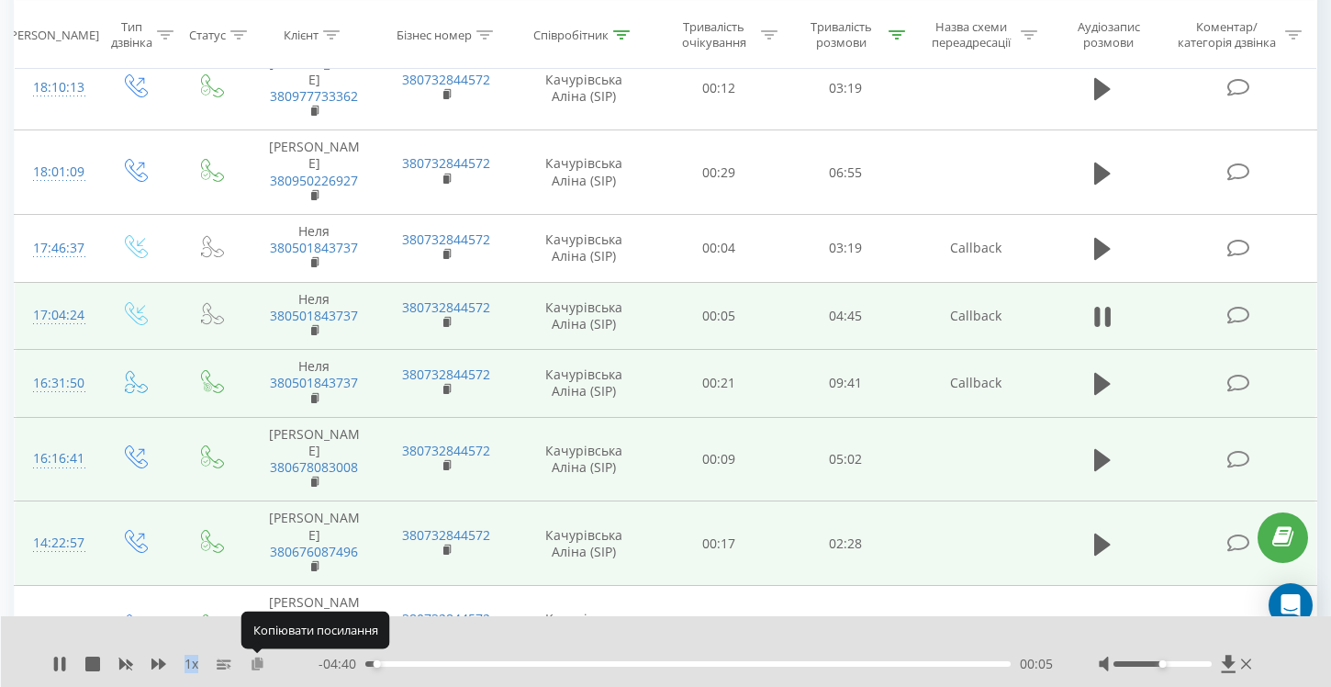
click at [258, 662] on icon at bounding box center [258, 662] width 16 height 13
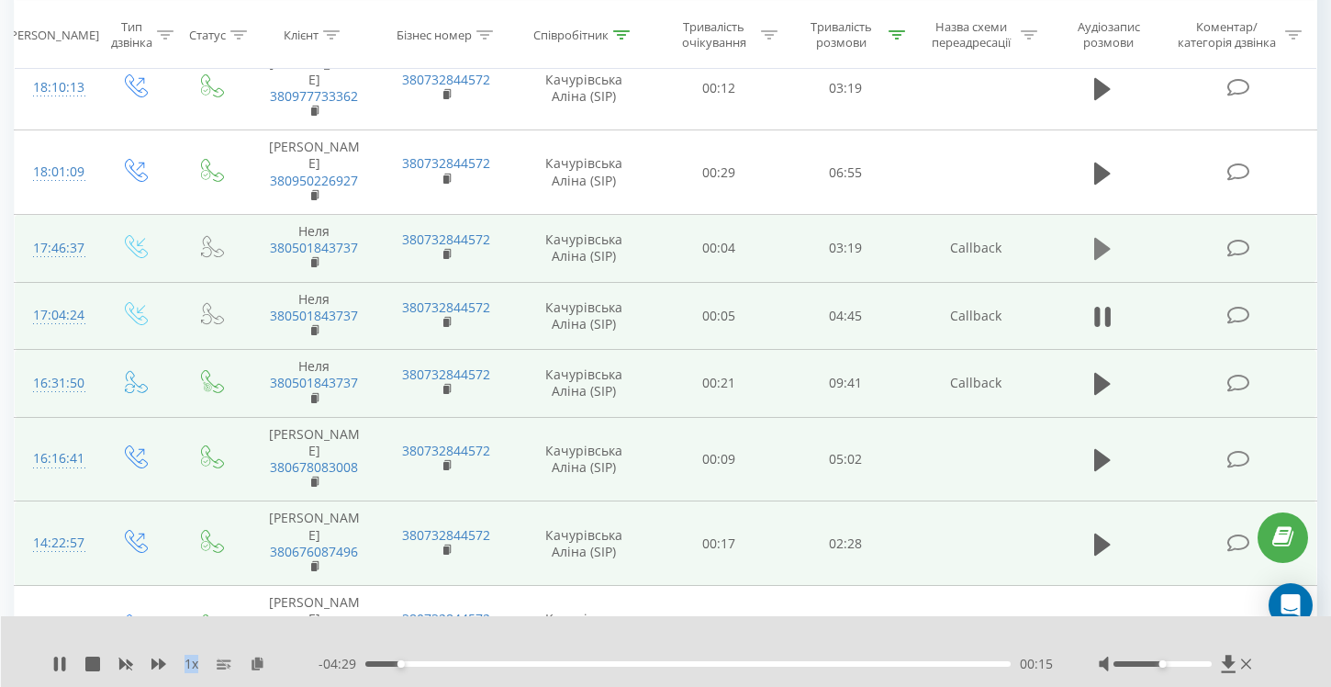
click at [1110, 236] on icon at bounding box center [1102, 249] width 17 height 26
click at [260, 663] on icon at bounding box center [258, 662] width 16 height 13
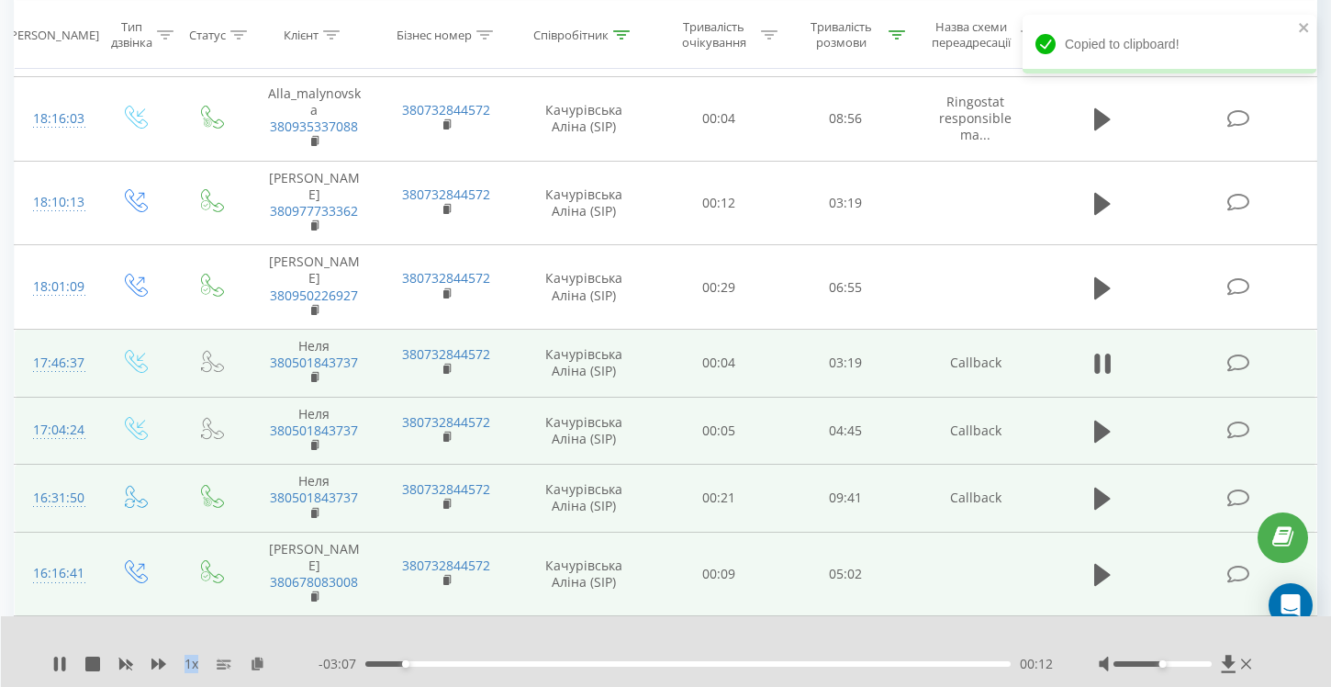
scroll to position [1407, 0]
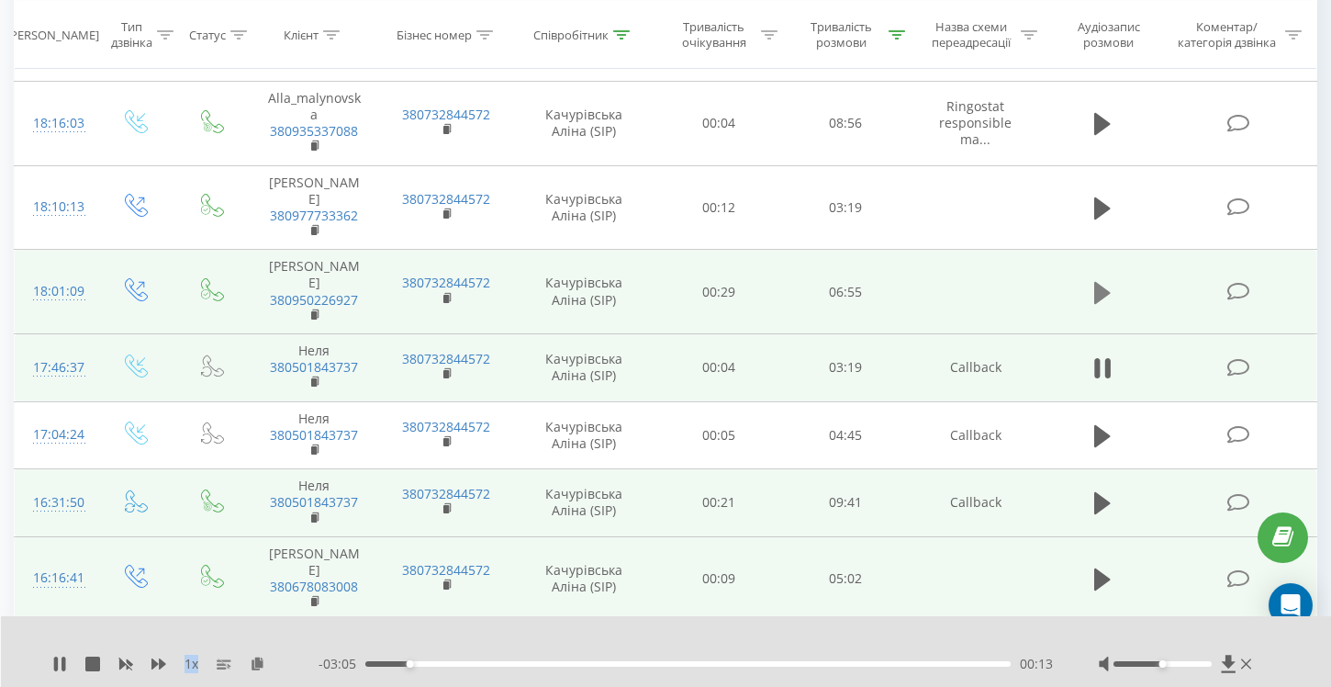
click at [1101, 281] on icon at bounding box center [1102, 292] width 17 height 22
click at [256, 667] on icon at bounding box center [258, 662] width 16 height 13
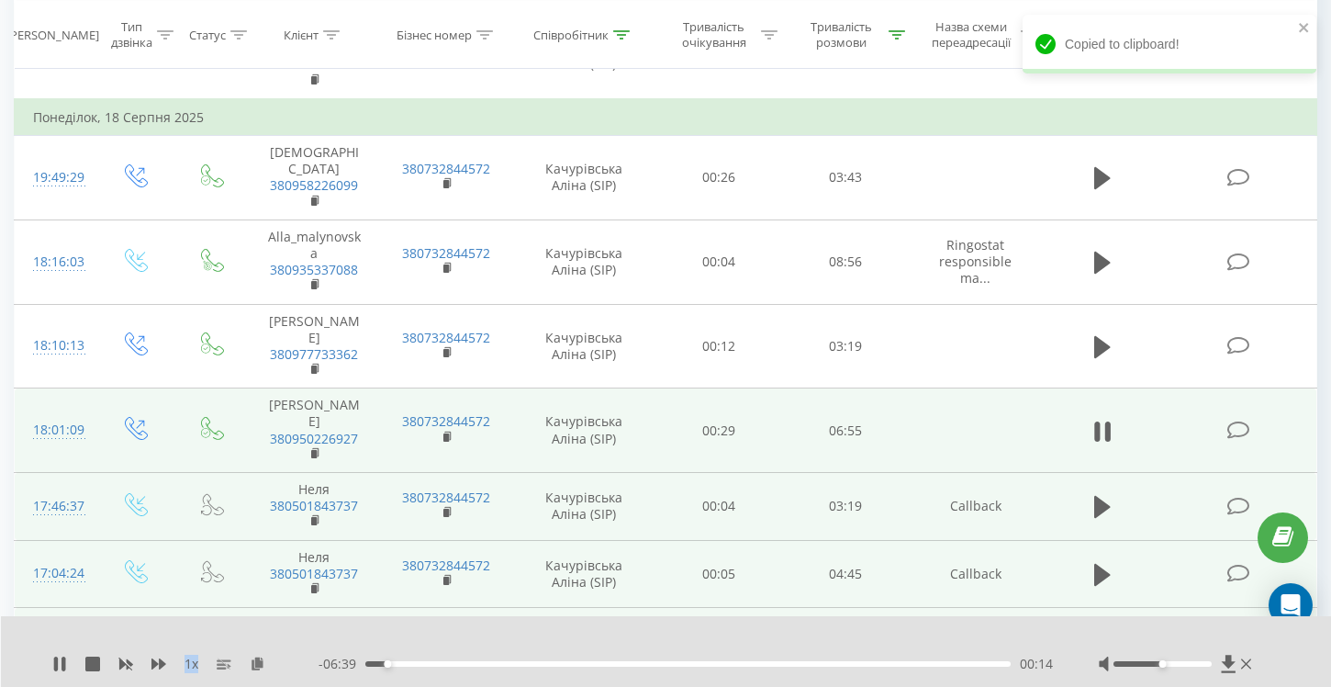
scroll to position [1209, 0]
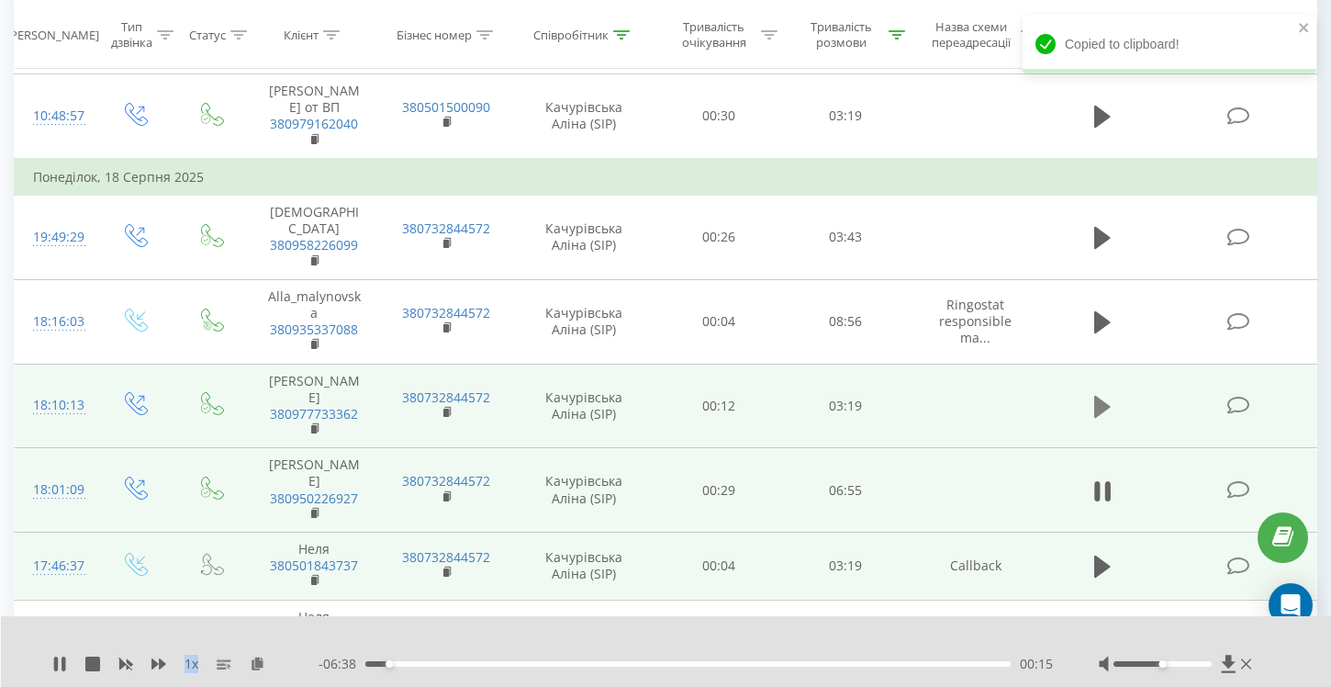
click at [1111, 393] on button at bounding box center [1103, 407] width 28 height 28
click at [260, 657] on icon at bounding box center [258, 662] width 16 height 13
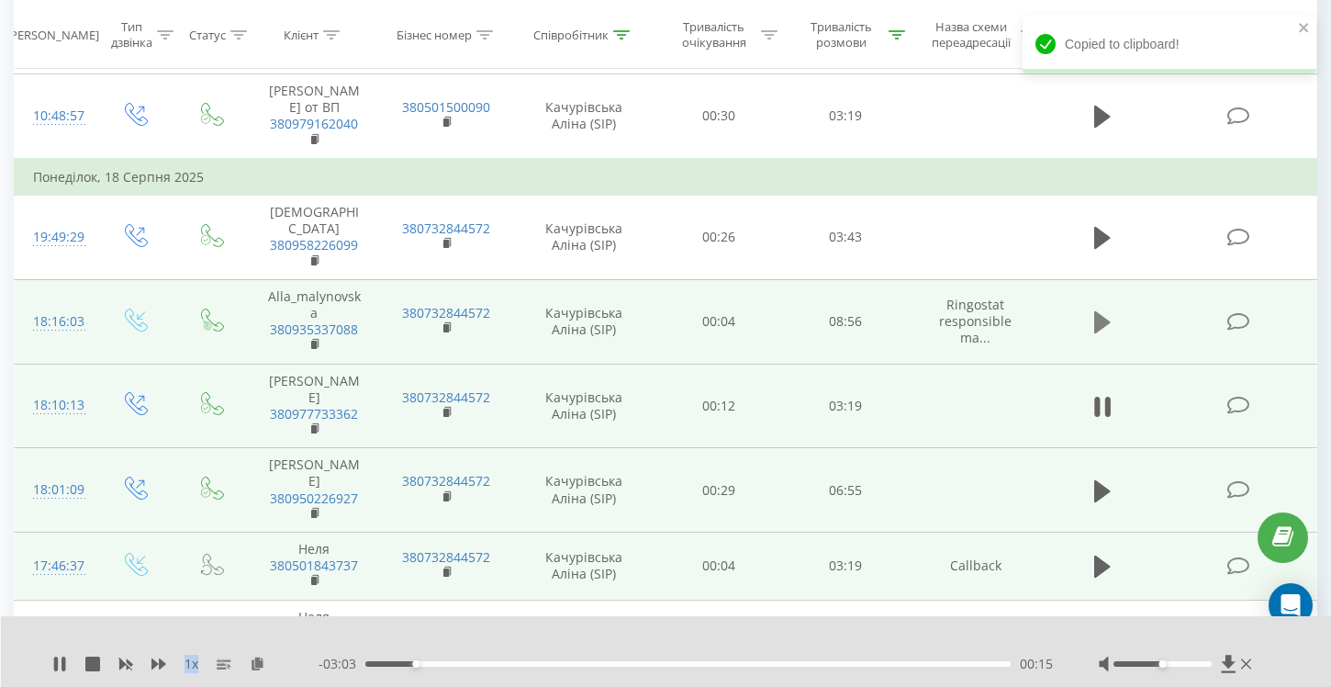
click at [1104, 309] on icon at bounding box center [1102, 322] width 17 height 26
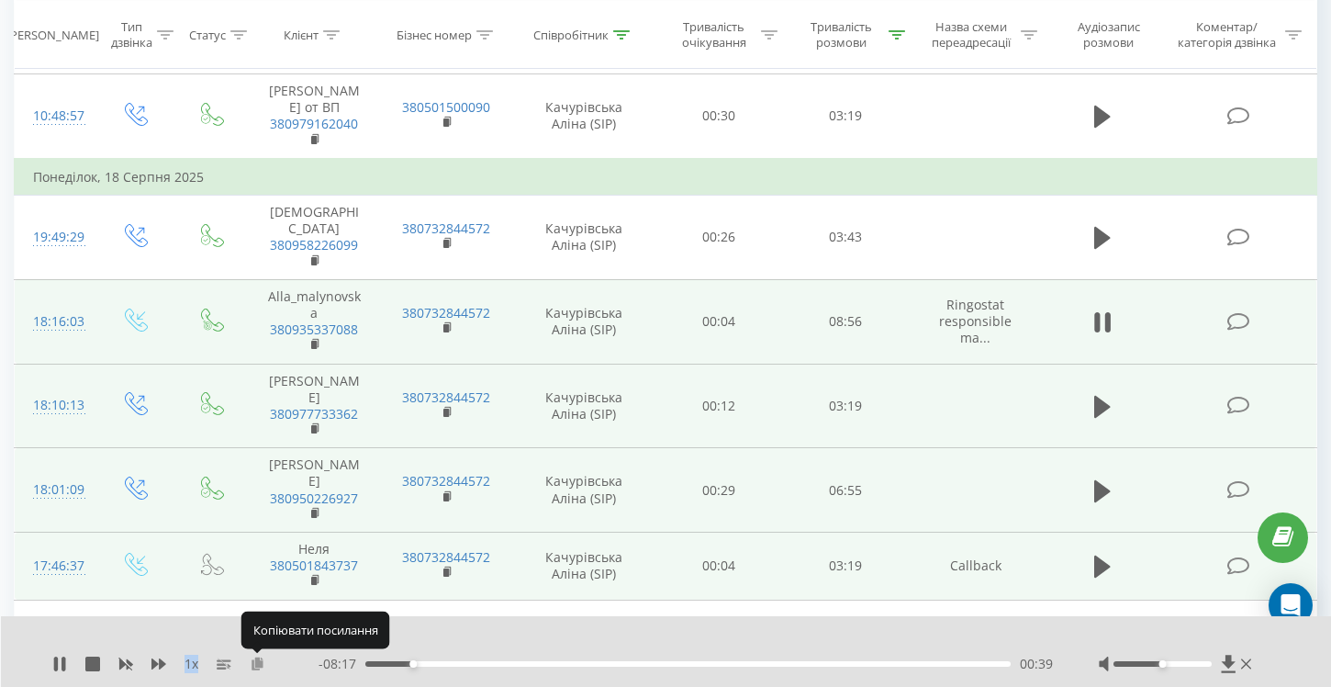
click at [263, 667] on icon at bounding box center [258, 662] width 16 height 13
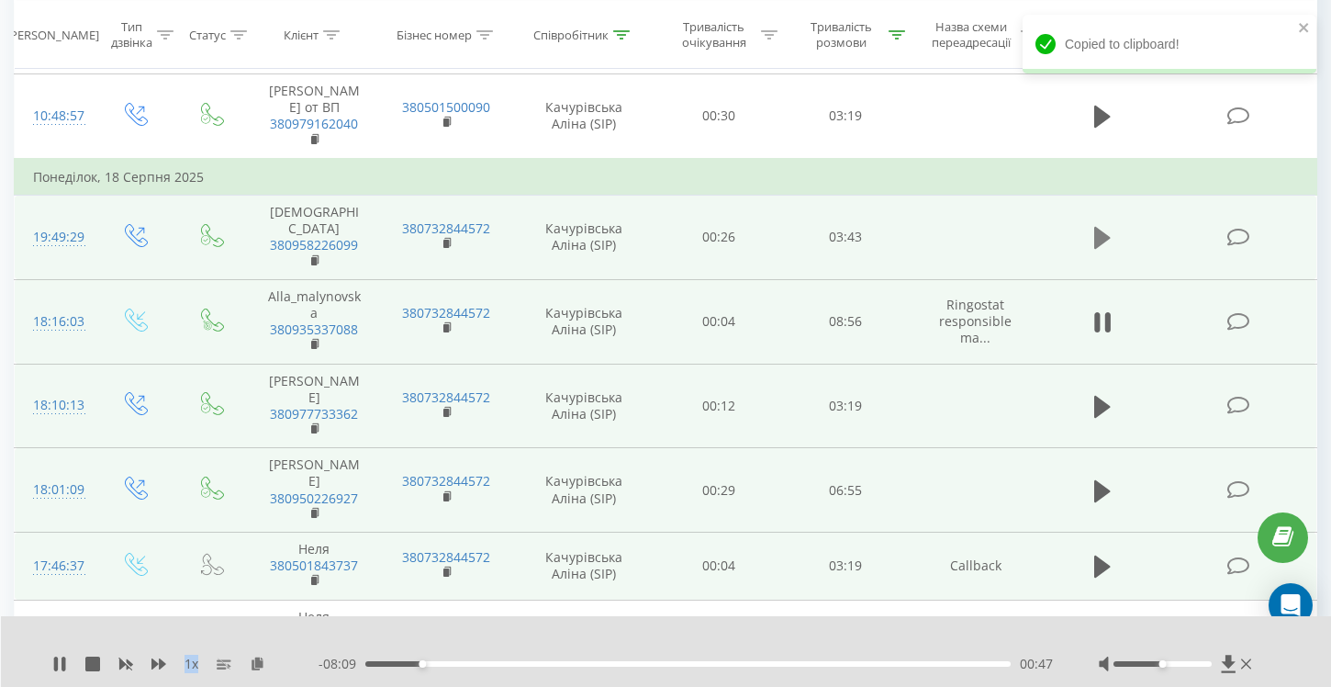
click at [1102, 227] on icon at bounding box center [1102, 238] width 17 height 22
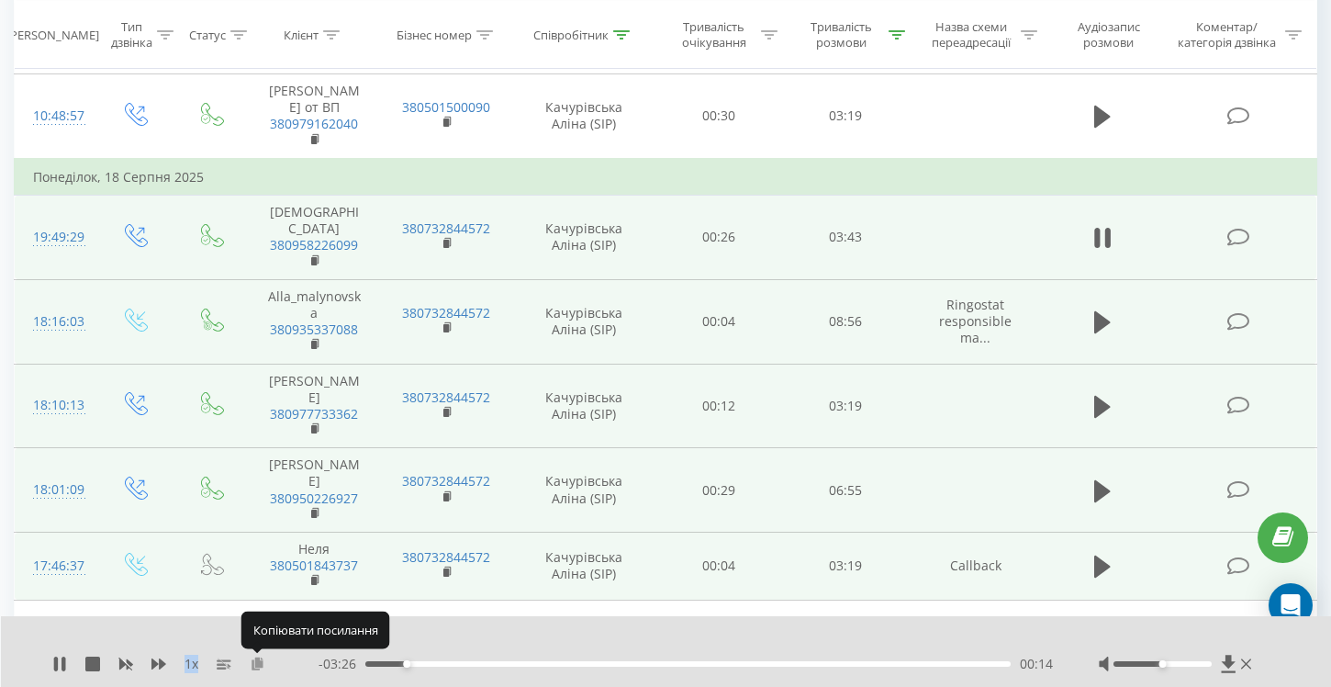
click at [257, 665] on icon at bounding box center [258, 662] width 16 height 13
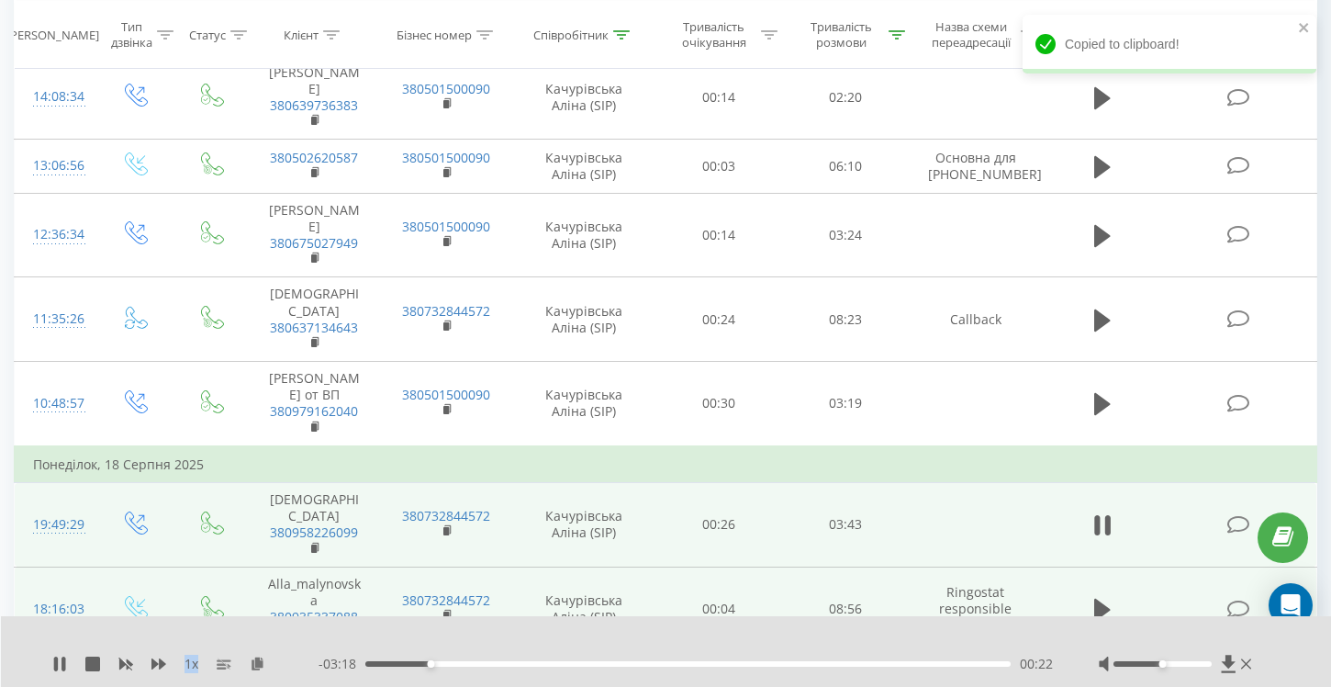
scroll to position [917, 0]
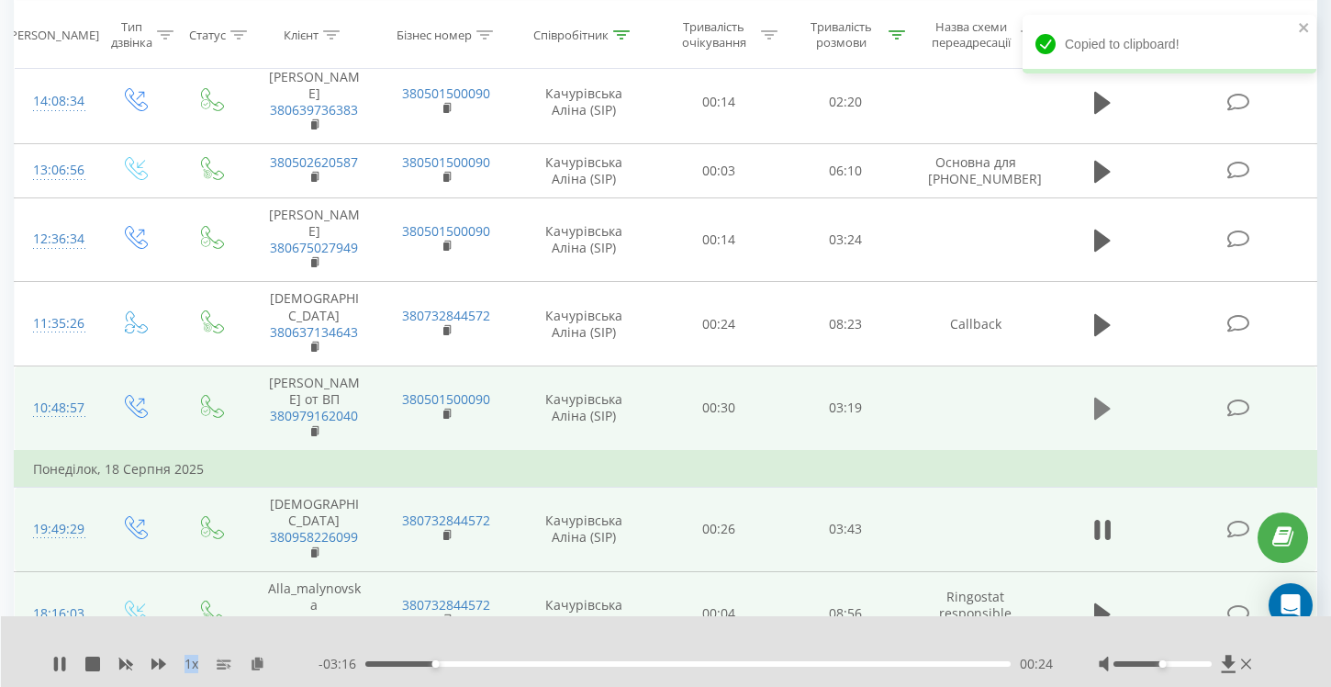
click at [1105, 398] on icon at bounding box center [1102, 408] width 17 height 22
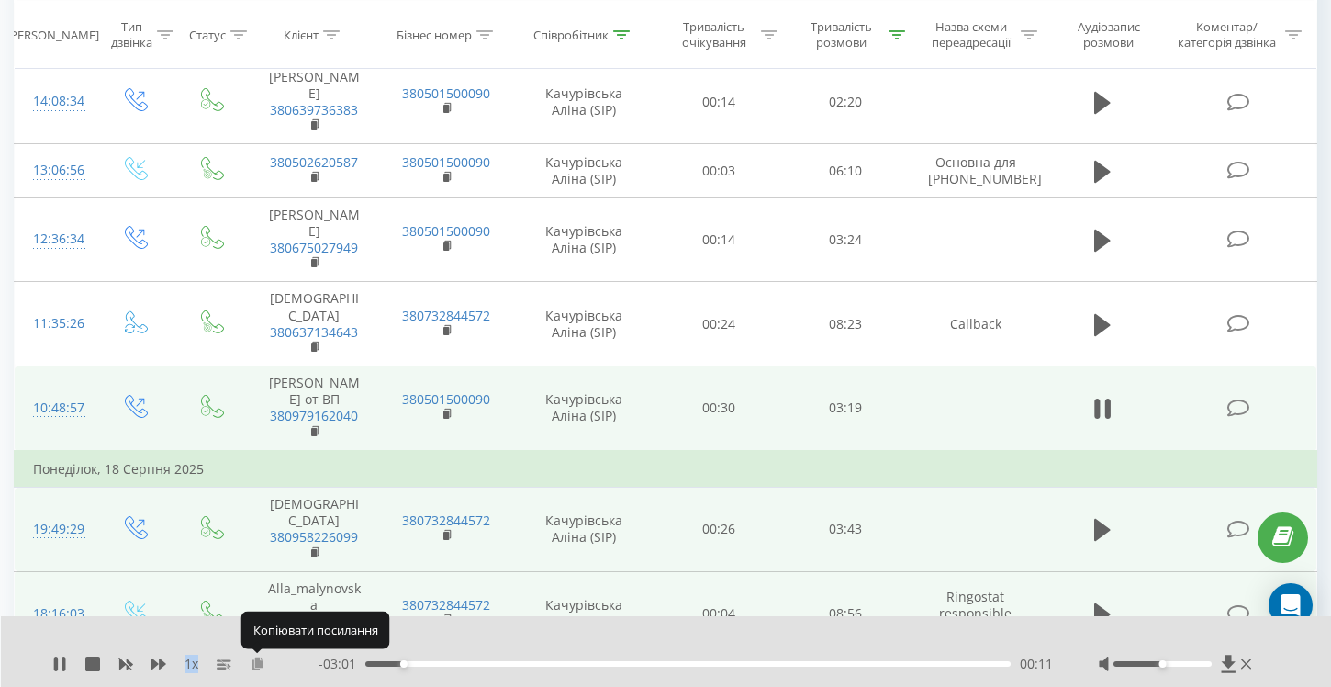
click at [258, 665] on icon at bounding box center [258, 662] width 16 height 13
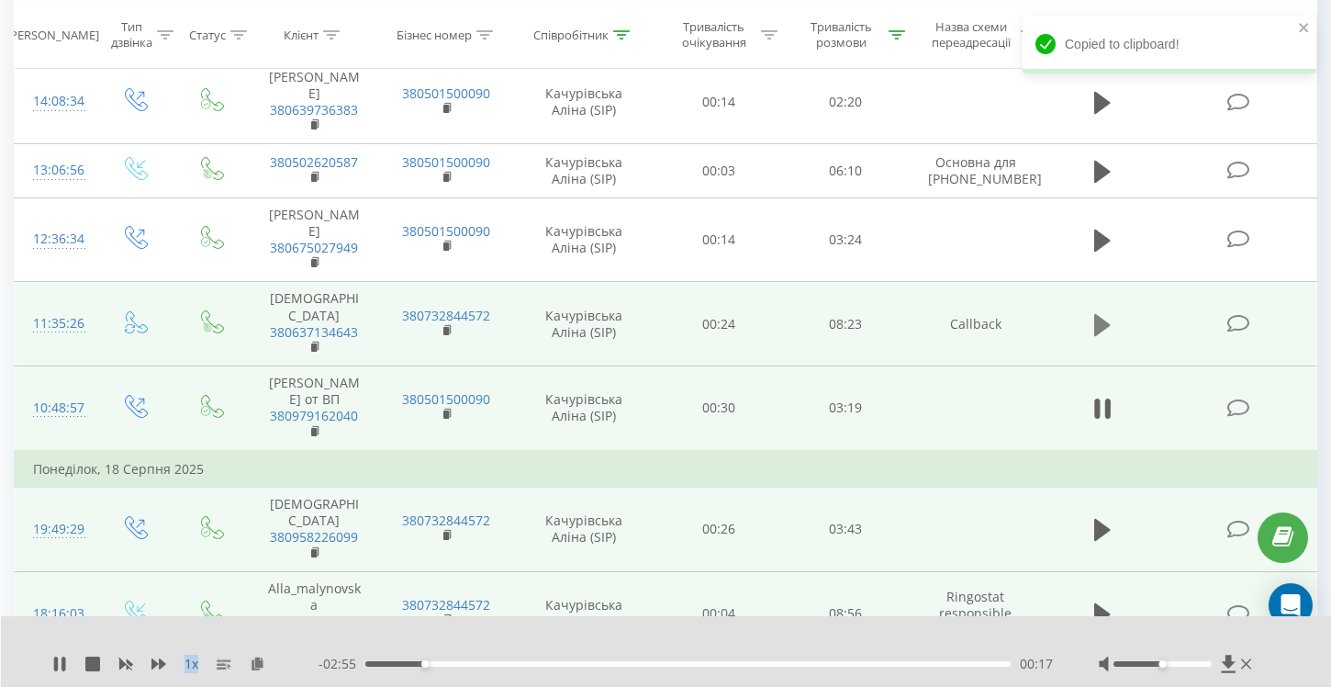
click at [1105, 332] on icon at bounding box center [1102, 324] width 17 height 22
click at [376, 664] on div "00:09" at bounding box center [687, 664] width 645 height 6
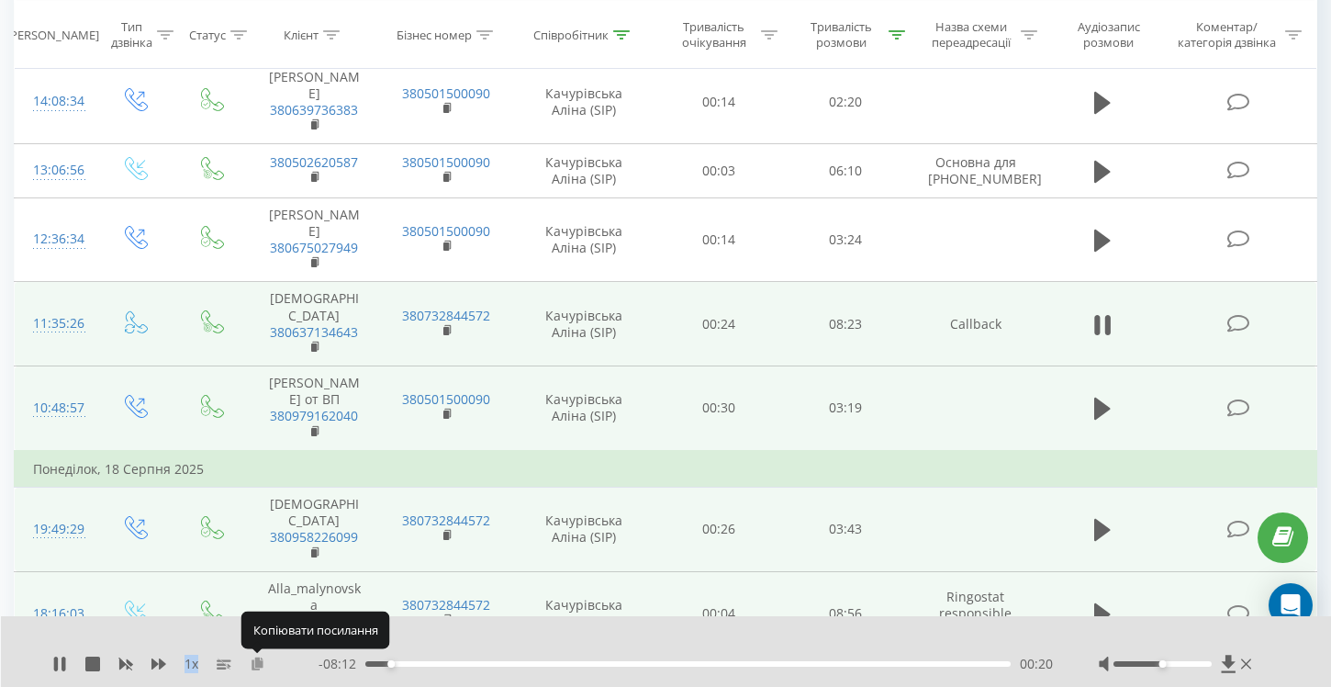
click at [261, 664] on icon at bounding box center [258, 662] width 16 height 13
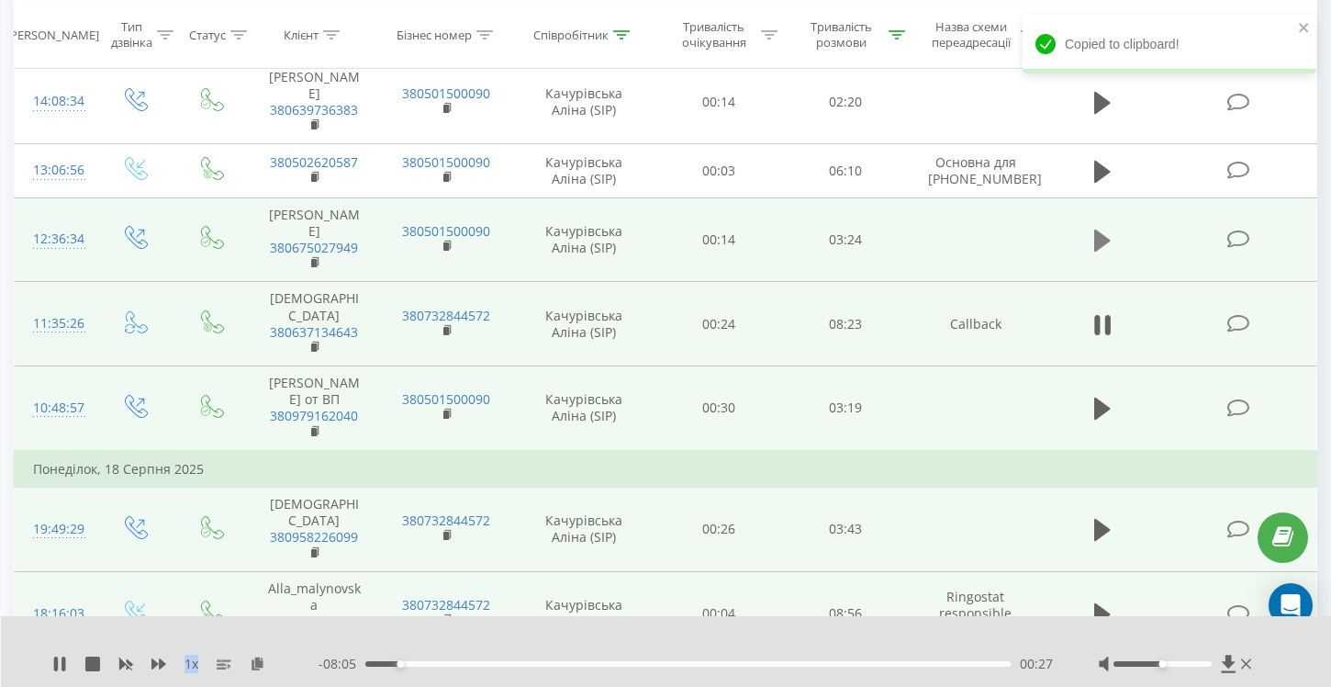
click at [1099, 247] on icon at bounding box center [1102, 241] width 17 height 26
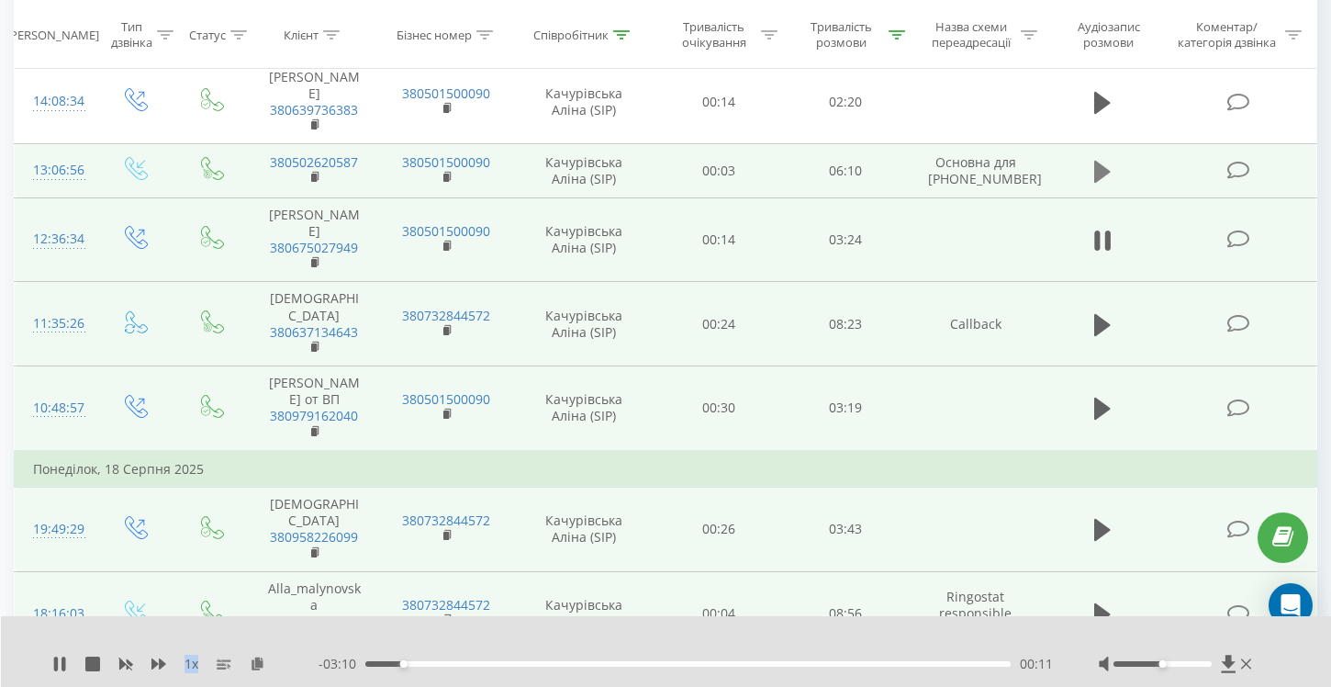
click at [1099, 183] on icon at bounding box center [1102, 172] width 17 height 22
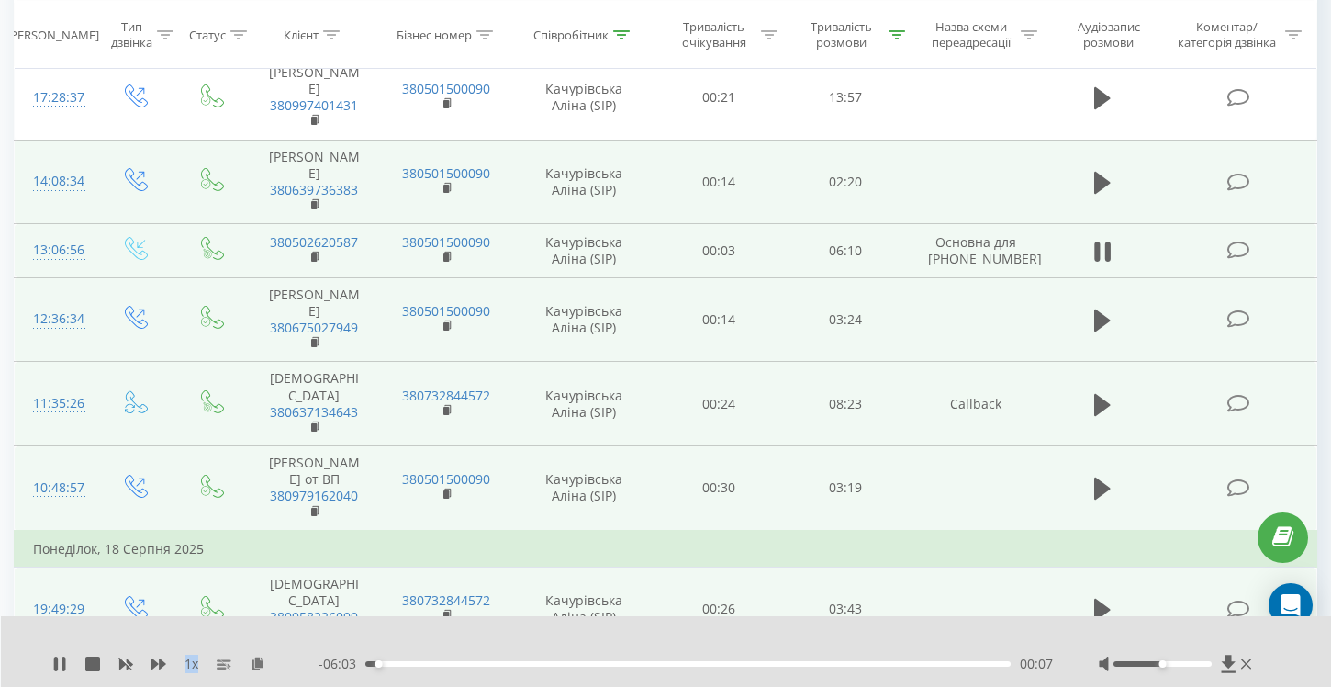
scroll to position [830, 0]
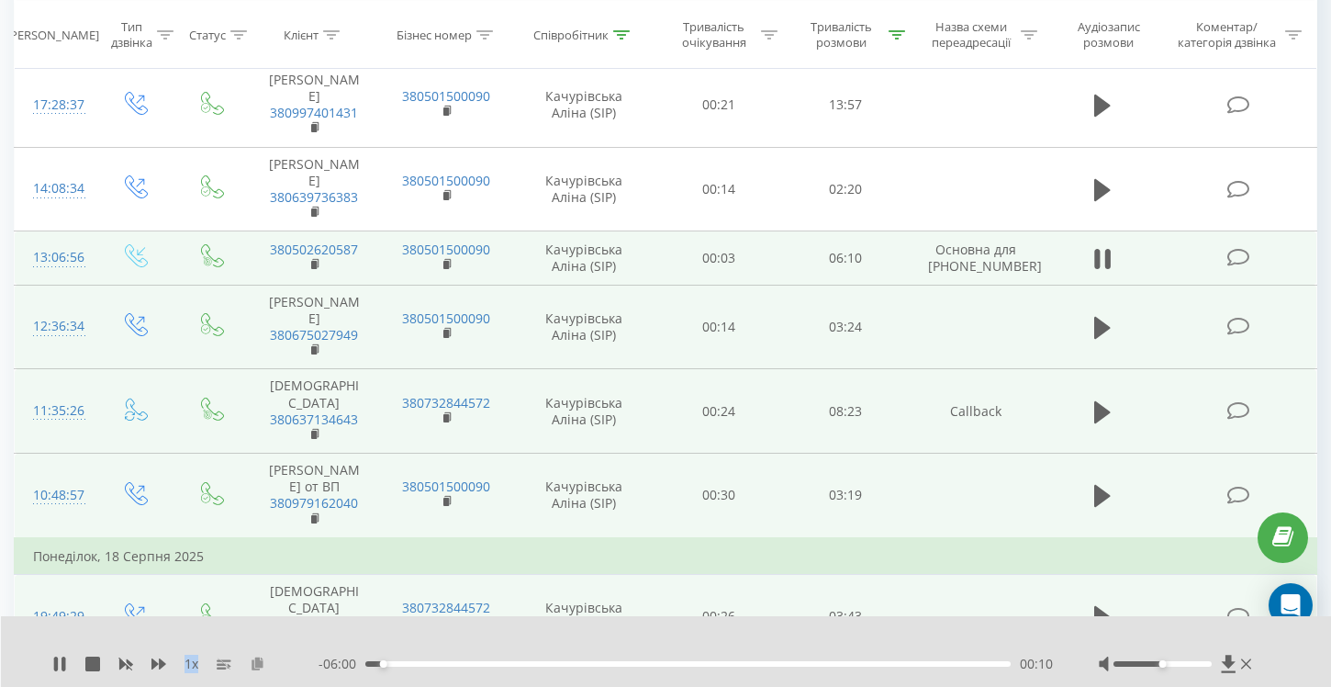
click at [263, 665] on icon at bounding box center [258, 662] width 16 height 13
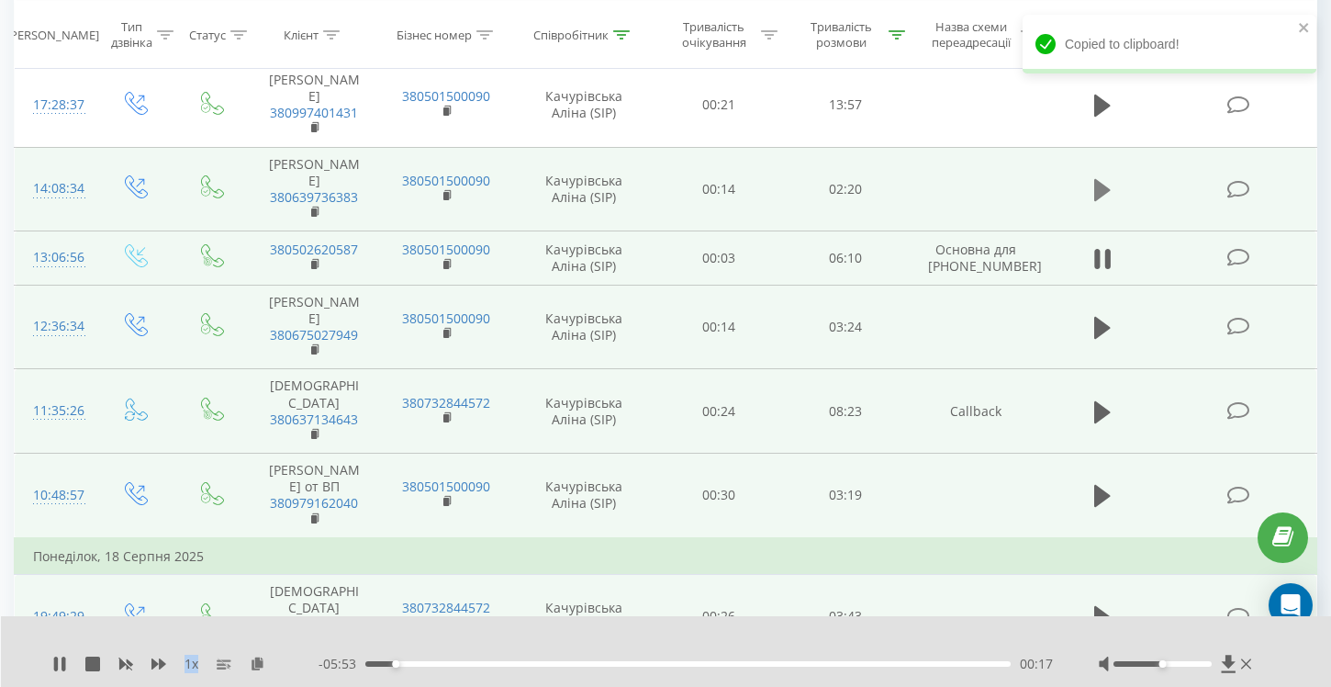
click at [1107, 203] on icon at bounding box center [1102, 190] width 17 height 26
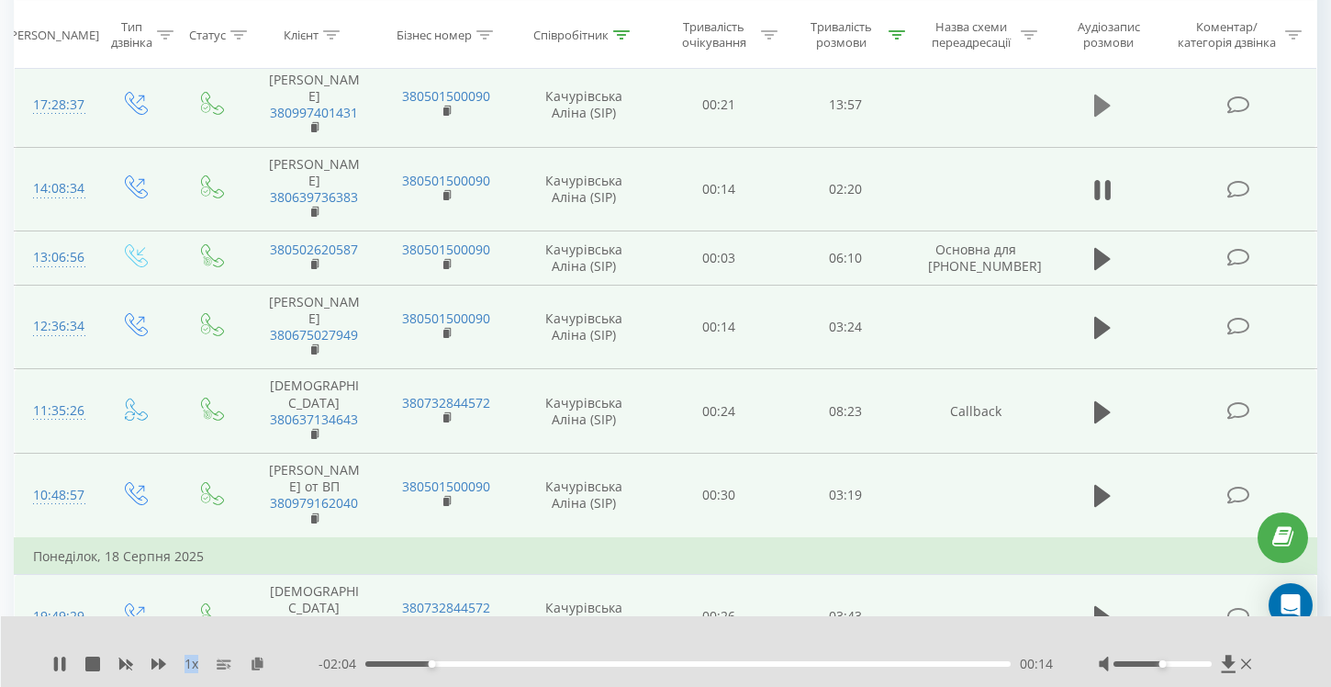
click at [1100, 117] on icon at bounding box center [1102, 106] width 17 height 22
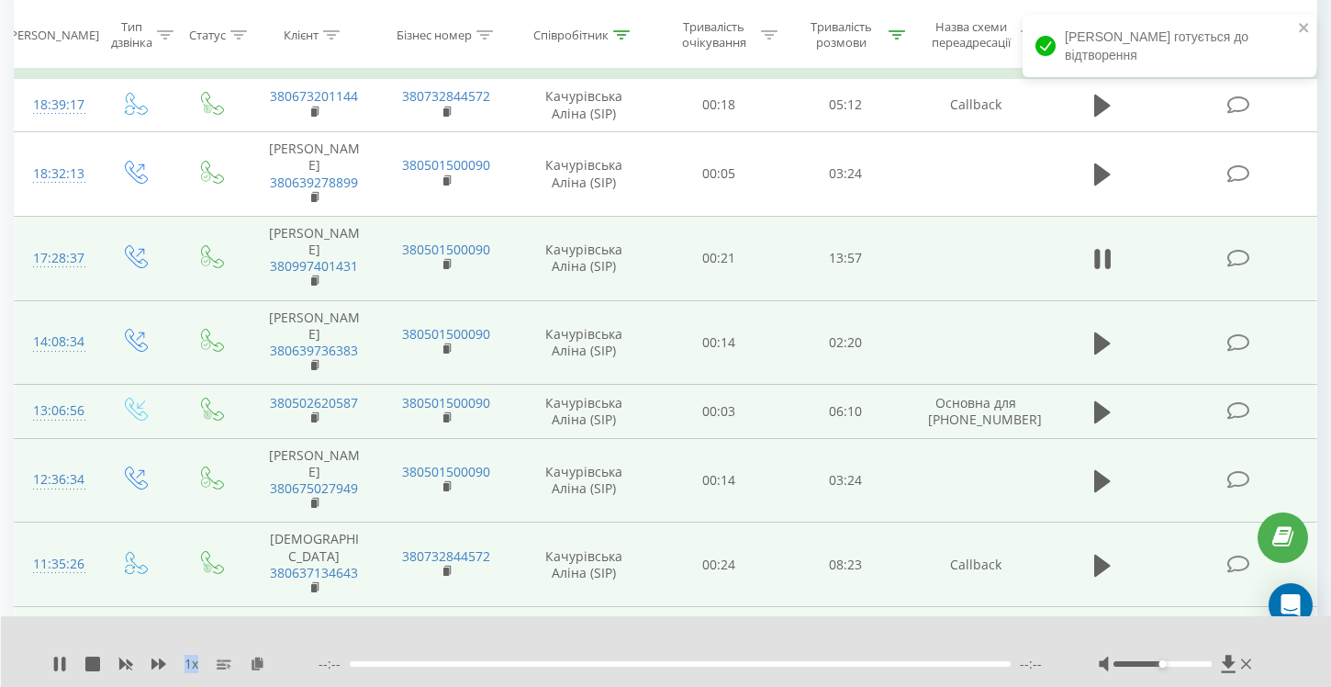
scroll to position [669, 0]
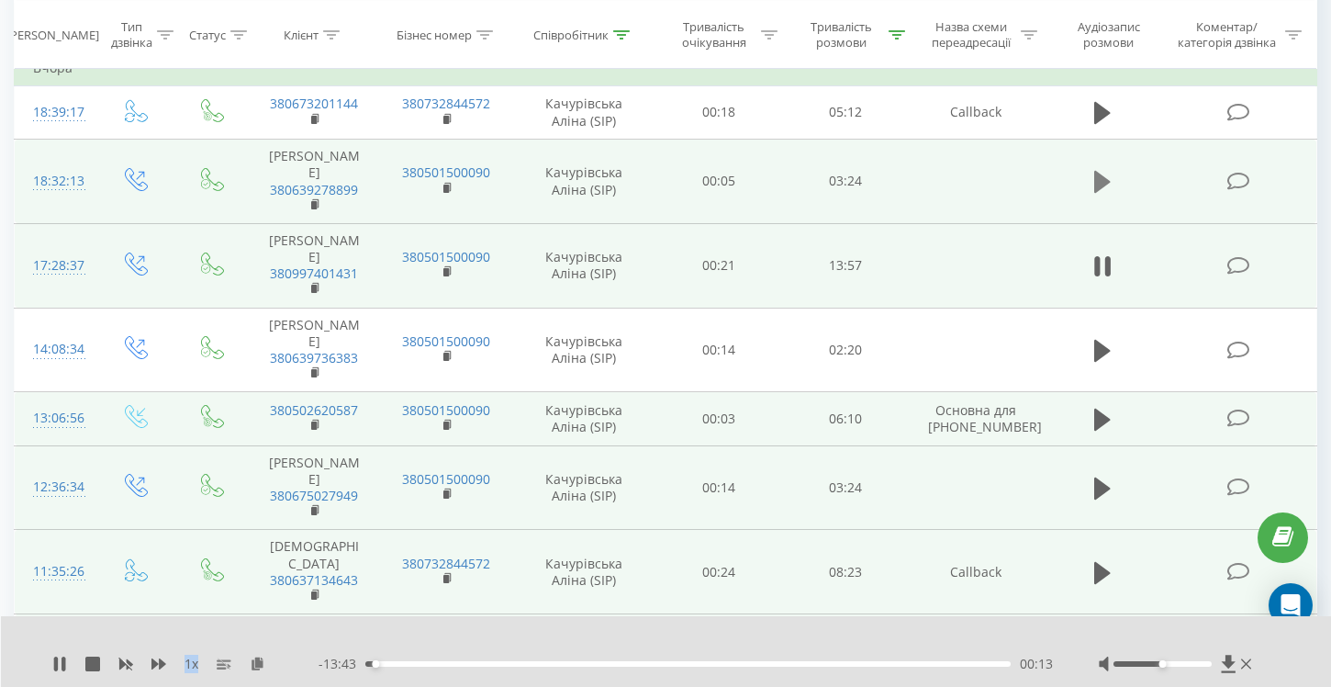
click at [1101, 191] on icon at bounding box center [1102, 182] width 17 height 22
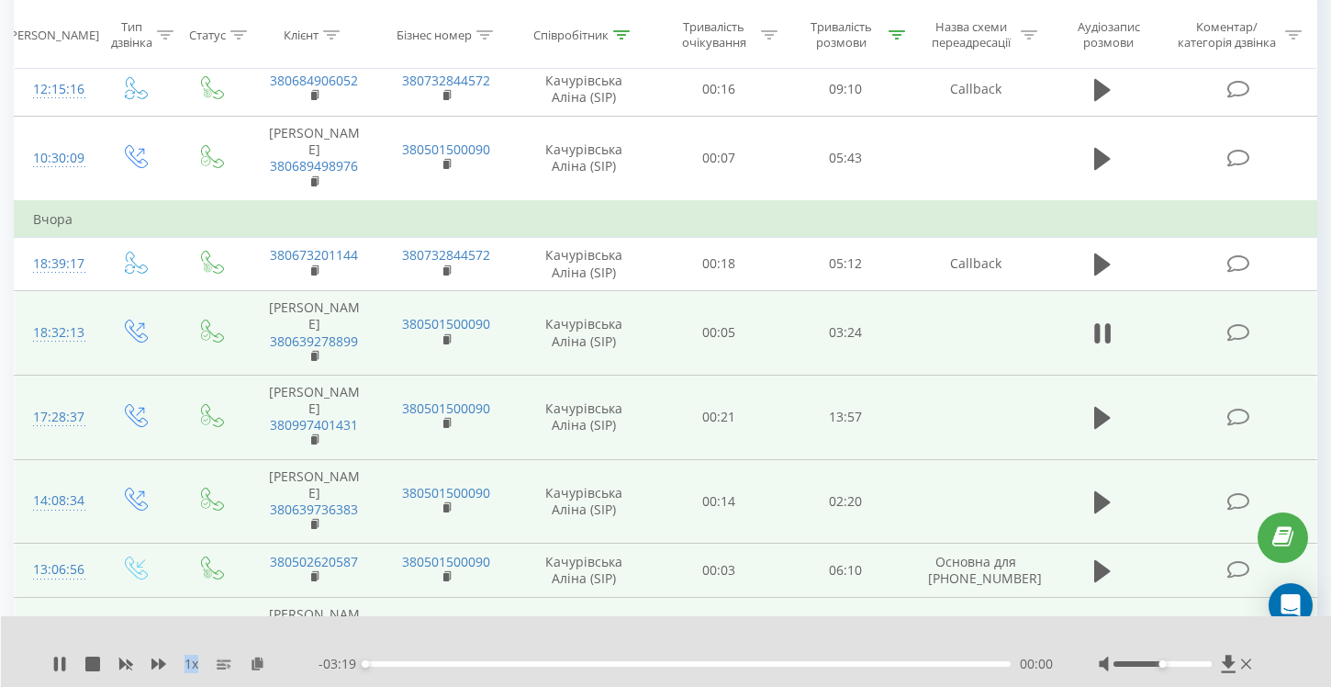
scroll to position [515, 0]
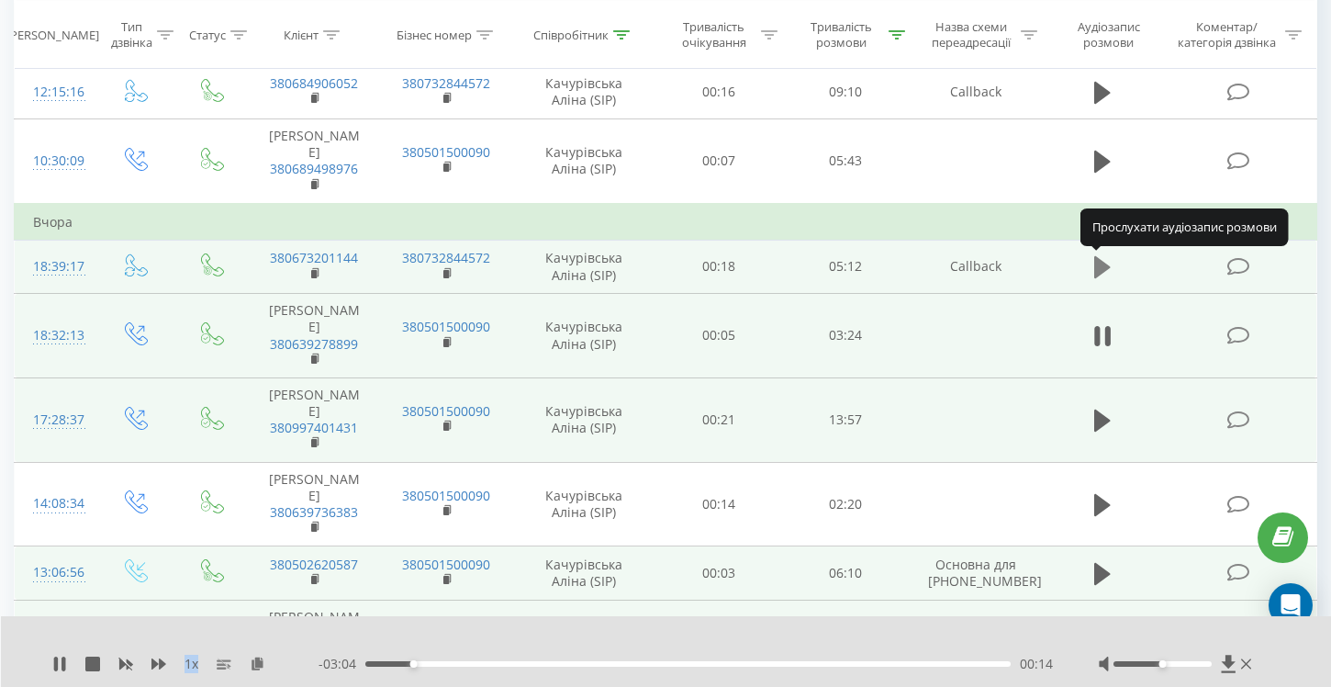
click at [1102, 267] on icon at bounding box center [1102, 267] width 17 height 22
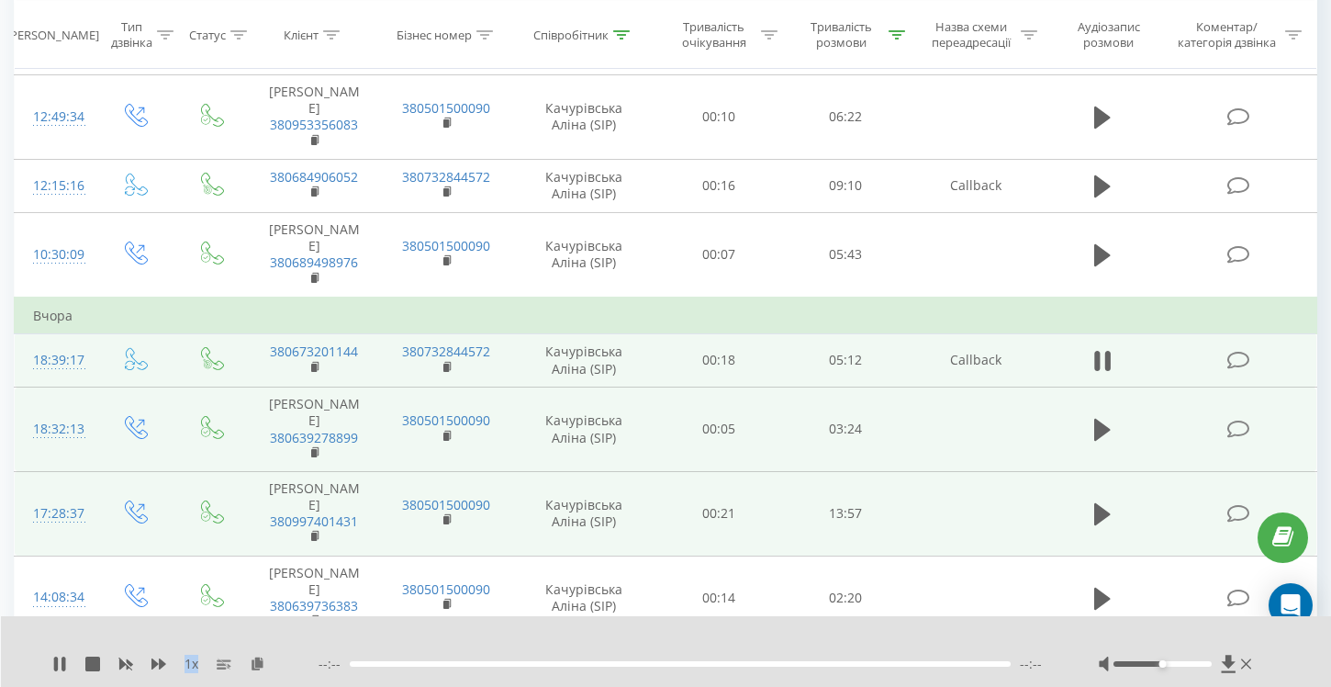
scroll to position [417, 0]
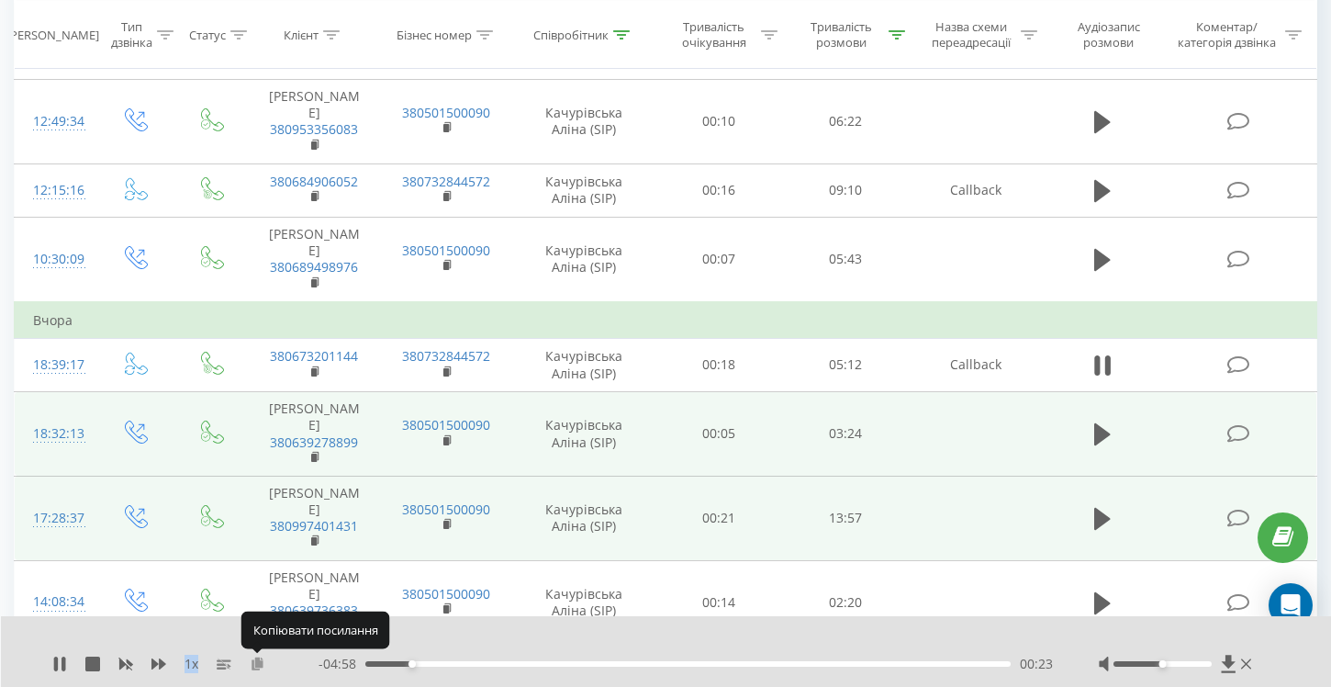
click at [259, 665] on icon at bounding box center [258, 662] width 16 height 13
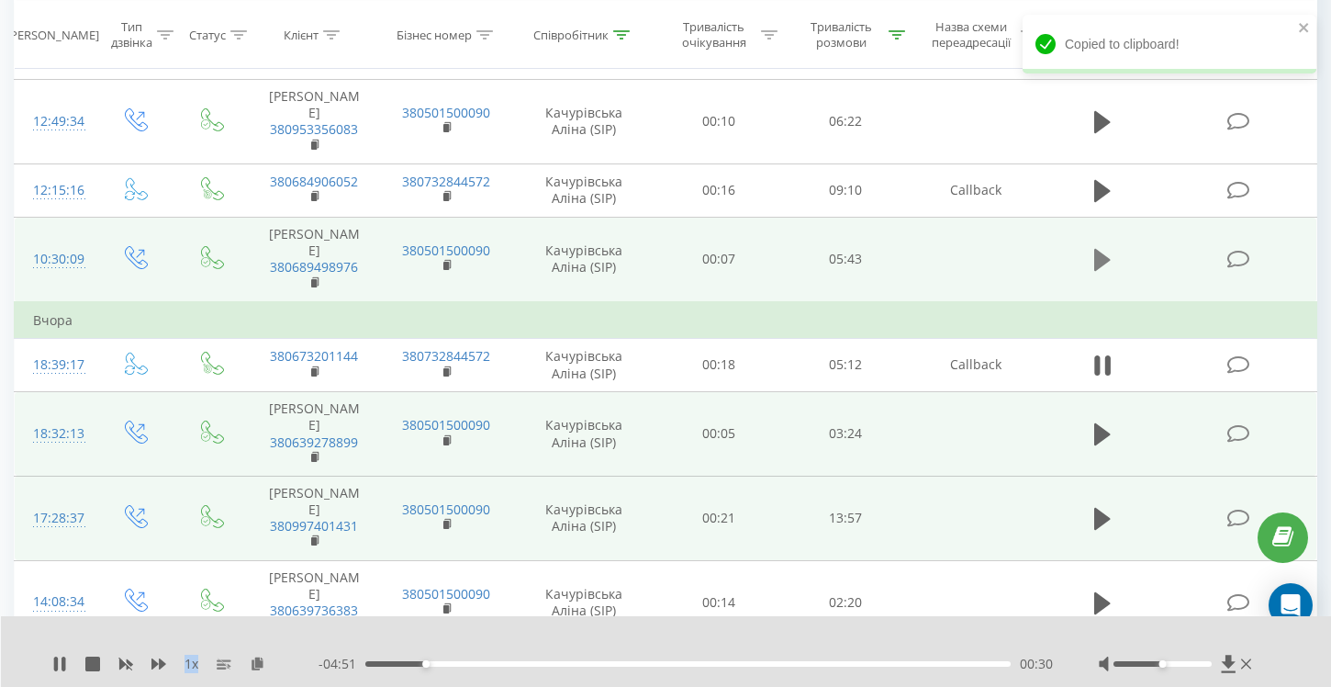
click at [1101, 250] on icon at bounding box center [1102, 260] width 17 height 22
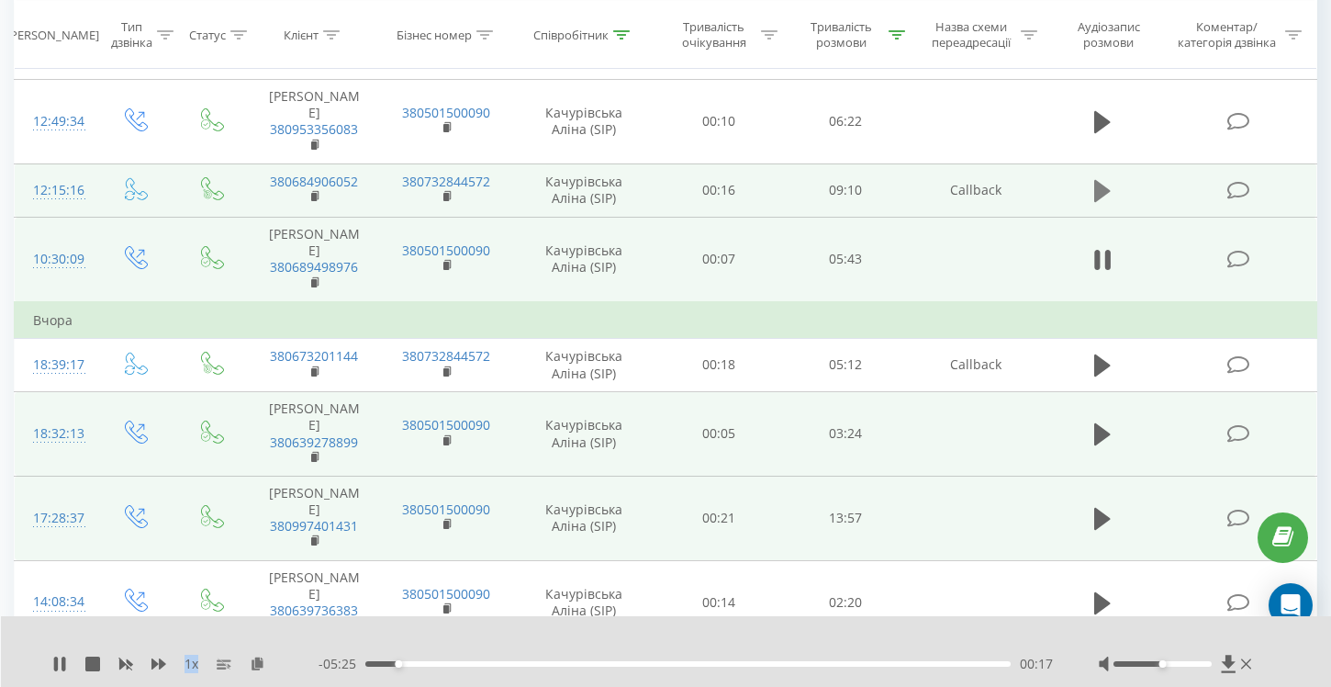
click at [1104, 179] on icon at bounding box center [1102, 191] width 17 height 26
click at [376, 661] on div "00:10" at bounding box center [687, 664] width 645 height 6
click at [258, 666] on icon at bounding box center [258, 662] width 16 height 13
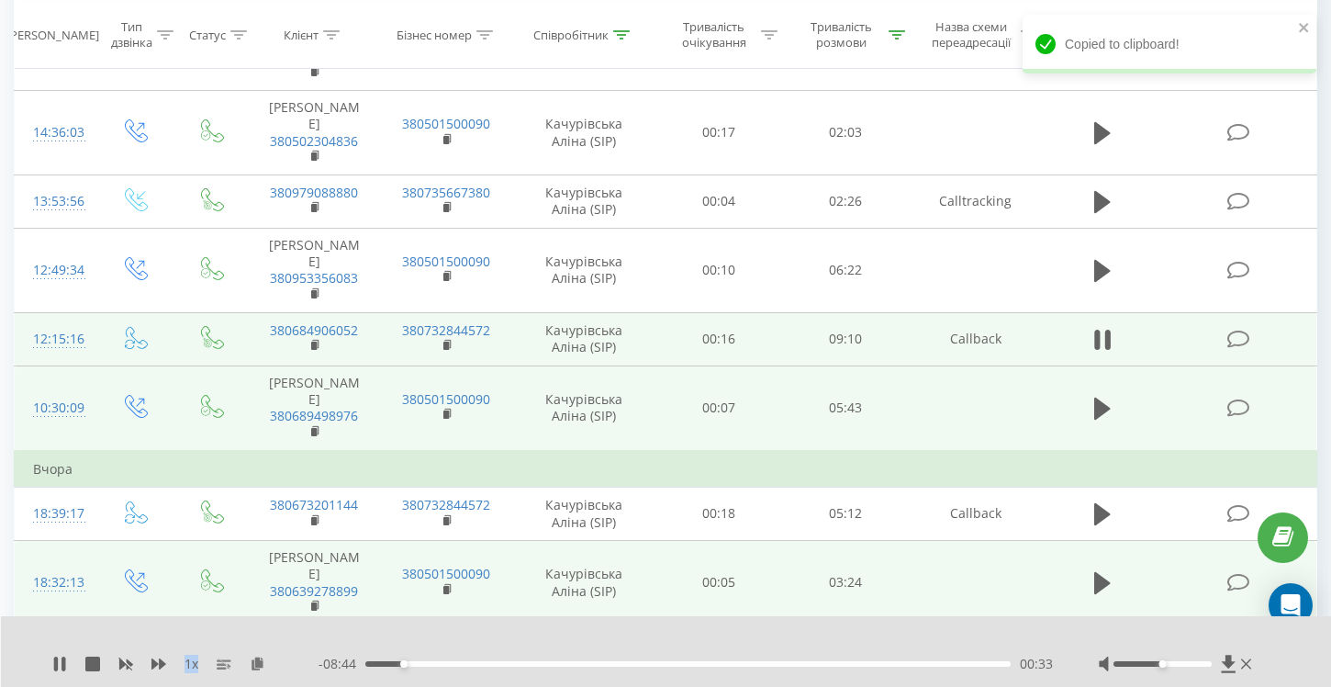
scroll to position [258, 0]
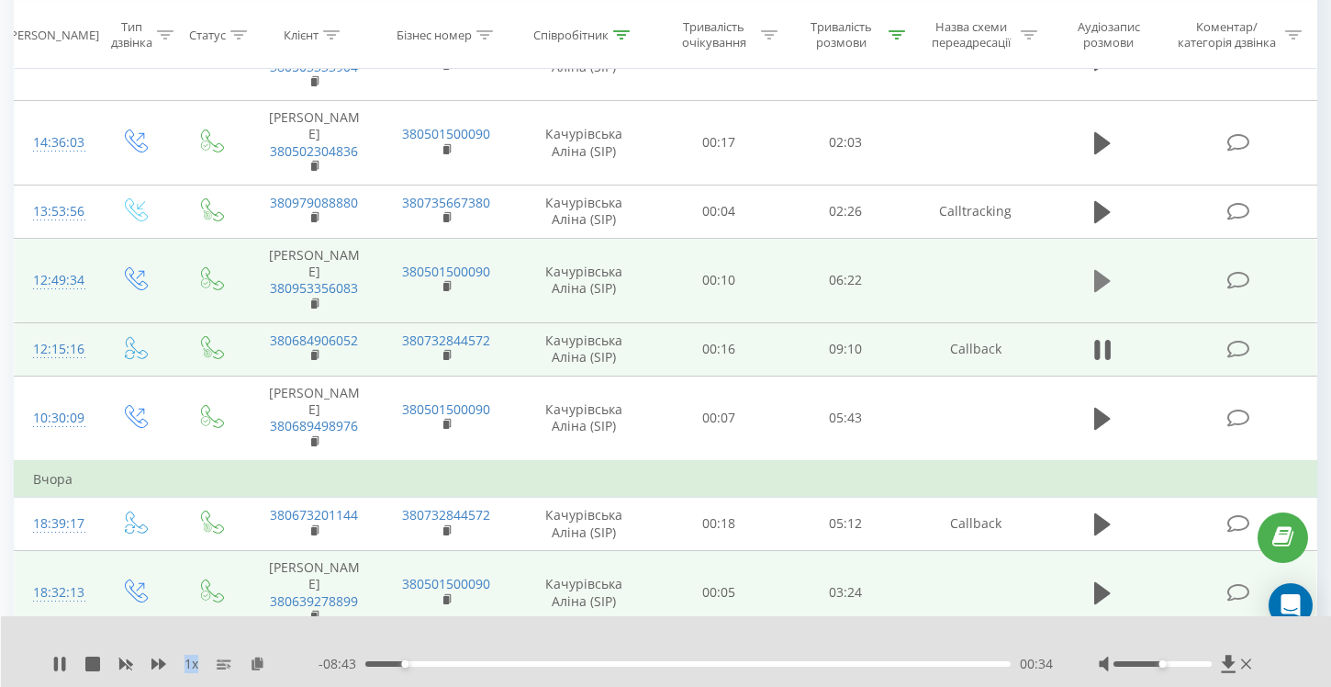
click at [1102, 270] on icon at bounding box center [1102, 281] width 17 height 22
click at [379, 659] on div "- 06:16 00:01 00:01" at bounding box center [686, 663] width 734 height 18
click at [259, 663] on icon at bounding box center [258, 662] width 16 height 13
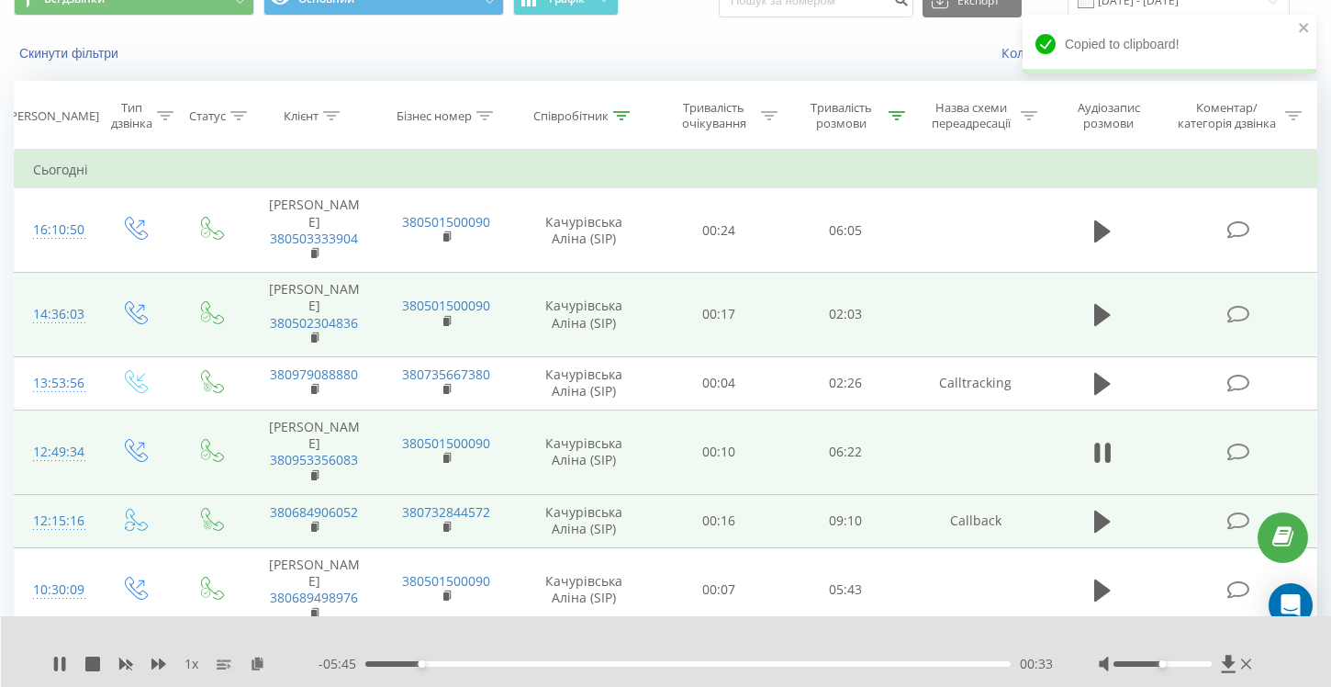
scroll to position [48, 0]
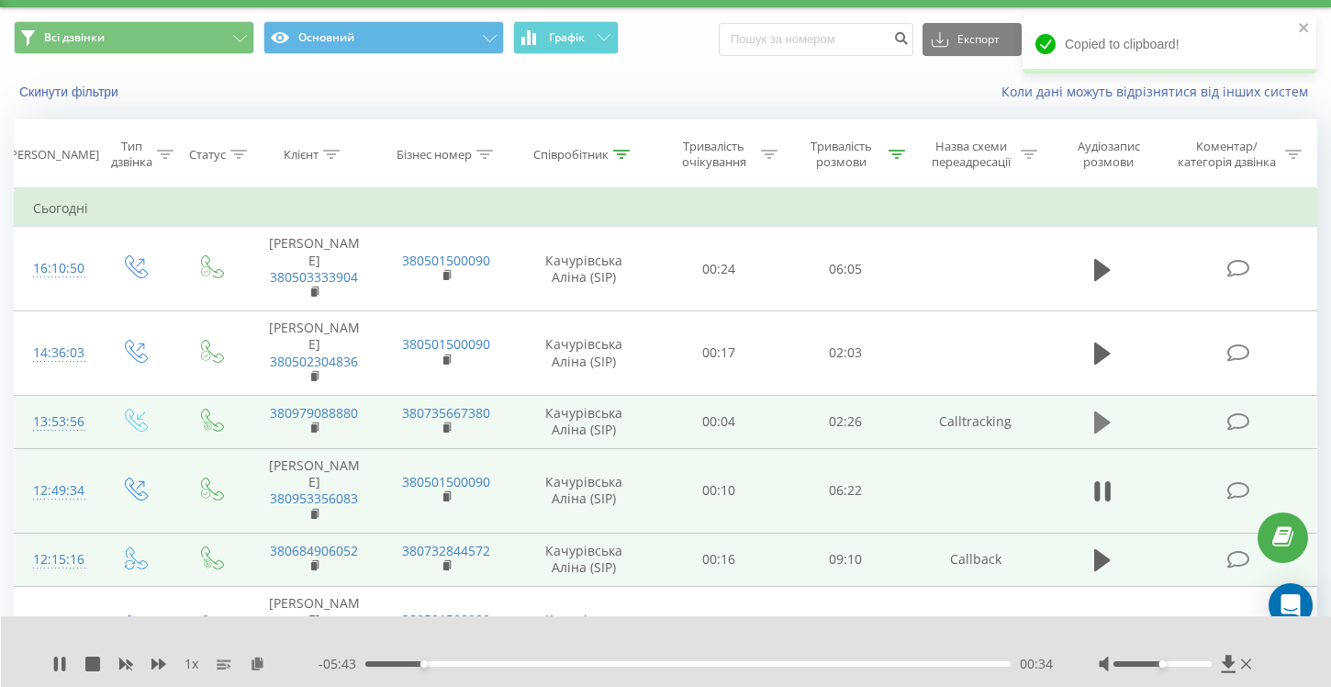
click at [1101, 411] on icon at bounding box center [1102, 422] width 17 height 22
click at [381, 665] on div "00:02" at bounding box center [687, 664] width 645 height 6
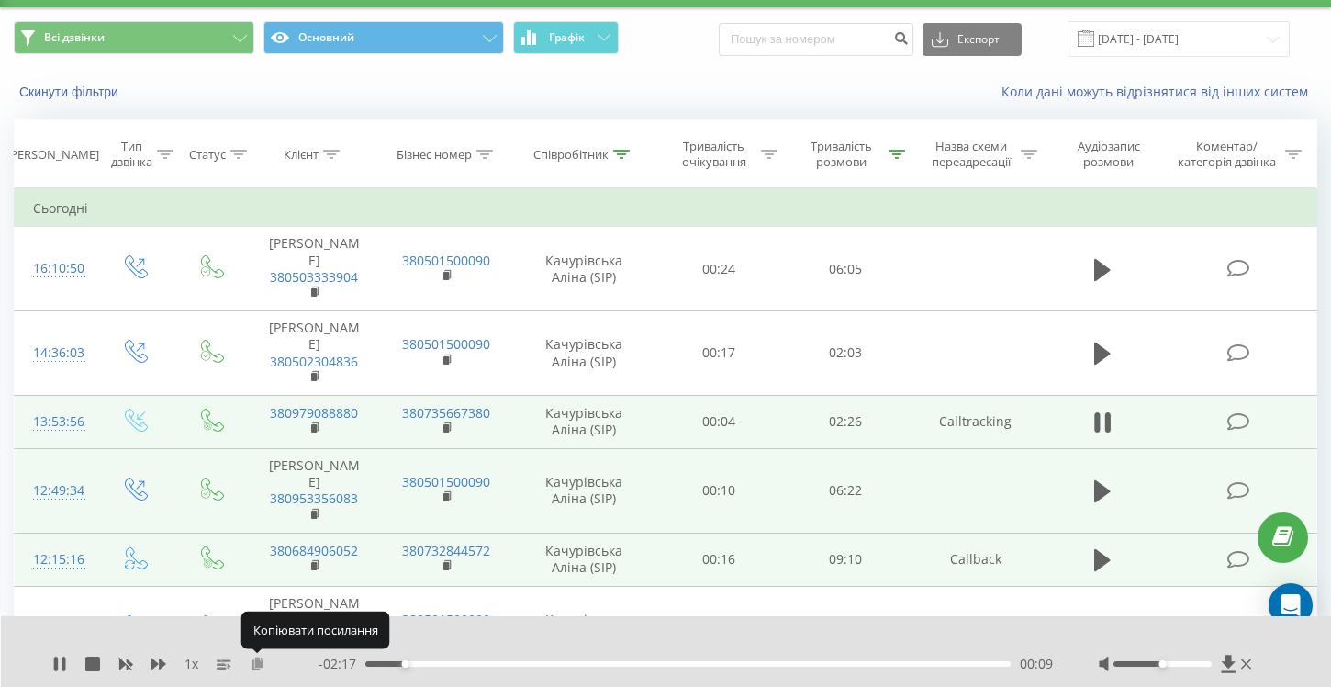
click at [259, 663] on icon at bounding box center [258, 662] width 16 height 13
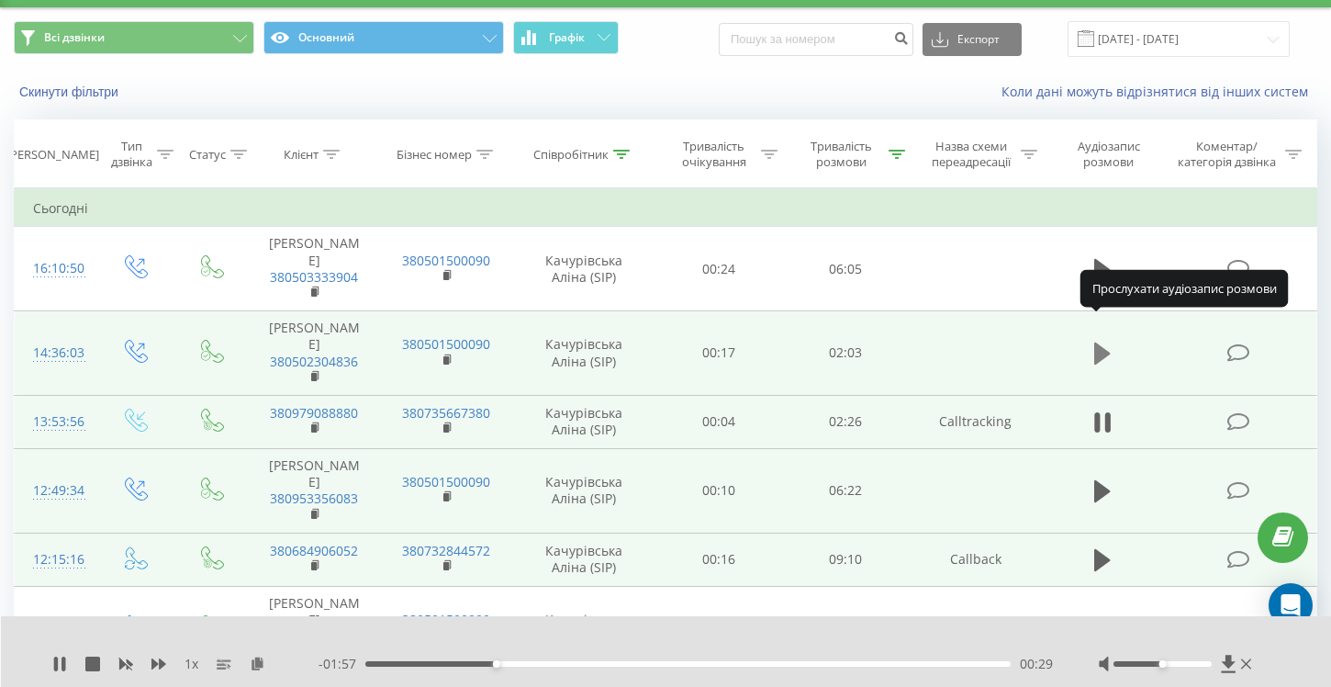
click at [1103, 342] on icon at bounding box center [1102, 353] width 17 height 22
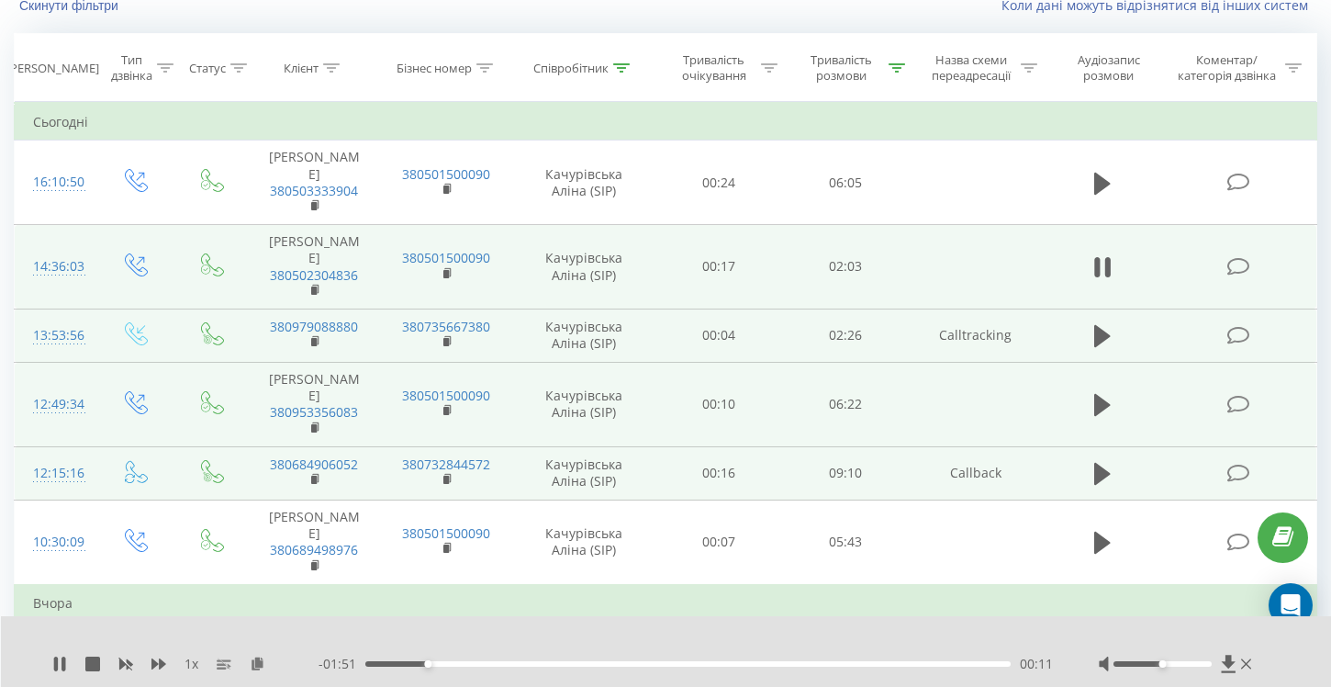
scroll to position [154, 0]
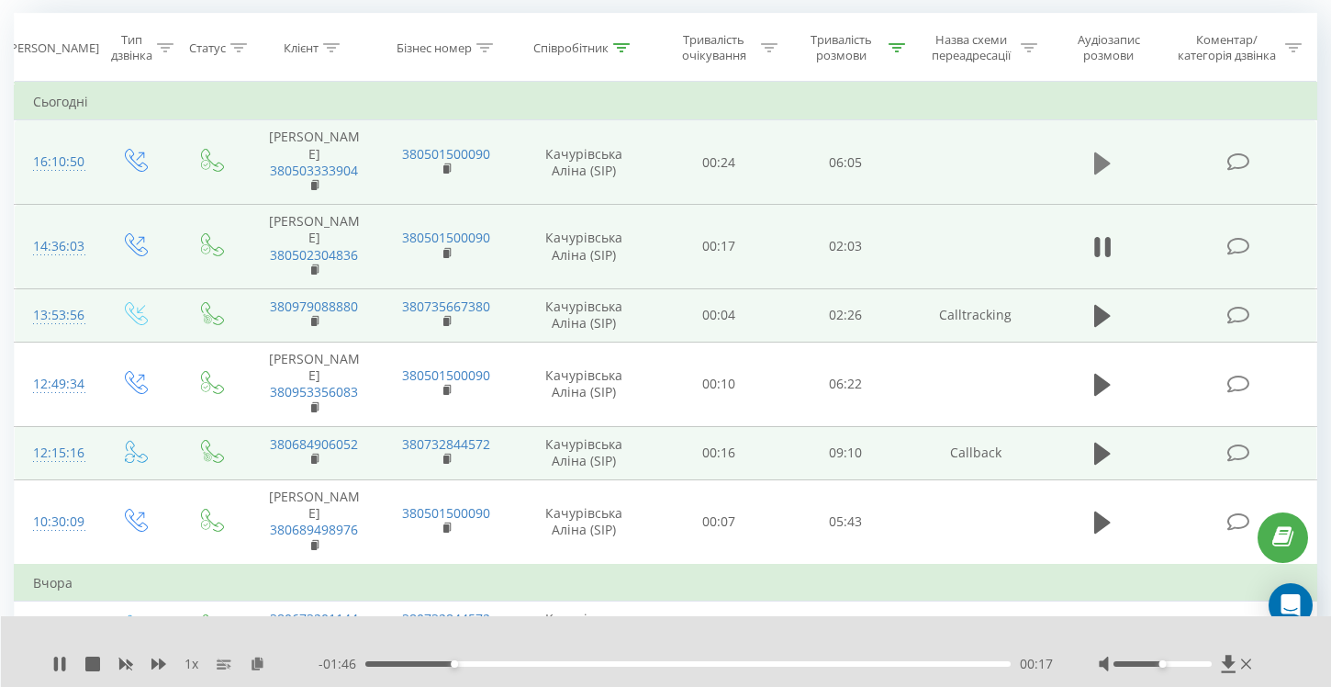
click at [1103, 157] on icon at bounding box center [1102, 163] width 17 height 22
click at [1108, 168] on button at bounding box center [1103, 164] width 28 height 28
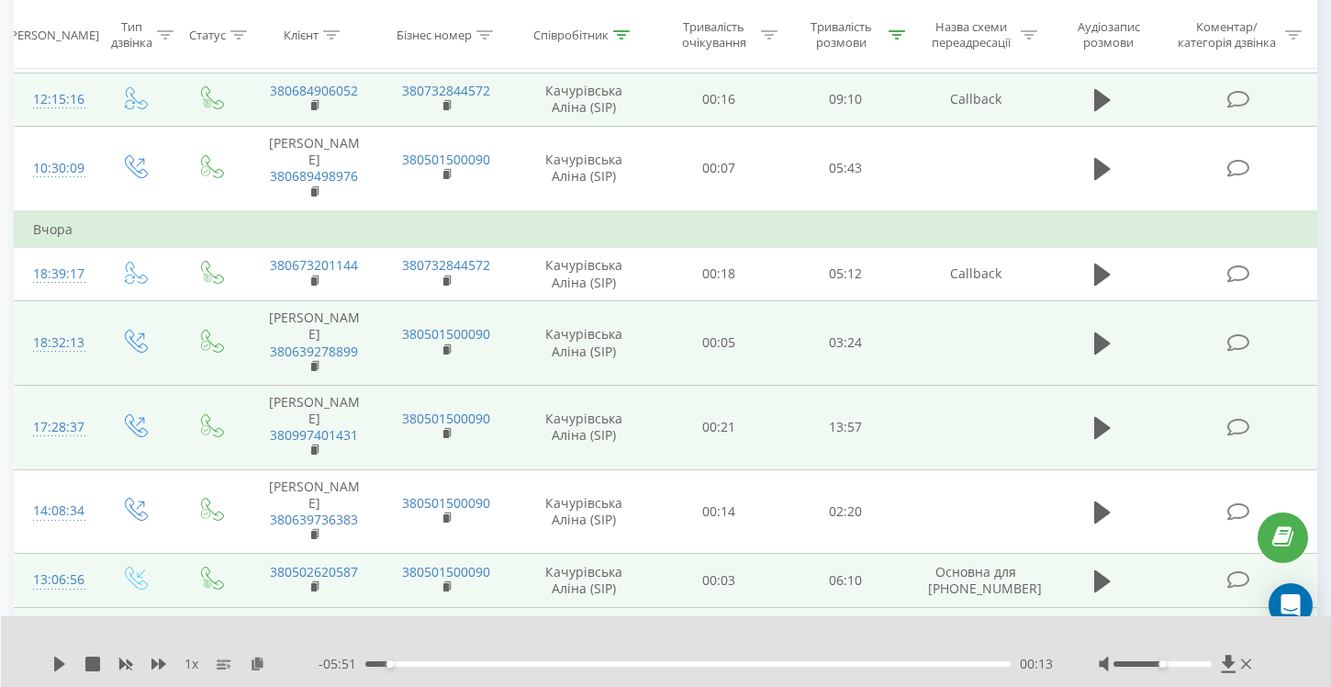
scroll to position [0, 0]
